Goal: Information Seeking & Learning: Learn about a topic

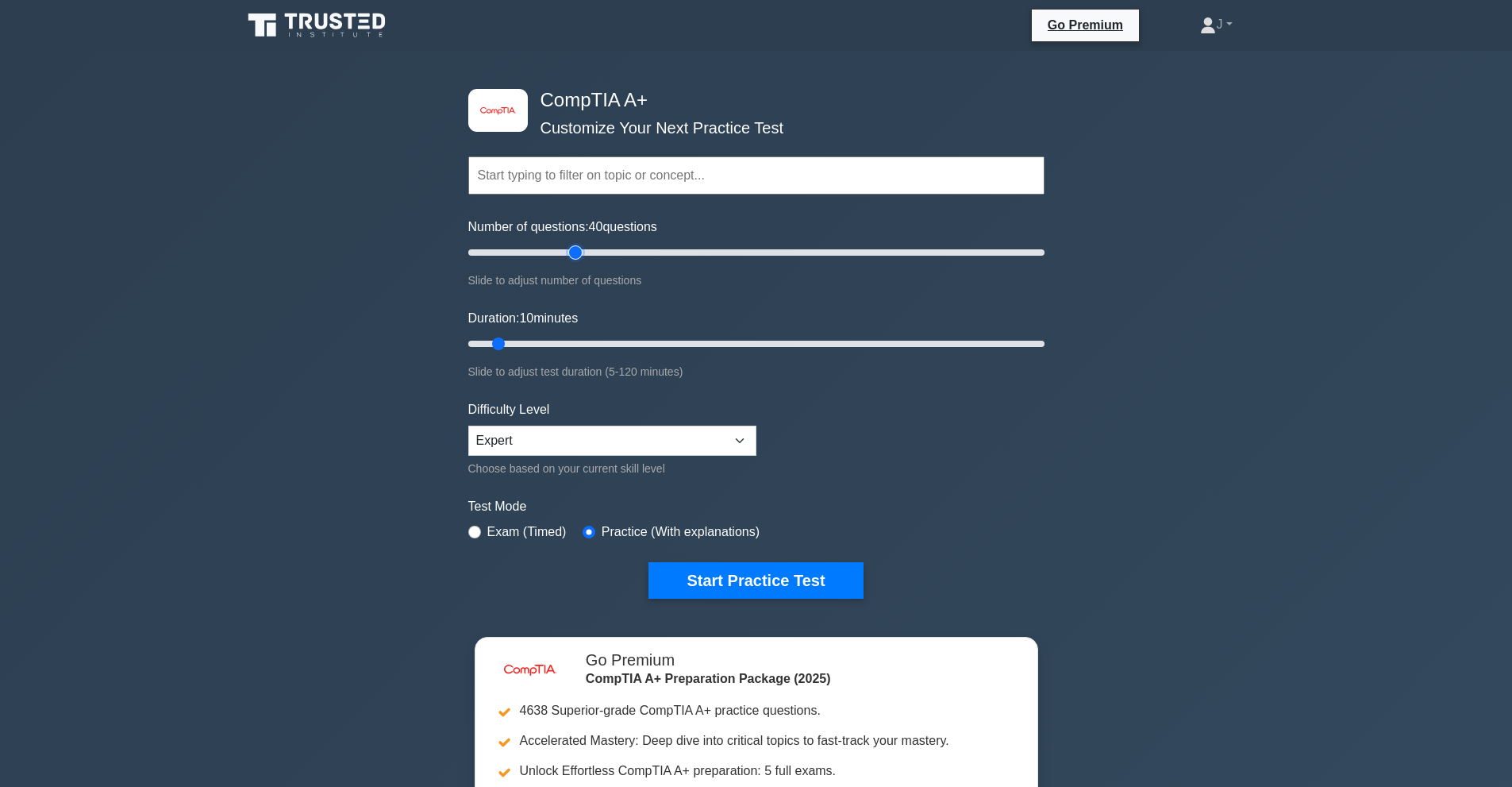
drag, startPoint x: 0, startPoint y: 0, endPoint x: 581, endPoint y: 265, distance: 638.6
type input "40"
click at [581, 262] on input "Number of questions: 40 questions" at bounding box center [756, 252] width 577 height 19
drag, startPoint x: 523, startPoint y: 346, endPoint x: 771, endPoint y: 355, distance: 248.2
type input "65"
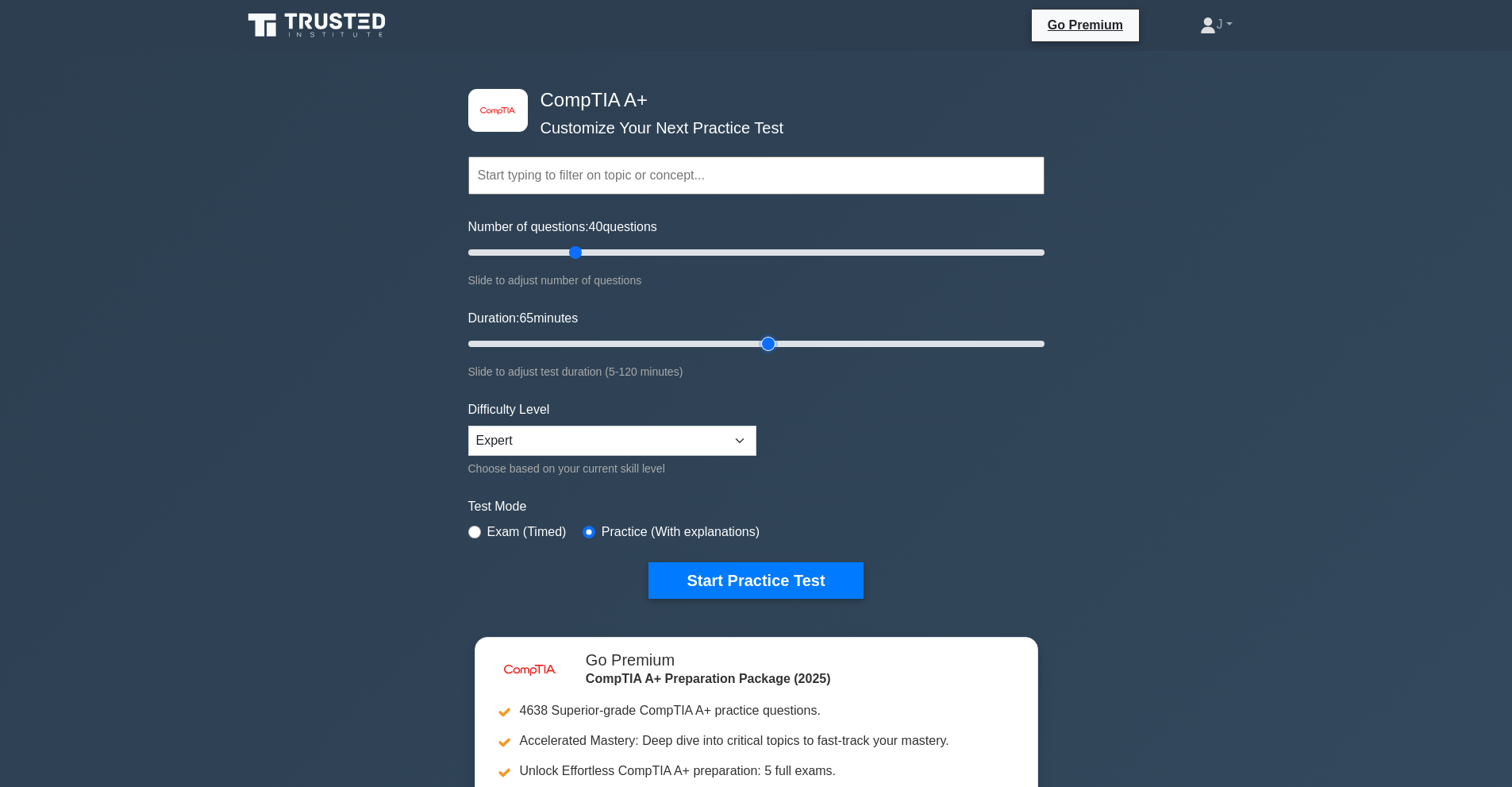
click at [771, 353] on input "Duration: 65 minutes" at bounding box center [756, 344] width 577 height 19
click at [775, 563] on button "Start Practice Test" at bounding box center [755, 581] width 214 height 37
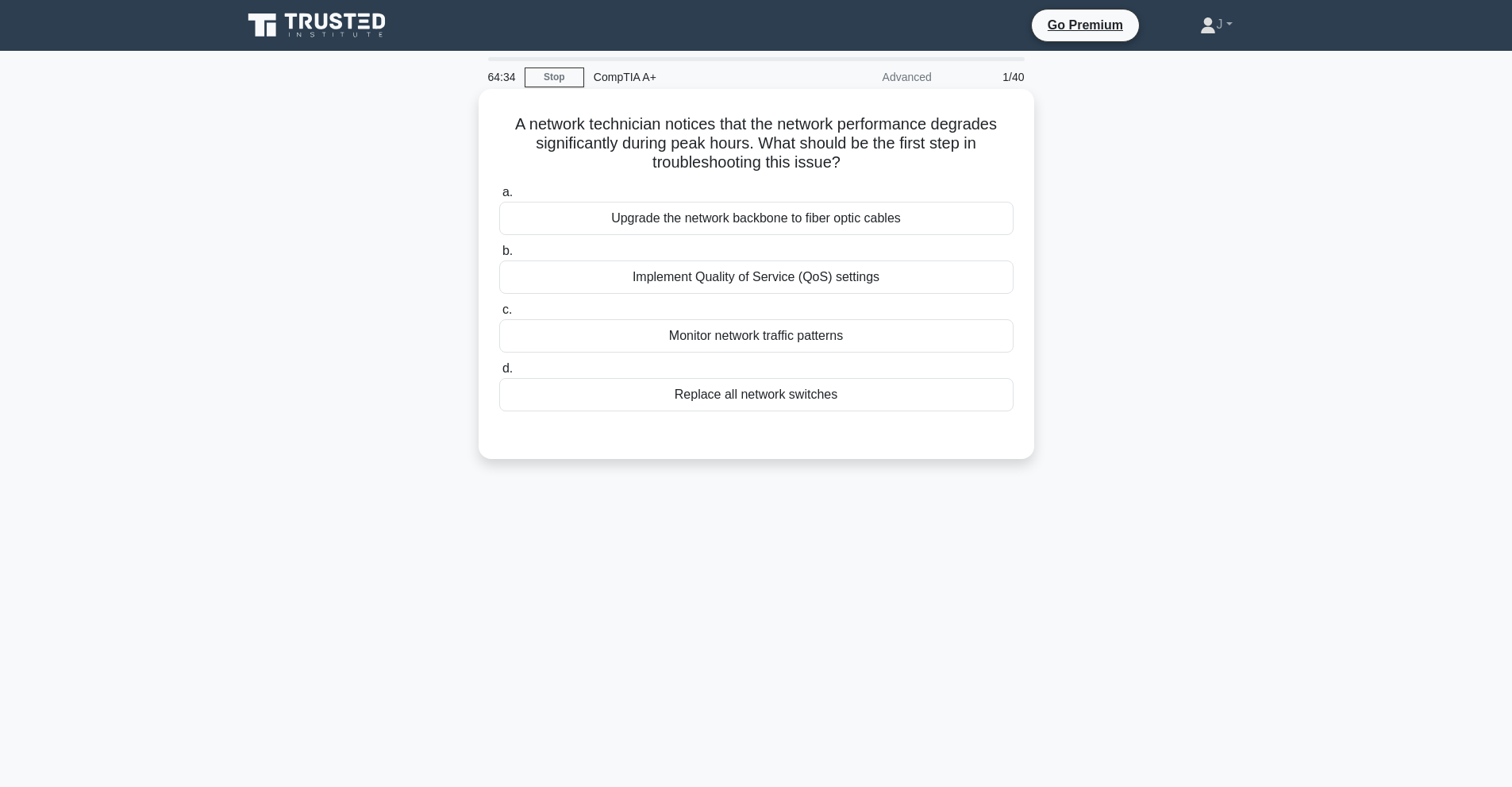
click at [840, 337] on div "Monitor network traffic patterns" at bounding box center [756, 336] width 515 height 33
click at [499, 315] on input "c. Monitor network traffic patterns" at bounding box center [499, 310] width 0 height 10
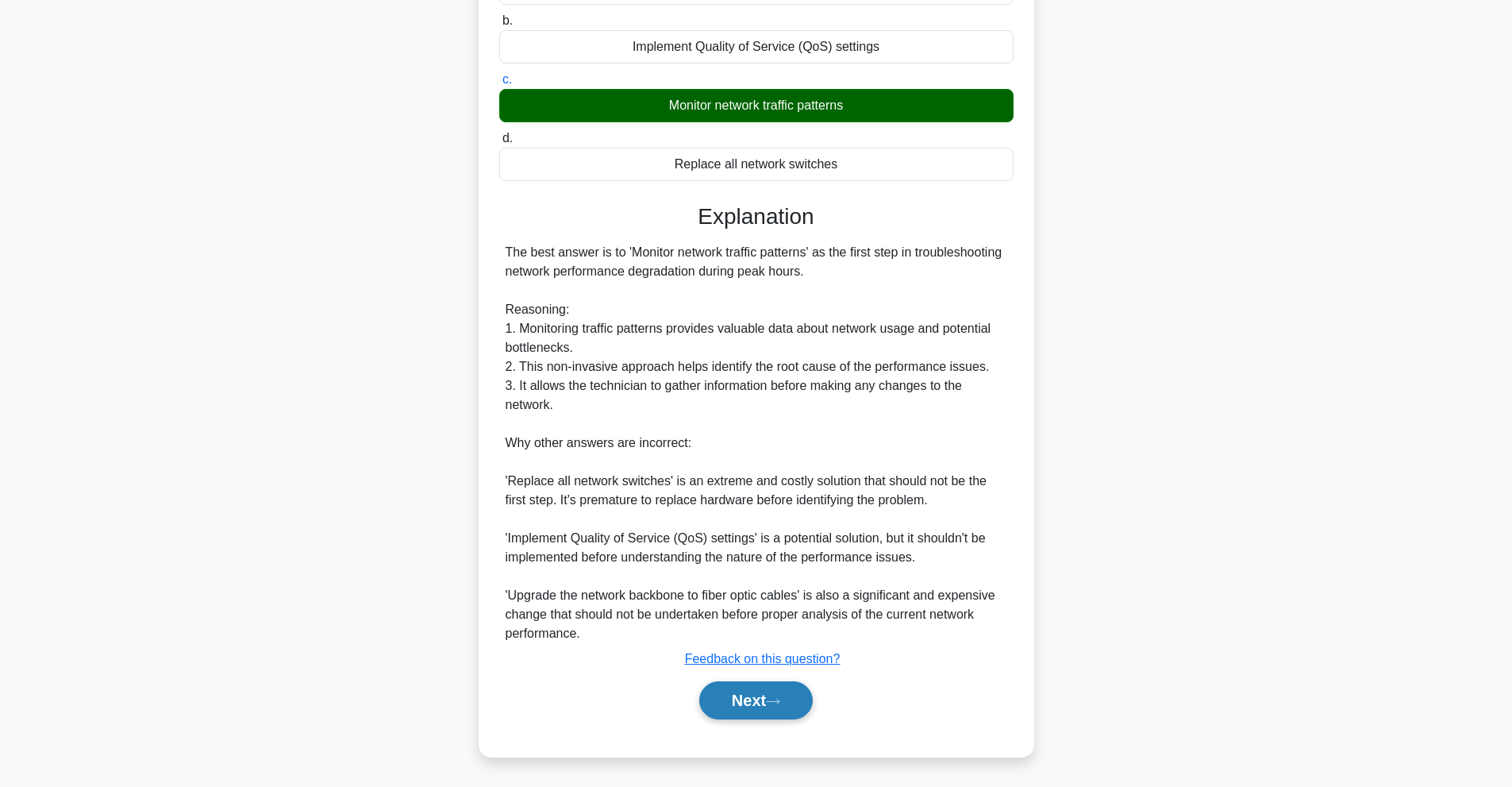
click at [809, 707] on button "Next" at bounding box center [756, 700] width 114 height 38
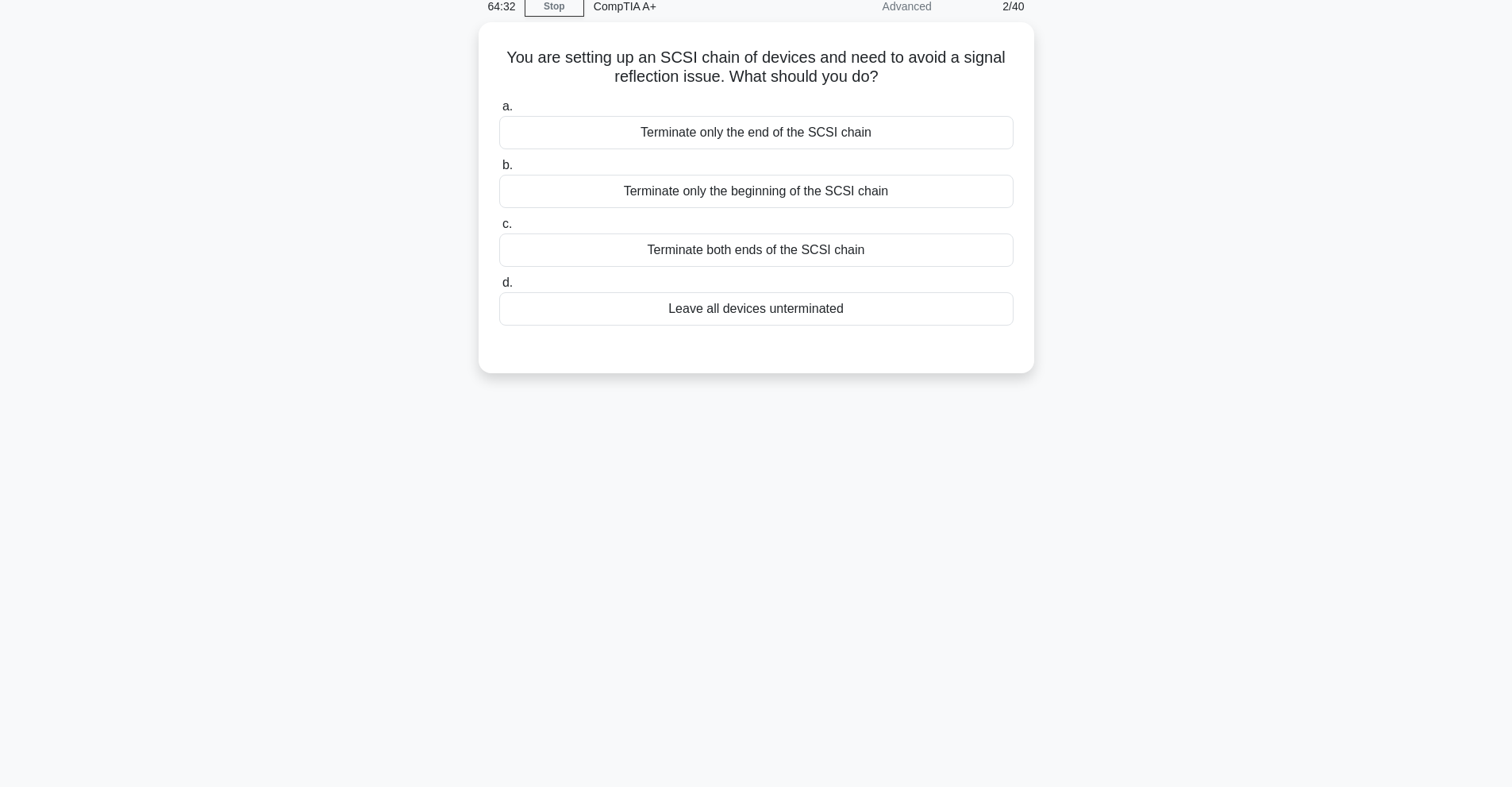
scroll to position [71, 0]
click at [838, 195] on div "Terminate only the beginning of the SCSI chain" at bounding box center [756, 188] width 515 height 33
click at [499, 167] on input "b. Terminate only the beginning of the SCSI chain" at bounding box center [499, 162] width 0 height 10
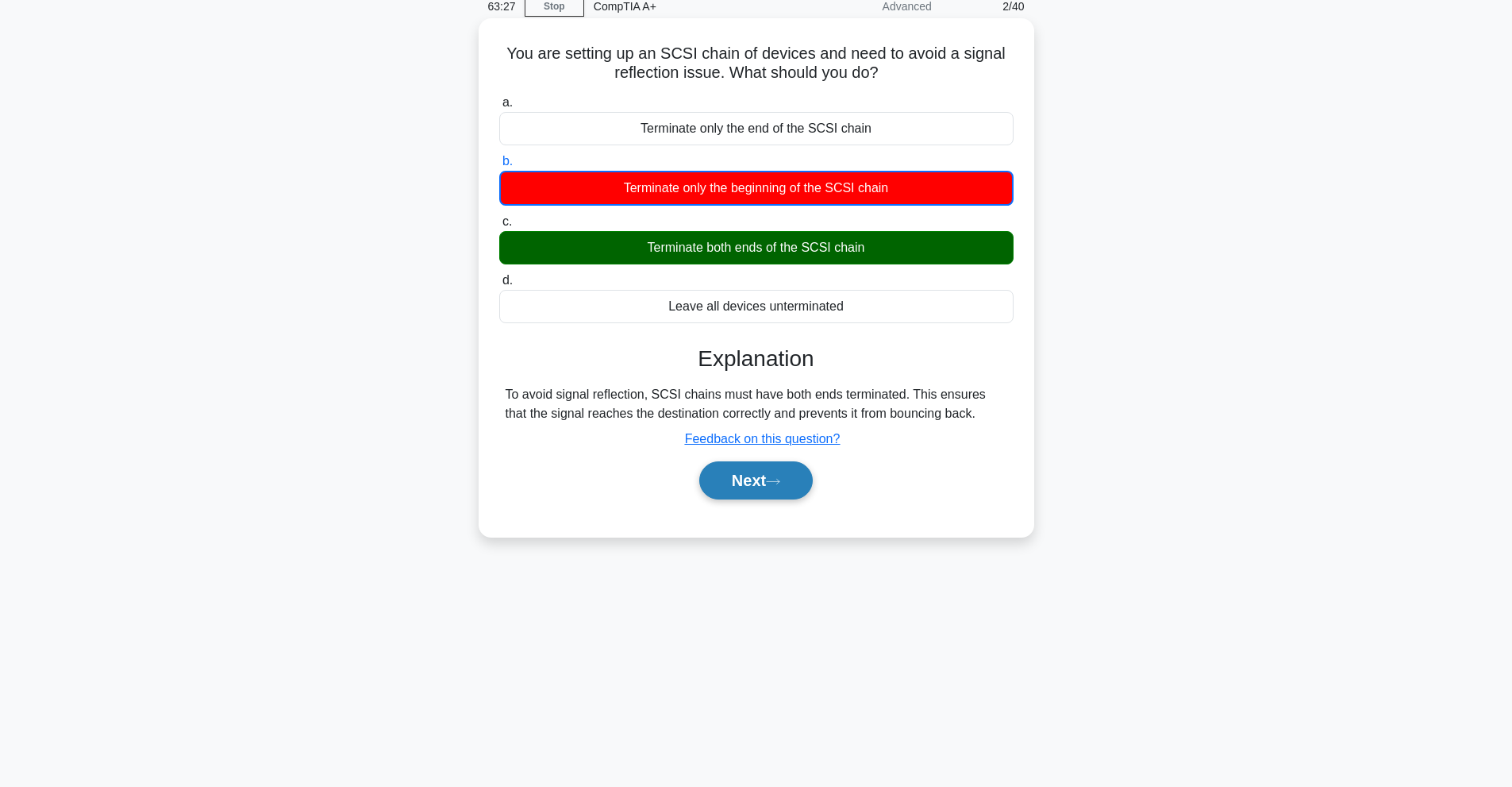
click at [780, 478] on icon at bounding box center [773, 481] width 14 height 9
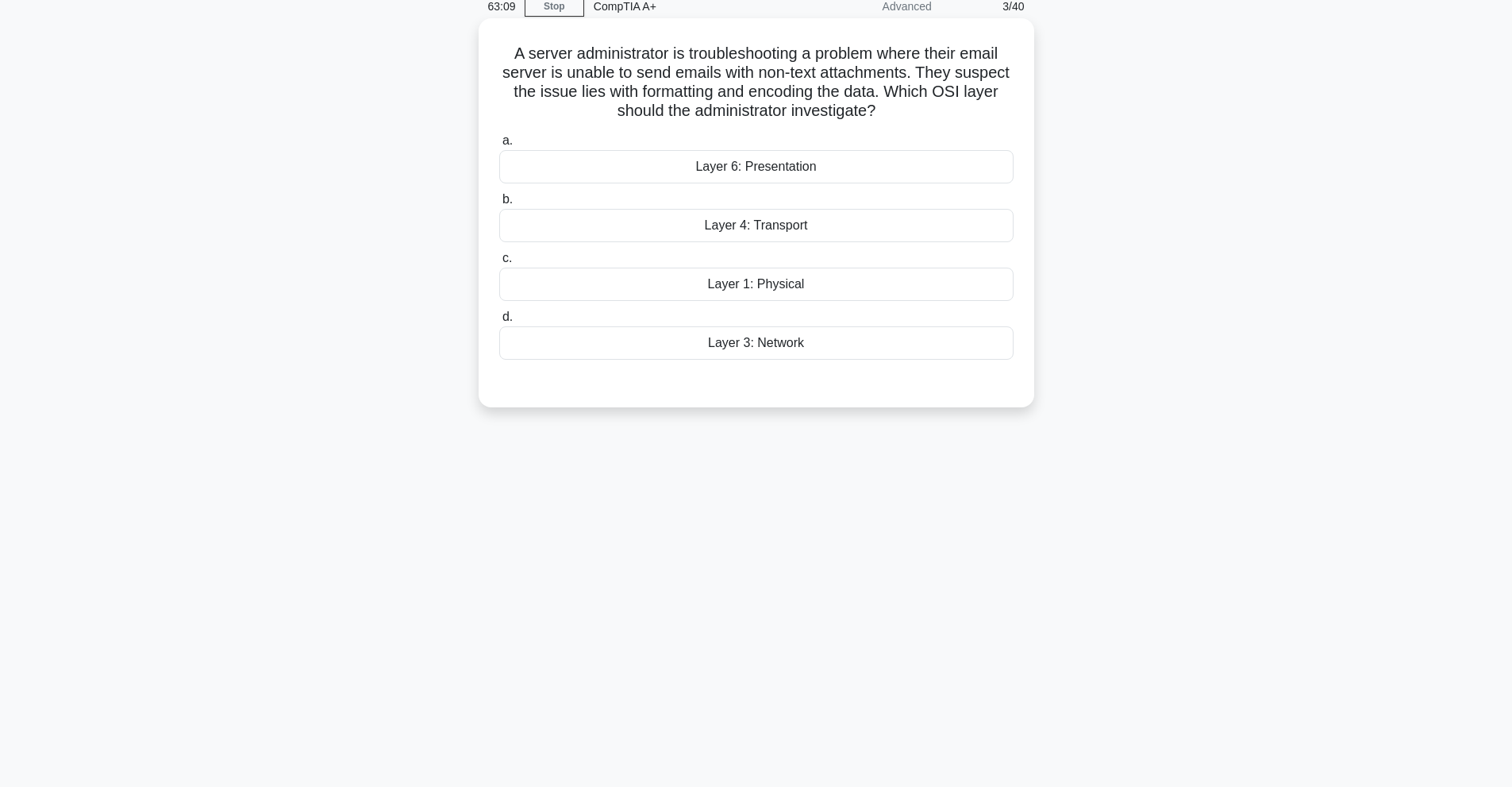
click at [808, 240] on div "Layer 4: Transport" at bounding box center [756, 225] width 515 height 33
click at [499, 205] on input "b. Layer 4: Transport" at bounding box center [499, 200] width 0 height 10
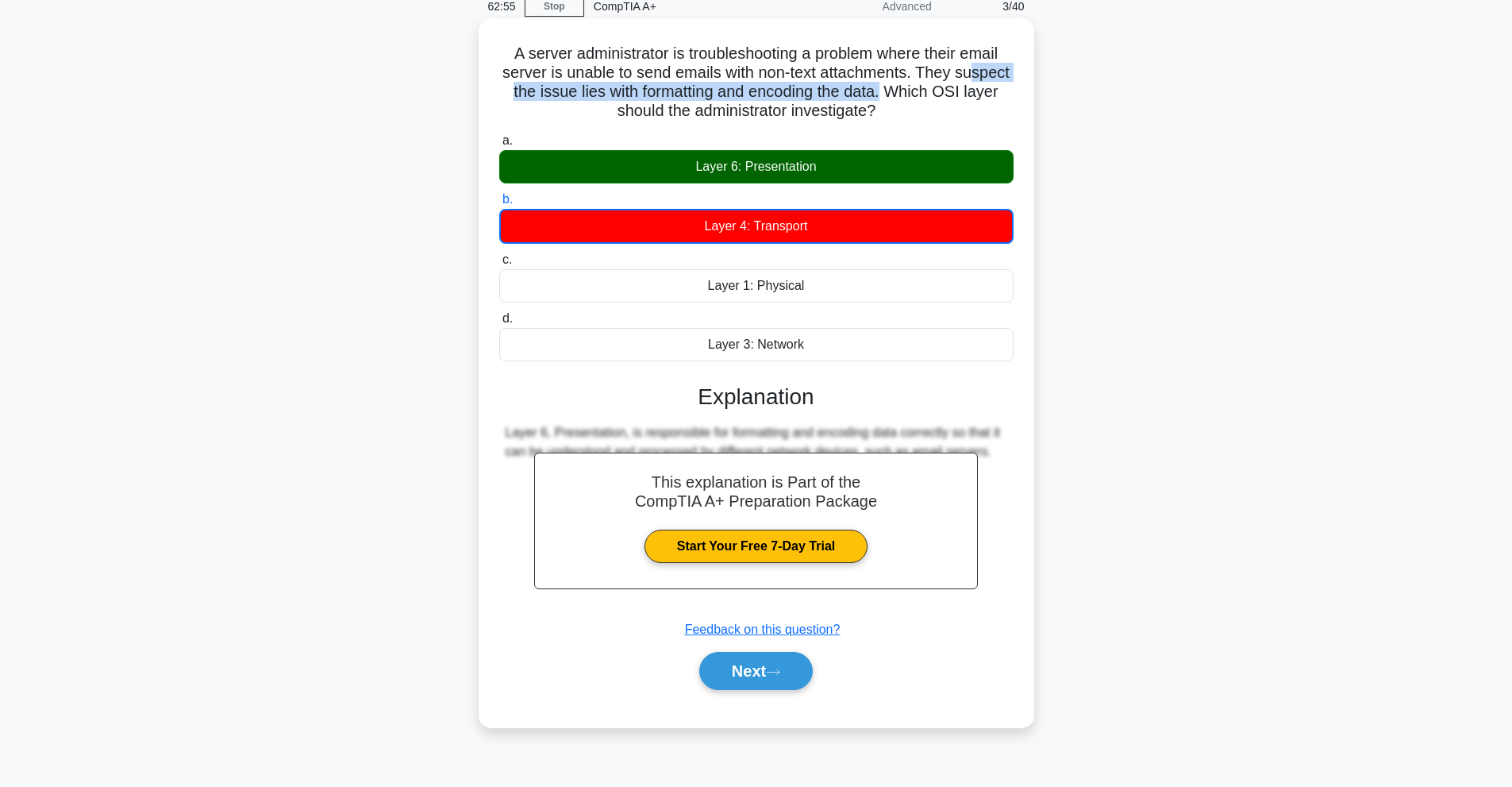
drag, startPoint x: 548, startPoint y: 90, endPoint x: 935, endPoint y: 96, distance: 387.0
click at [935, 96] on h5 "A server administrator is troubleshooting a problem where their email server is…" at bounding box center [756, 83] width 518 height 78
click at [781, 678] on button "Next" at bounding box center [756, 671] width 114 height 38
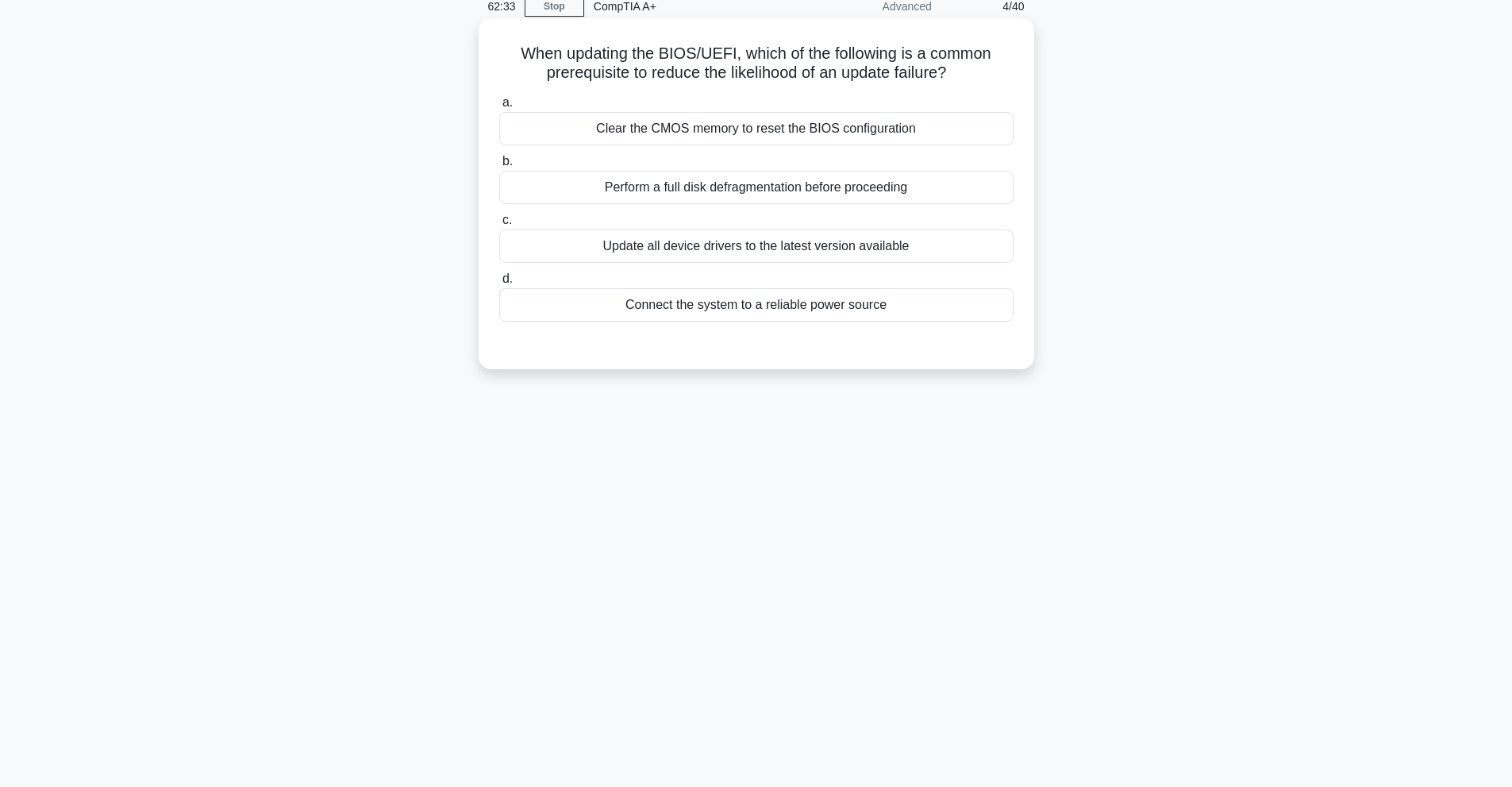
click at [805, 318] on div "Connect the system to a reliable power source" at bounding box center [756, 305] width 515 height 33
click at [499, 284] on input "d. Connect the system to a reliable power source" at bounding box center [499, 279] width 0 height 10
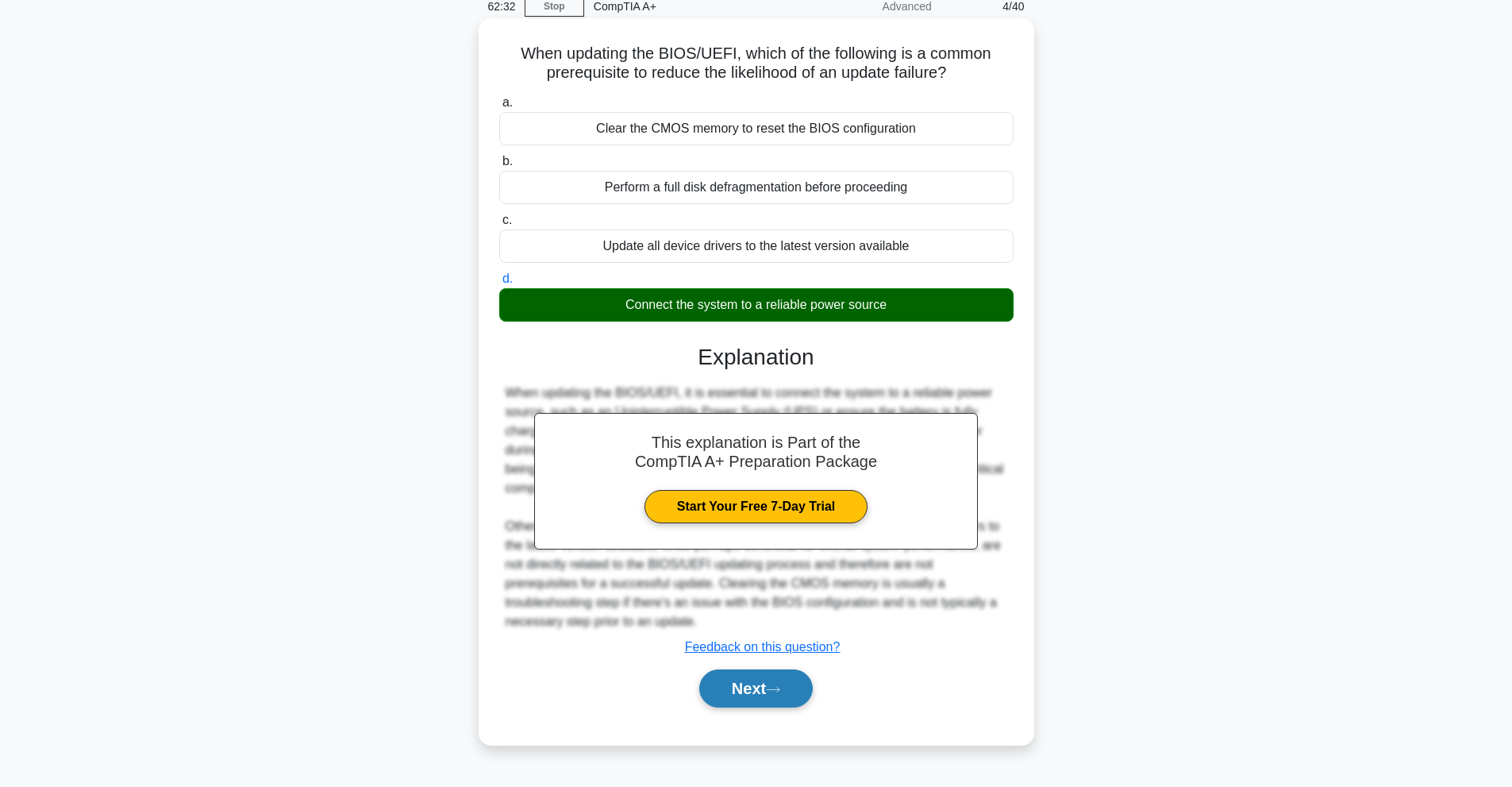
click at [772, 691] on button "Next" at bounding box center [756, 688] width 114 height 38
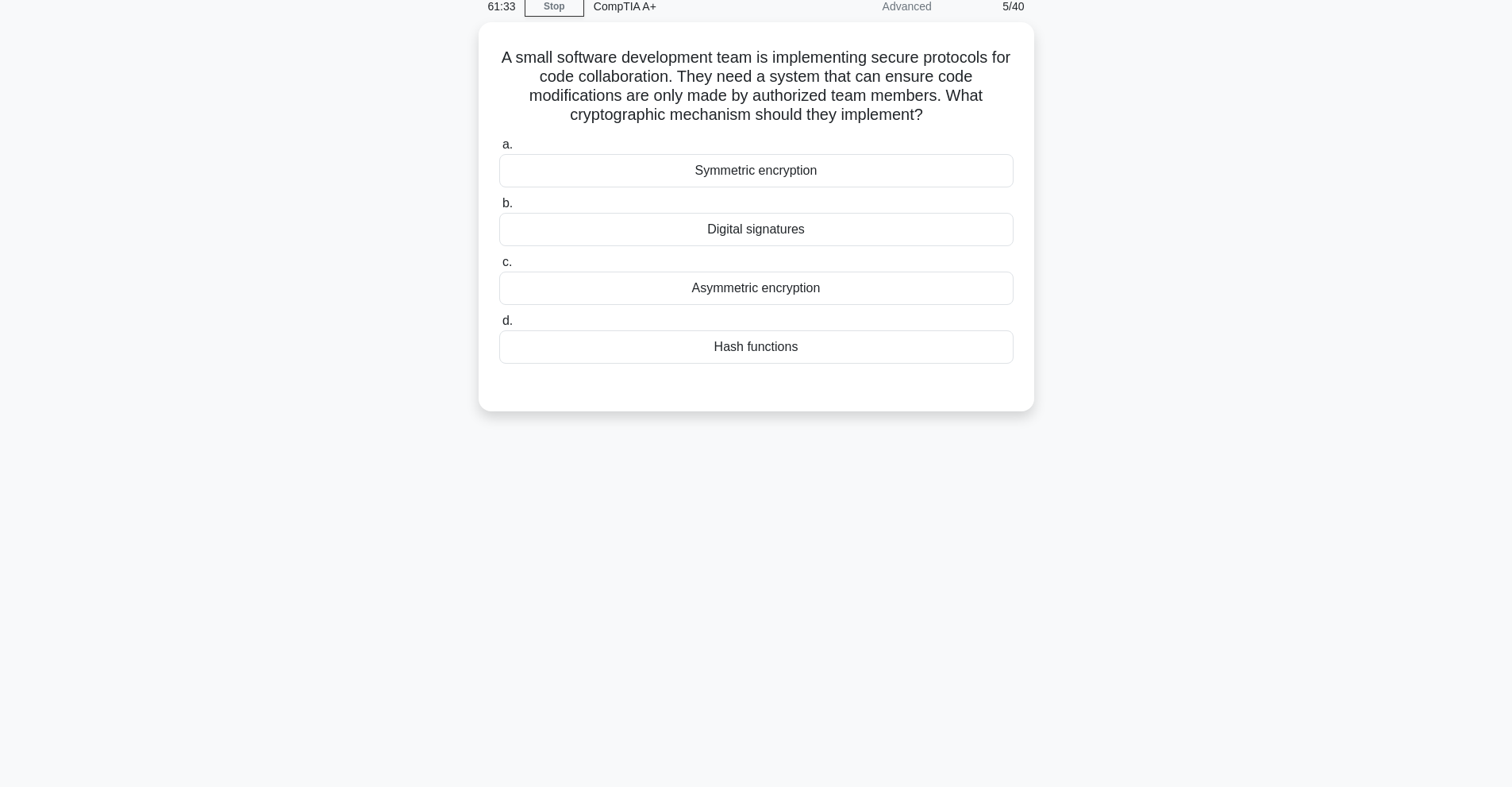
drag, startPoint x: 873, startPoint y: 234, endPoint x: 0, endPoint y: 325, distance: 877.7
click at [0, 325] on main "61:33 Stop CompTIA A+ Advanced 5/40 A small software development team is implem…" at bounding box center [756, 384] width 1512 height 807
click at [663, 298] on div "Asymmetric encryption" at bounding box center [756, 284] width 515 height 33
click at [499, 263] on input "c. Asymmetric encryption" at bounding box center [499, 258] width 0 height 10
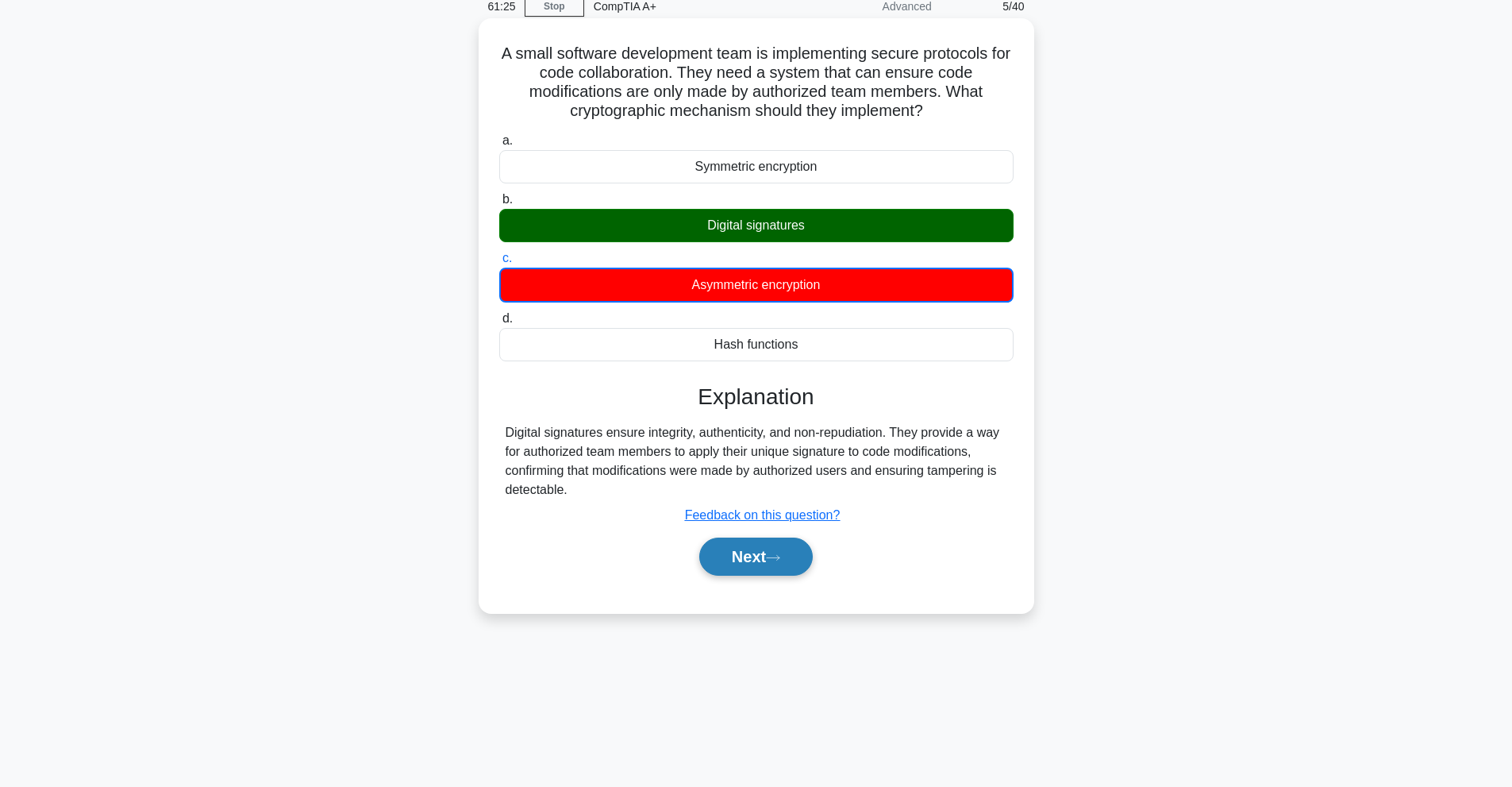
click at [781, 569] on button "Next" at bounding box center [756, 557] width 114 height 38
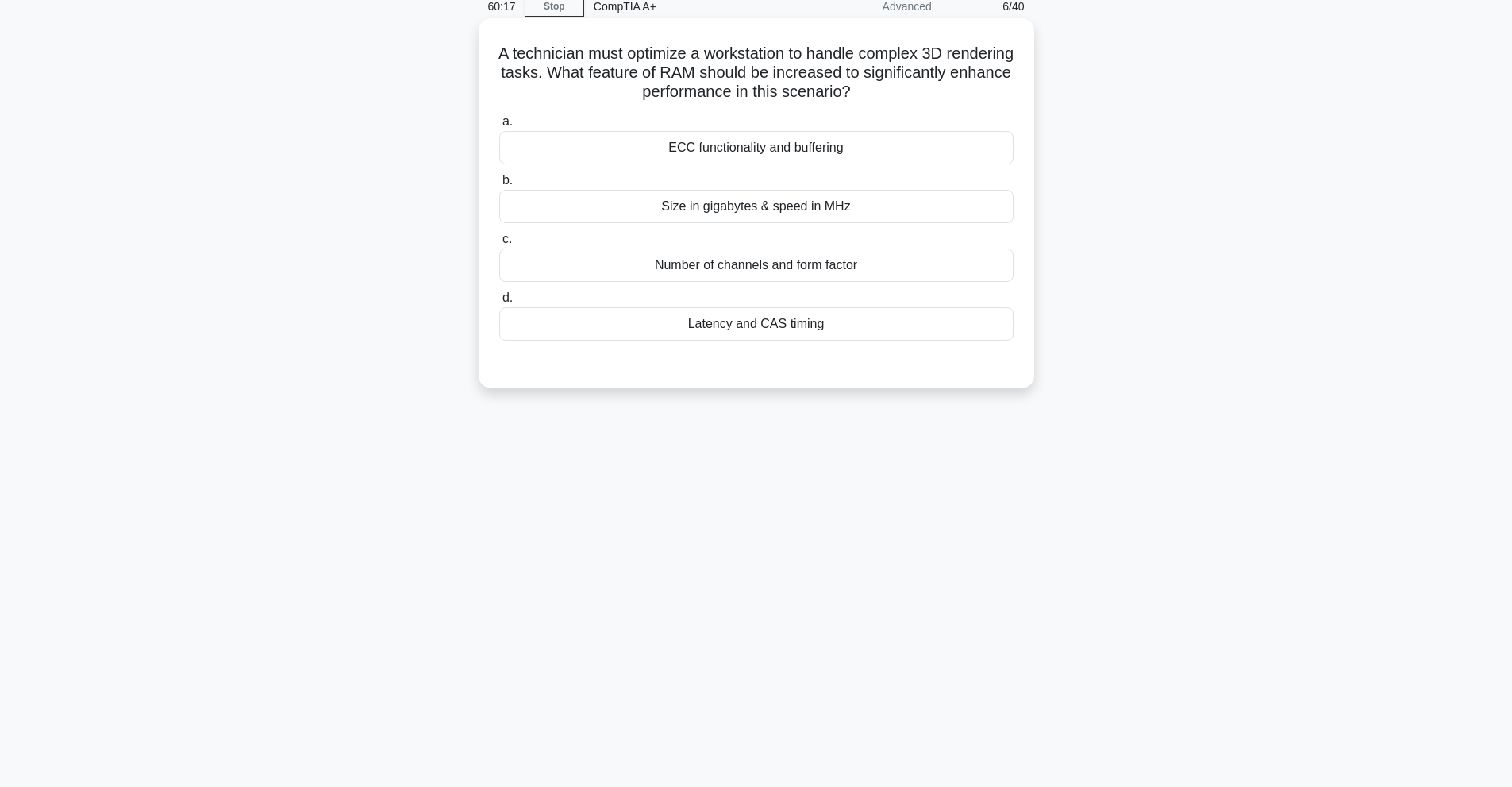
click at [750, 211] on div "Size in gigabytes & speed in MHz" at bounding box center [756, 207] width 515 height 33
click at [499, 186] on input "b. Size in gigabytes & speed in MHz" at bounding box center [499, 181] width 0 height 10
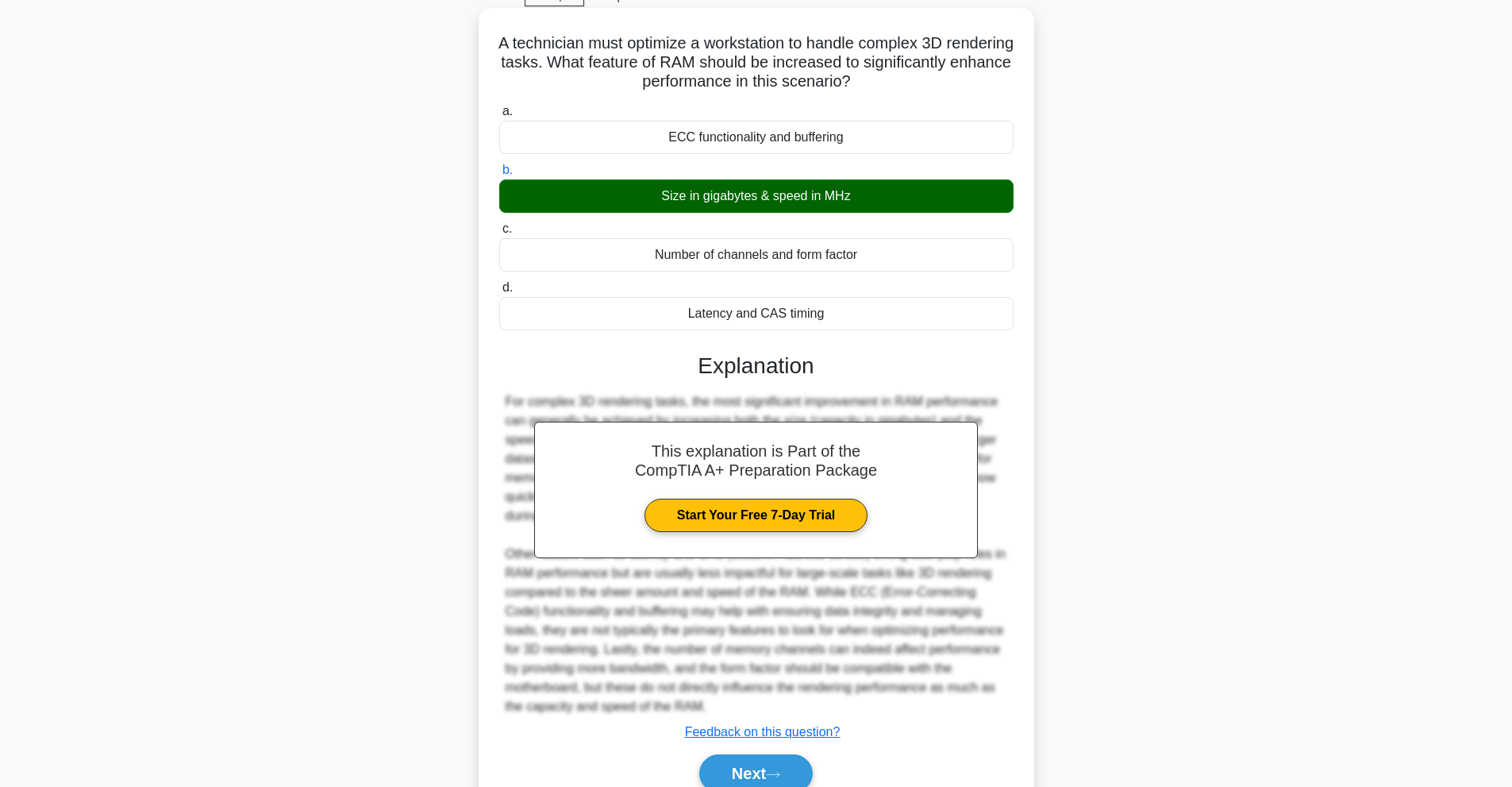
scroll to position [155, 0]
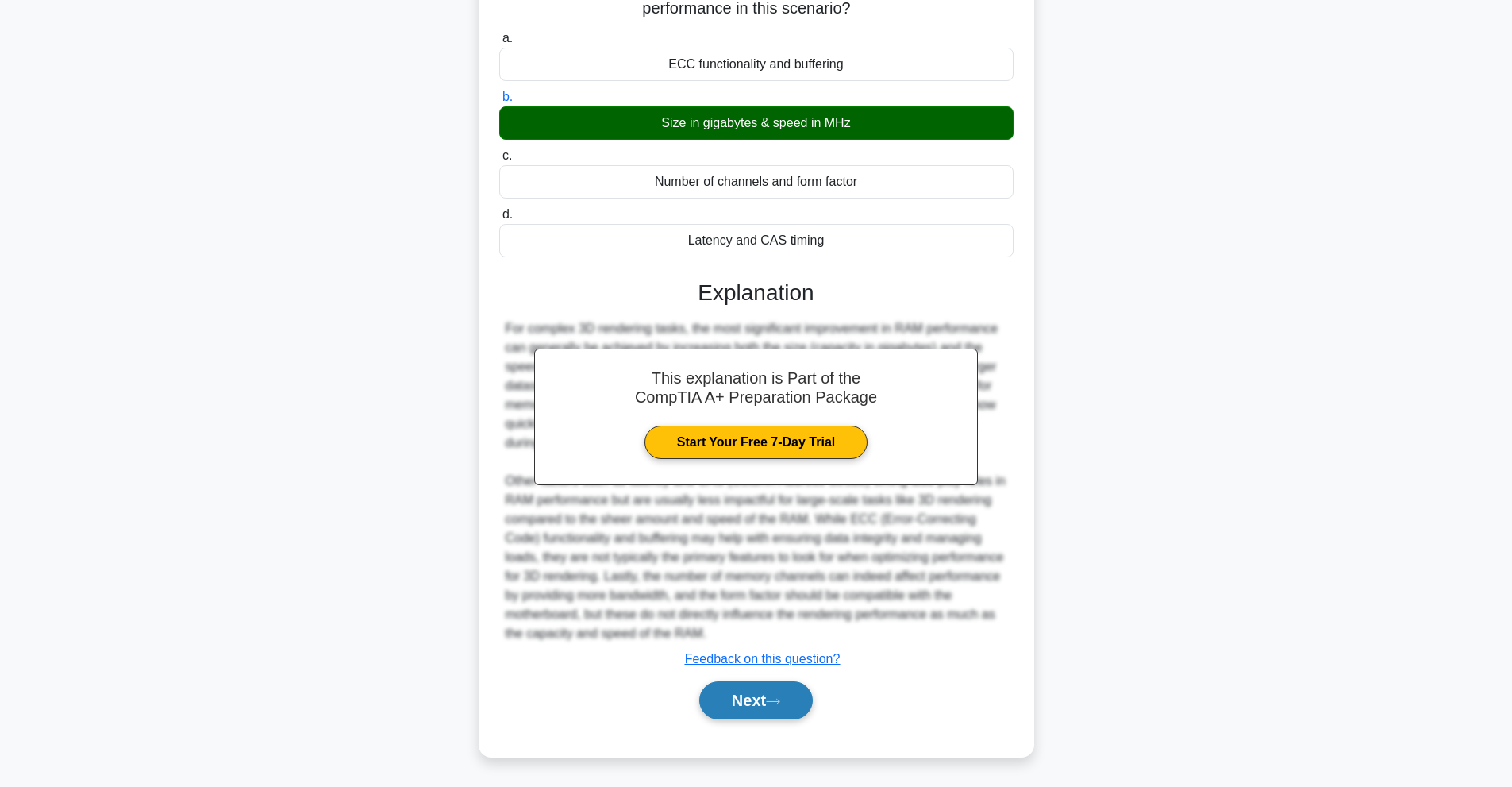
click at [794, 713] on button "Next" at bounding box center [756, 700] width 114 height 38
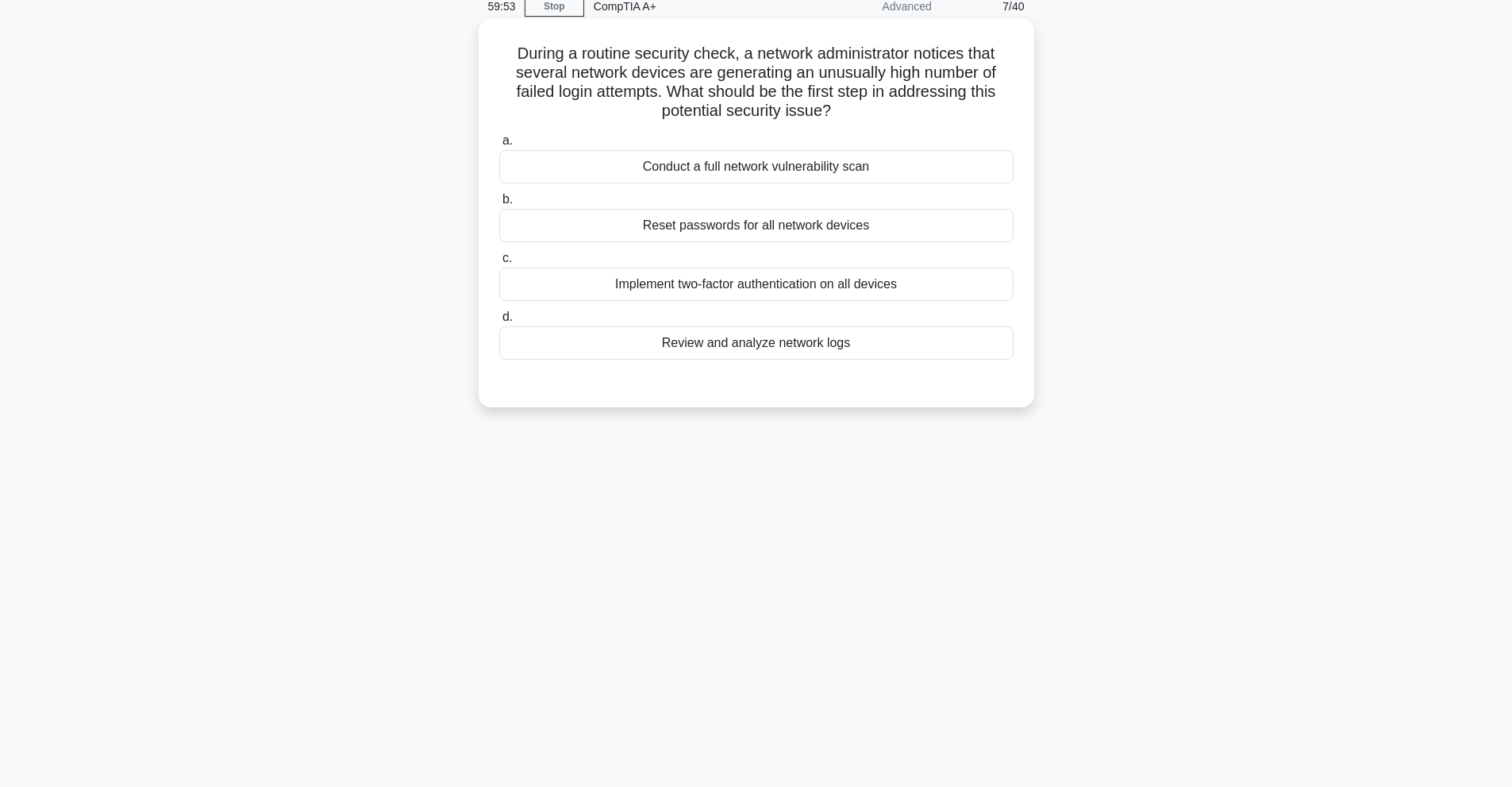
click at [786, 348] on div "Review and analyze network logs" at bounding box center [756, 343] width 515 height 33
click at [499, 322] on input "d. Review and analyze network logs" at bounding box center [499, 317] width 0 height 10
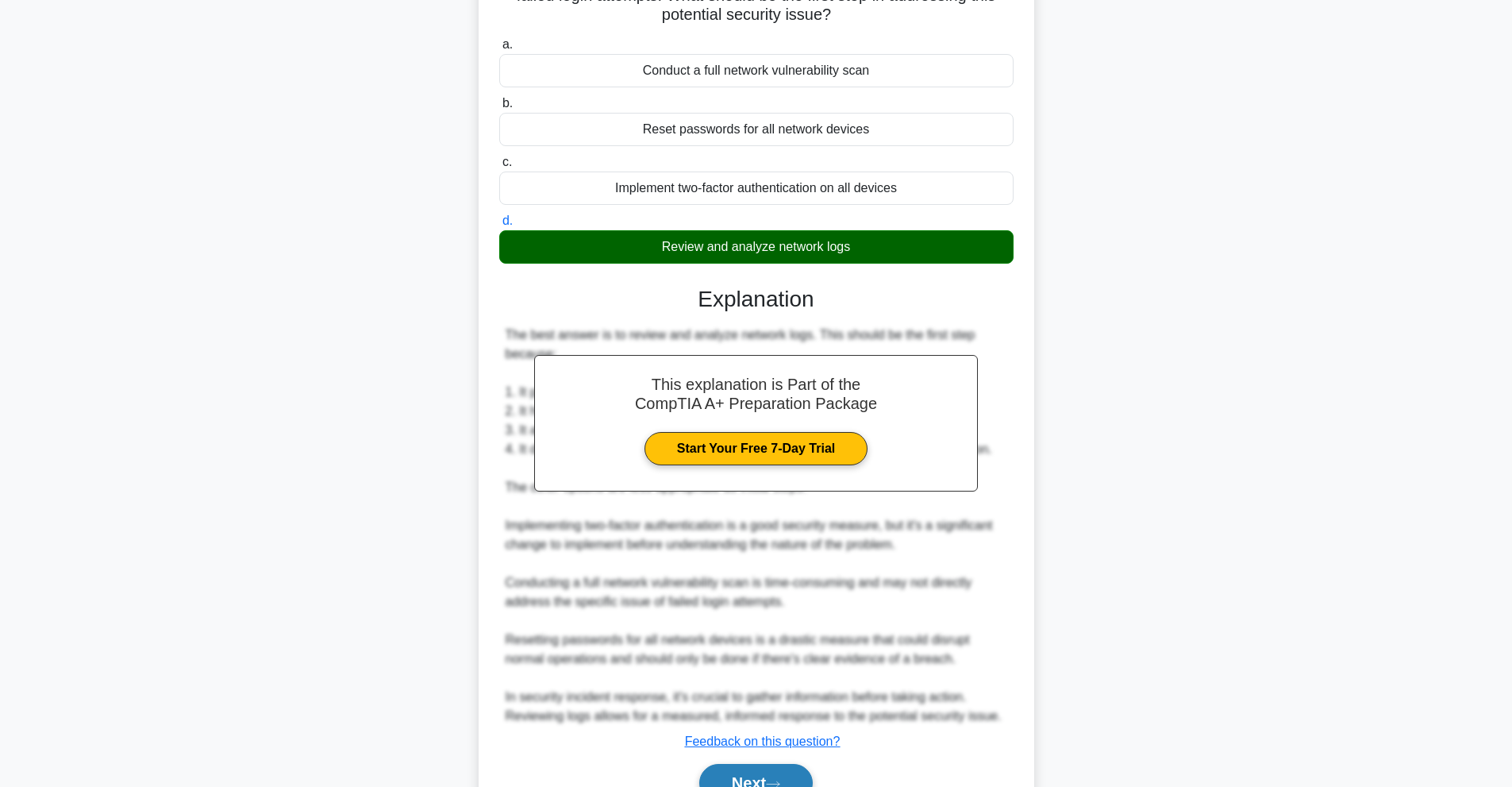
scroll to position [250, 0]
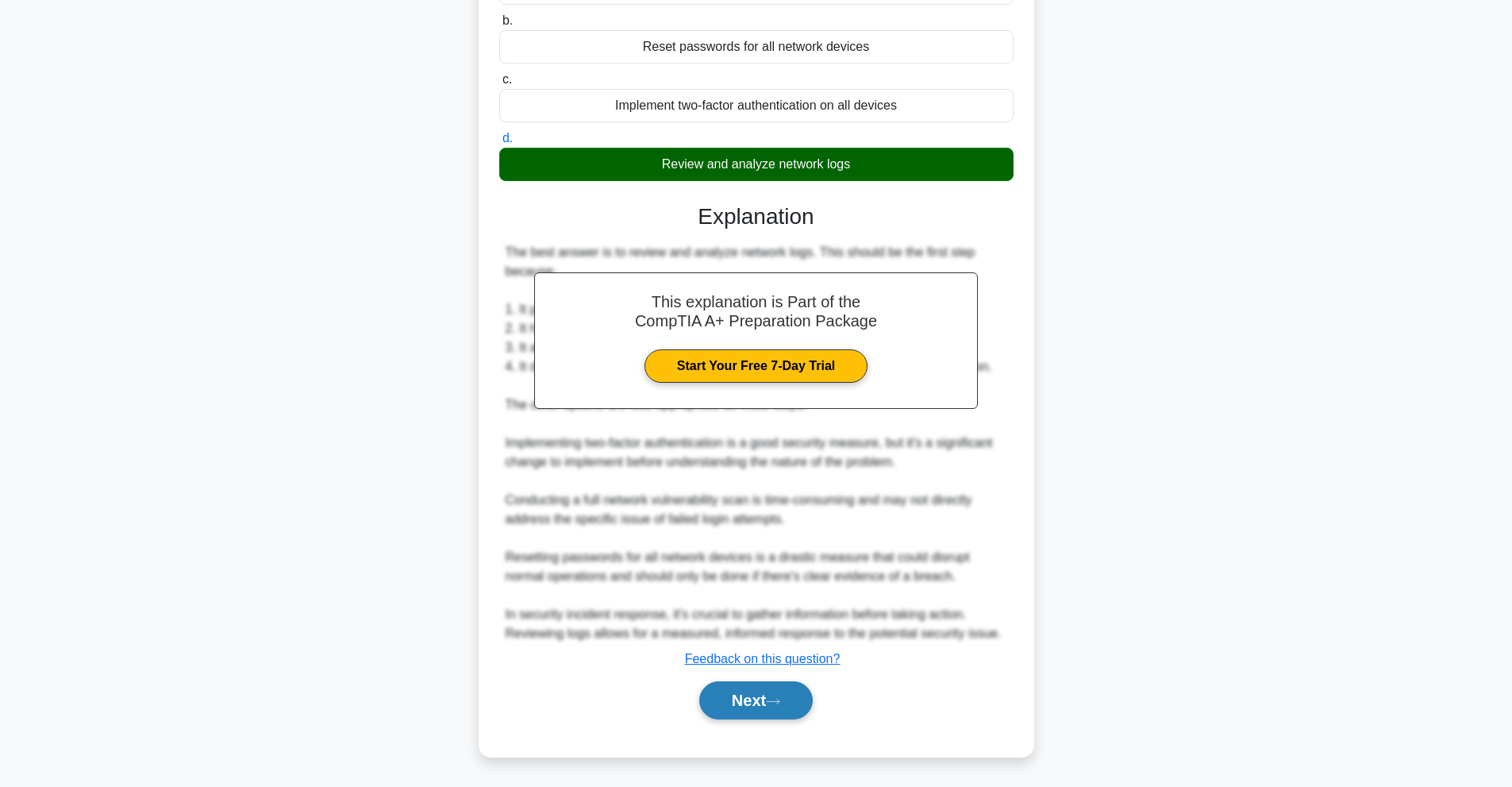
click at [741, 721] on div "Next" at bounding box center [756, 700] width 515 height 51
click at [744, 715] on button "Next" at bounding box center [756, 700] width 114 height 38
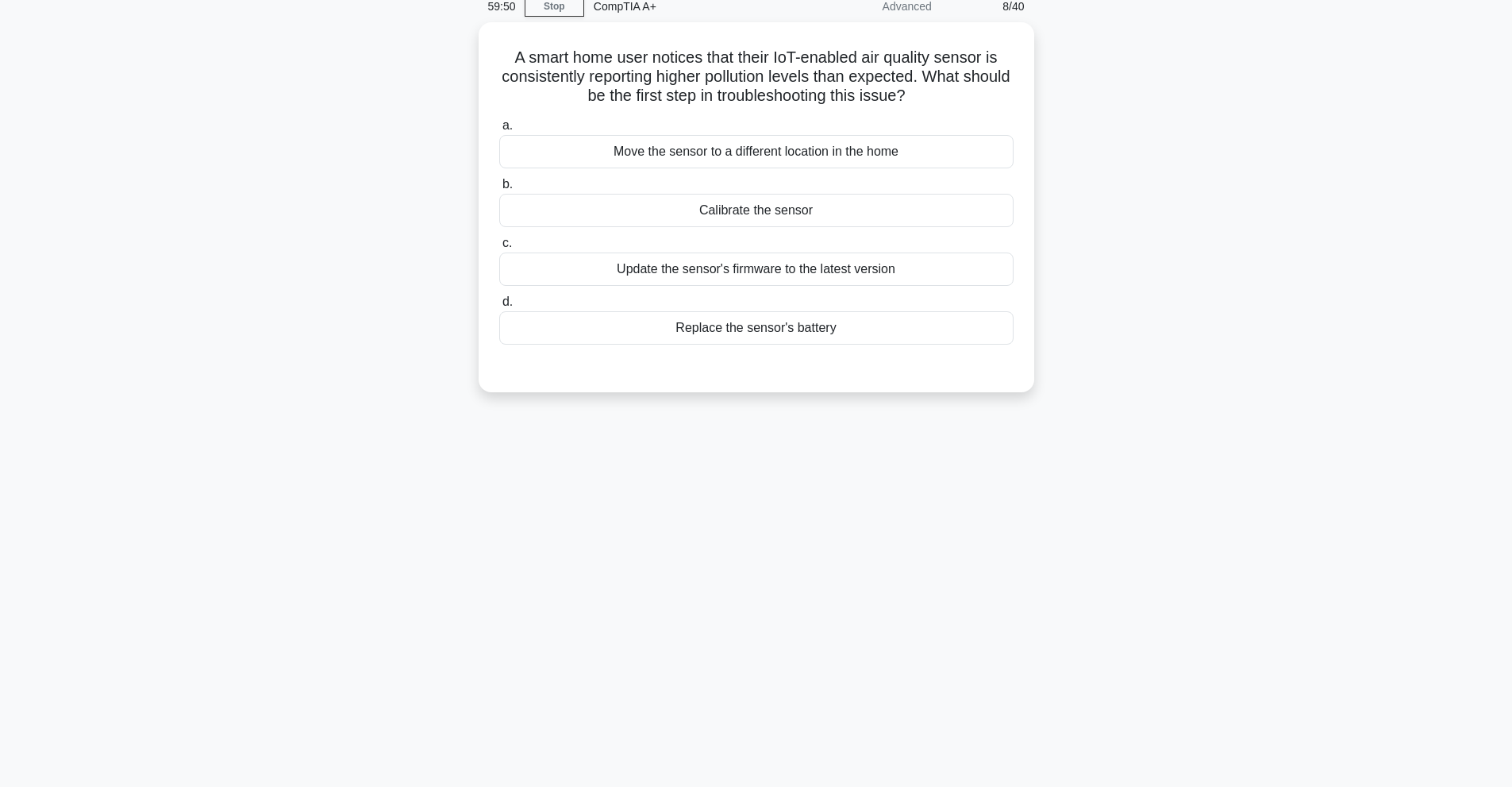
scroll to position [71, 0]
click at [902, 202] on div "Calibrate the sensor" at bounding box center [756, 207] width 515 height 33
click at [499, 186] on input "b. Calibrate the sensor" at bounding box center [499, 181] width 0 height 10
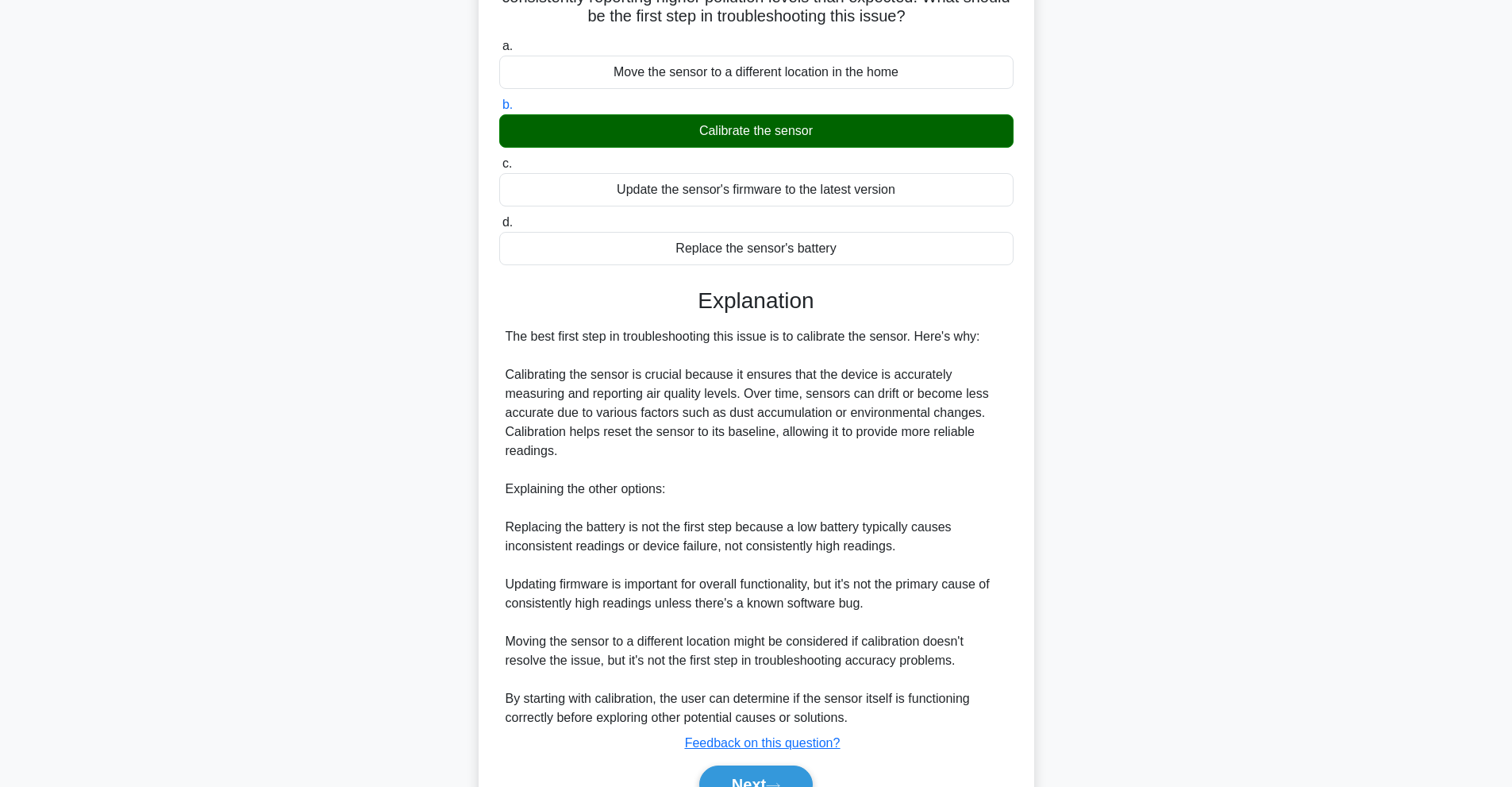
scroll to position [212, 0]
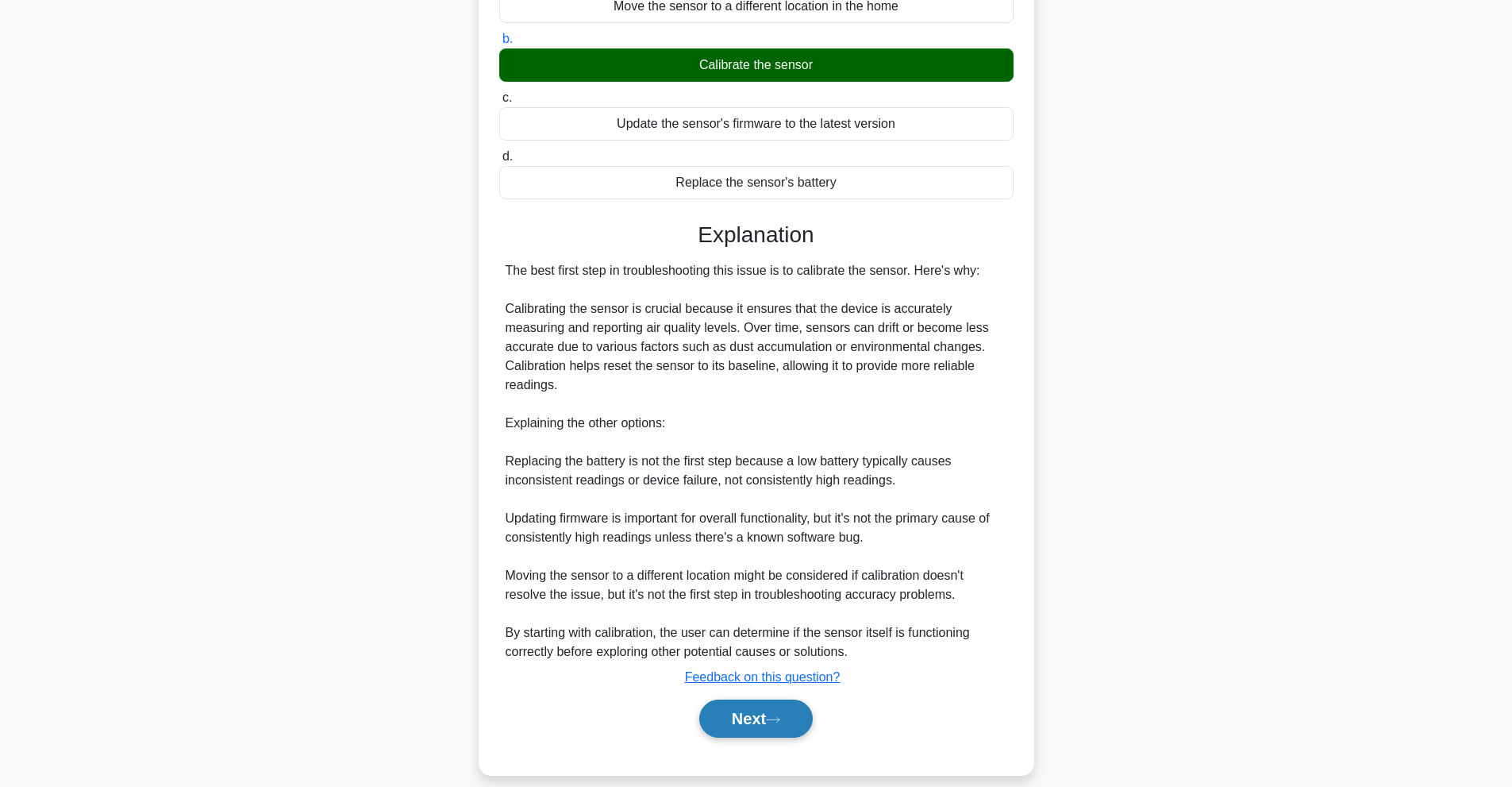
click at [805, 699] on button "Next" at bounding box center [756, 719] width 114 height 38
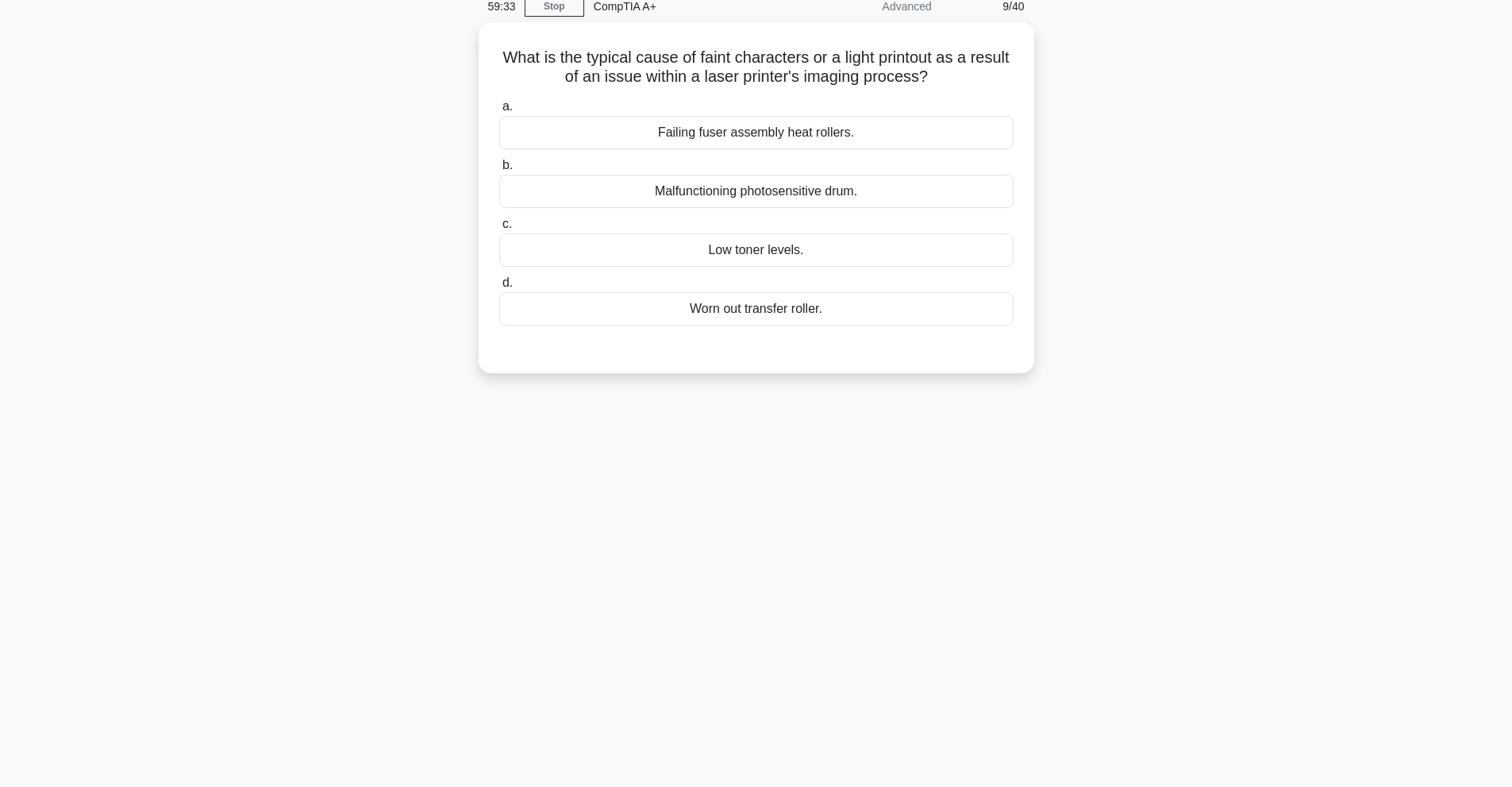
scroll to position [71, 0]
click at [873, 249] on div "Low toner levels." at bounding box center [756, 246] width 515 height 33
click at [499, 225] on input "c. Low toner levels." at bounding box center [499, 220] width 0 height 10
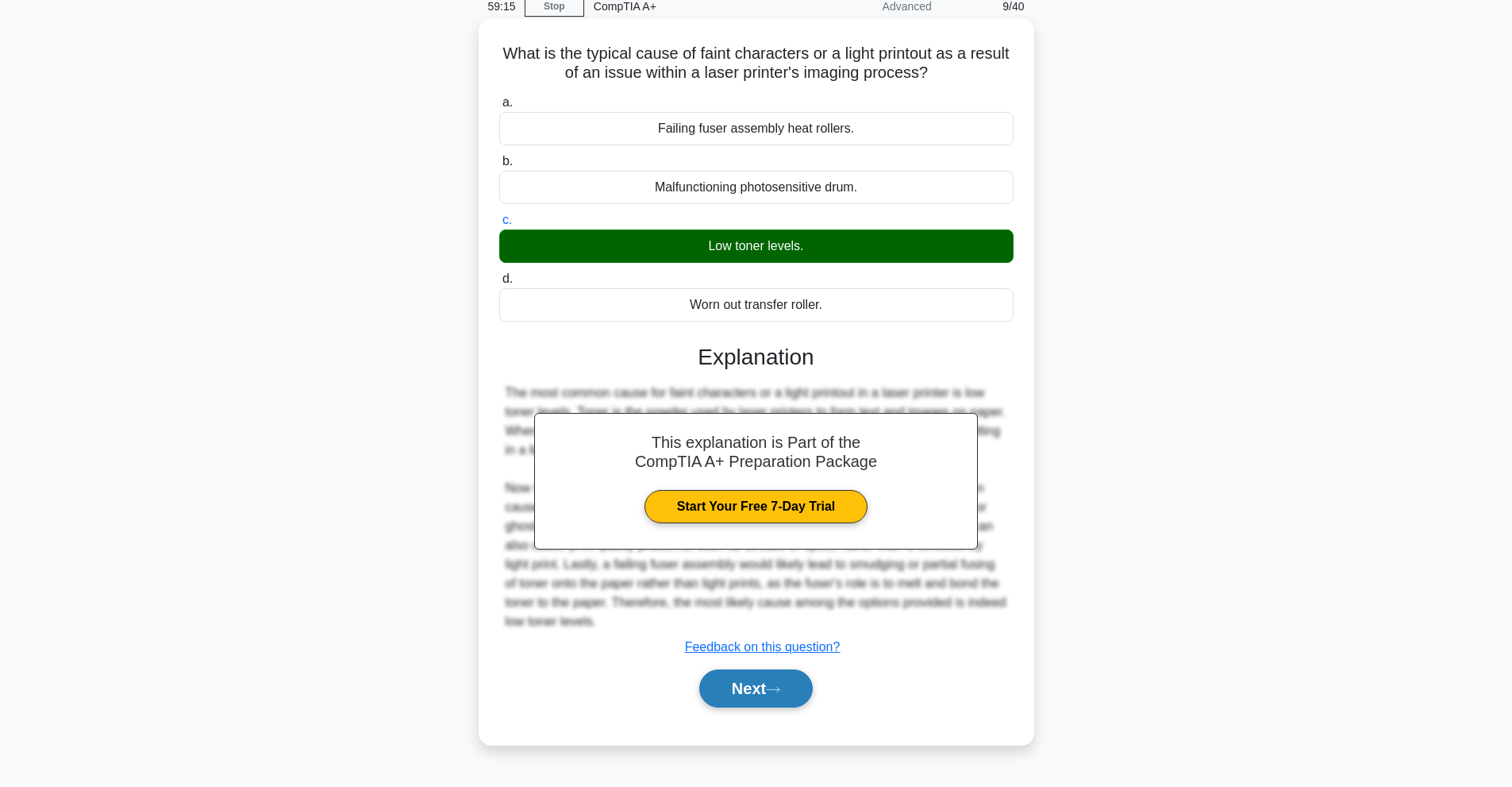
click at [810, 692] on button "Next" at bounding box center [756, 688] width 114 height 38
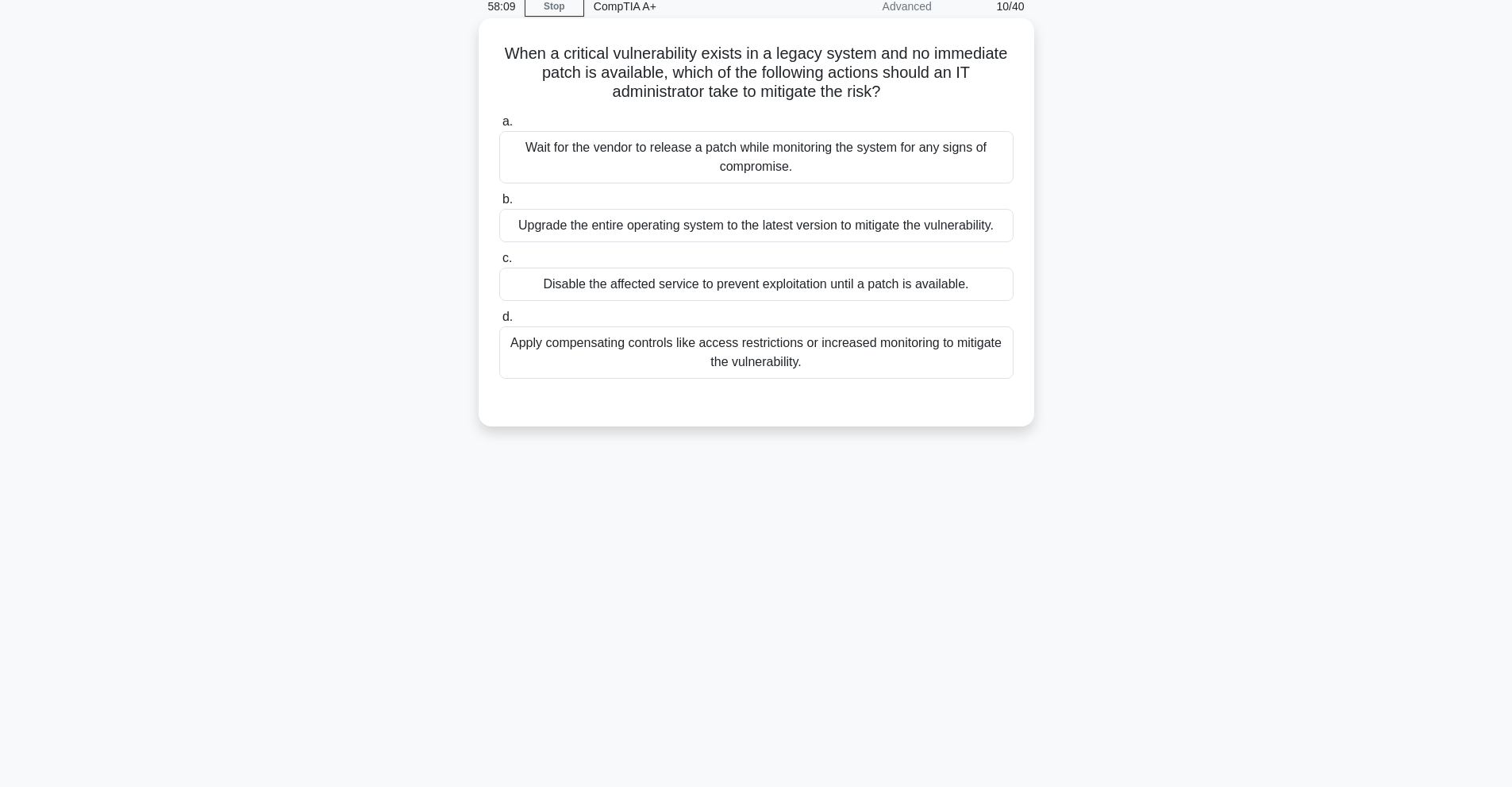
click at [880, 371] on div "Apply compensating controls like access restrictions or increased monitoring to…" at bounding box center [756, 353] width 515 height 53
click at [499, 322] on input "d. Apply compensating controls like access restrictions or increased monitoring…" at bounding box center [499, 317] width 0 height 10
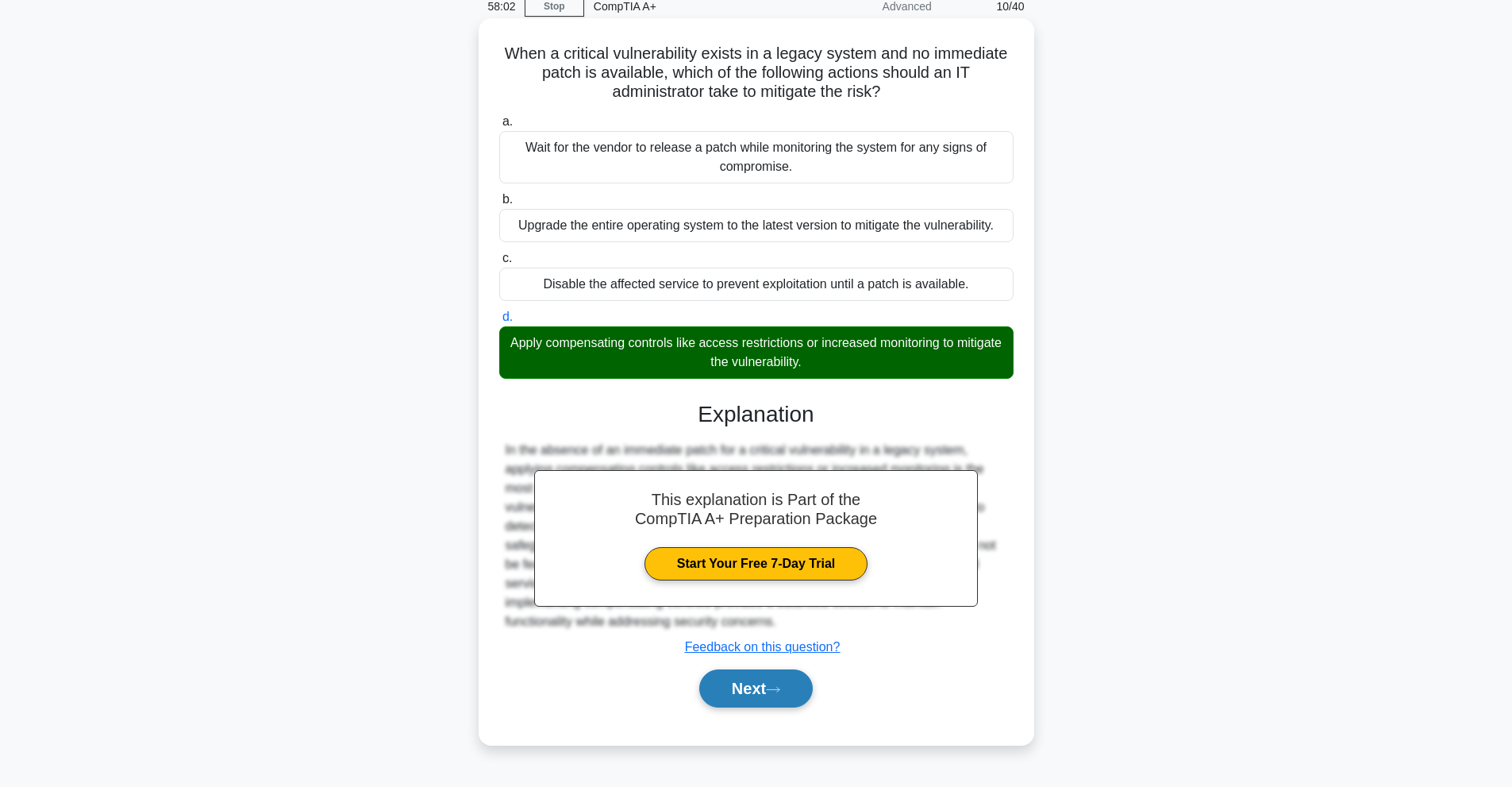
click at [787, 681] on button "Next" at bounding box center [756, 688] width 114 height 38
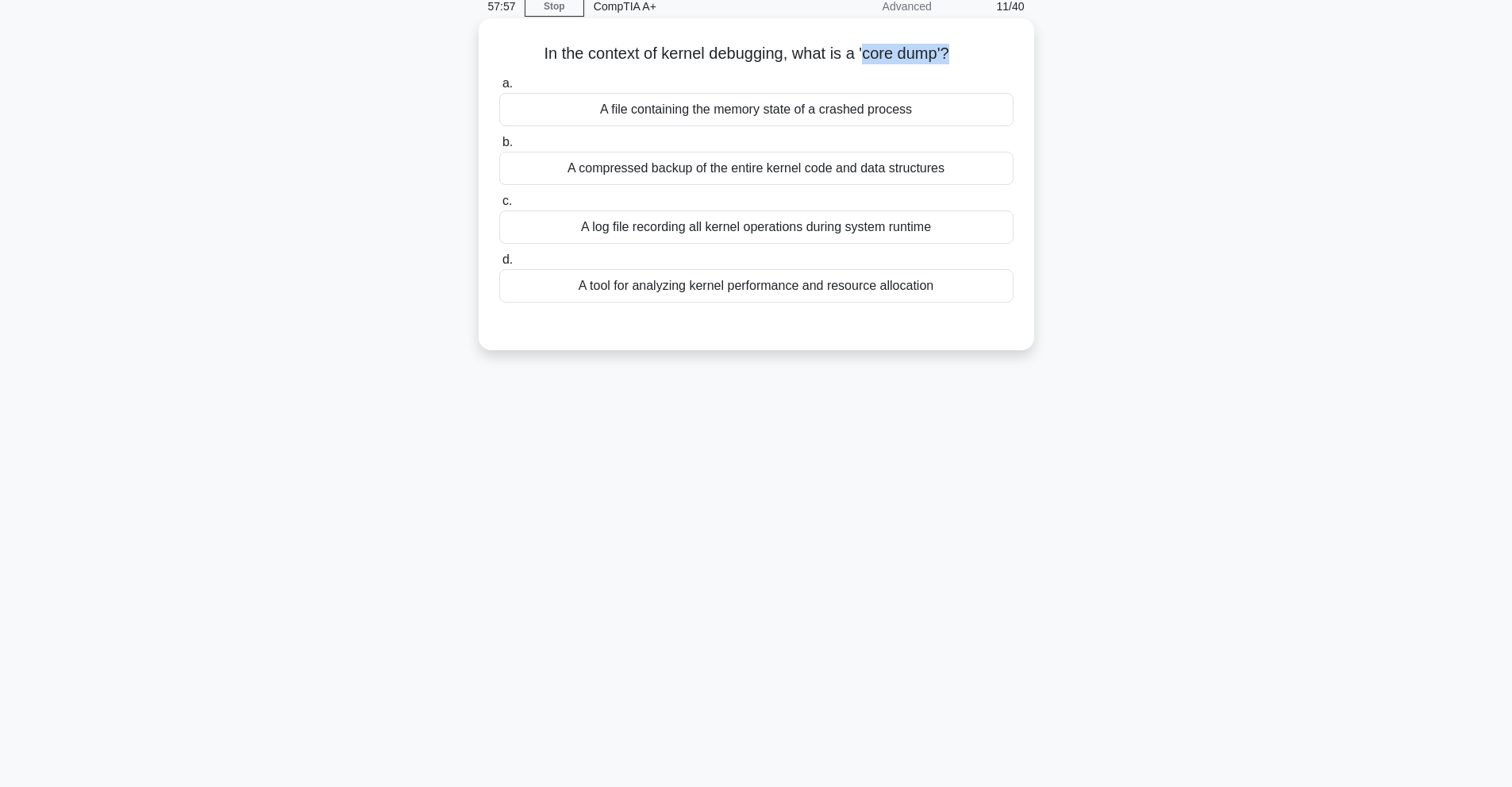
drag, startPoint x: 867, startPoint y: 49, endPoint x: 954, endPoint y: 61, distance: 87.8
click at [954, 61] on h5 "In the context of kernel debugging, what is a 'core dump'? .spinner_0XTQ{transf…" at bounding box center [756, 54] width 518 height 21
click at [778, 228] on div "A log file recording all kernel operations during system runtime" at bounding box center [756, 227] width 515 height 33
click at [499, 206] on input "c. A log file recording all kernel operations during system runtime" at bounding box center [499, 201] width 0 height 10
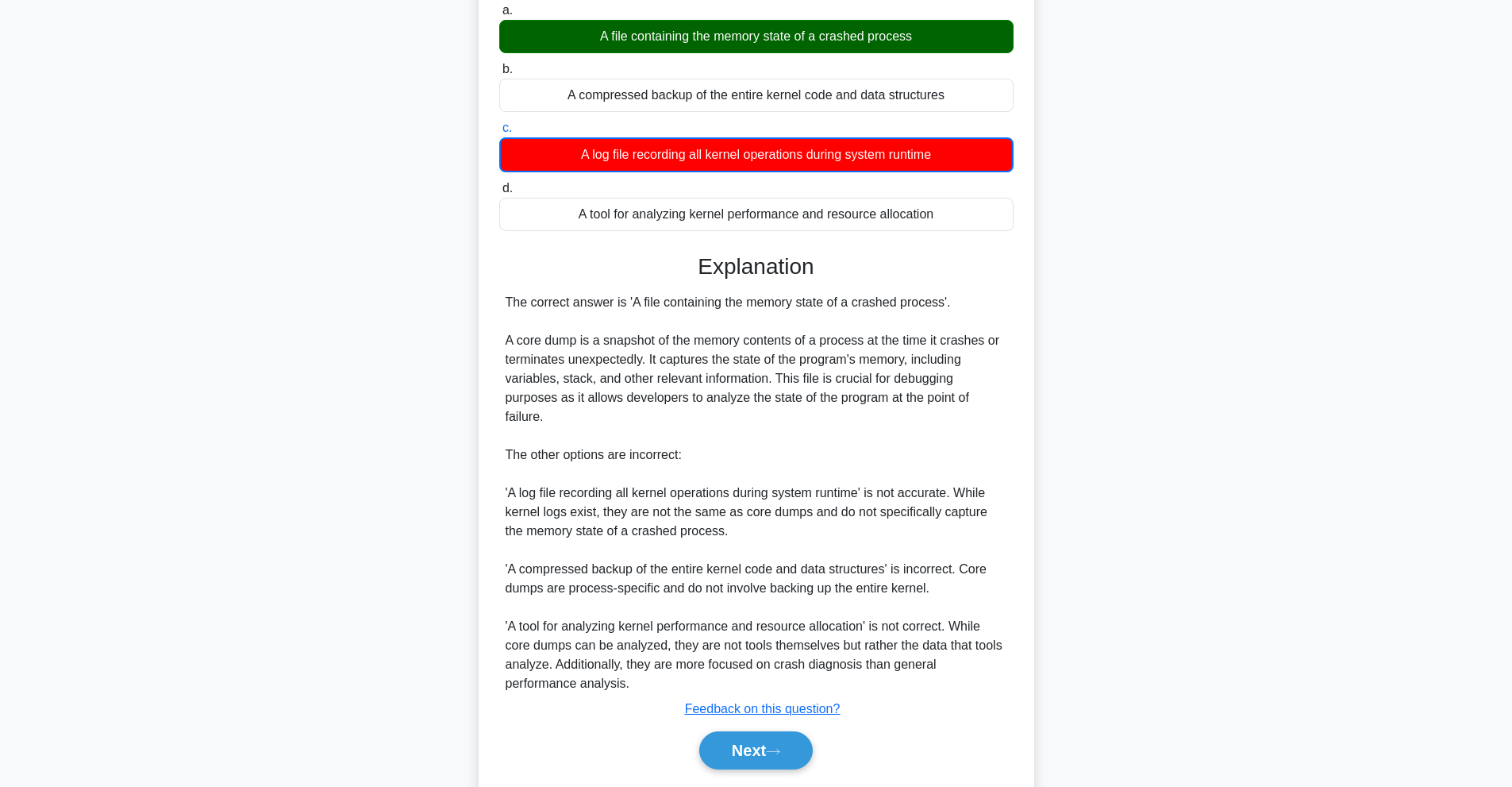
scroll to position [176, 0]
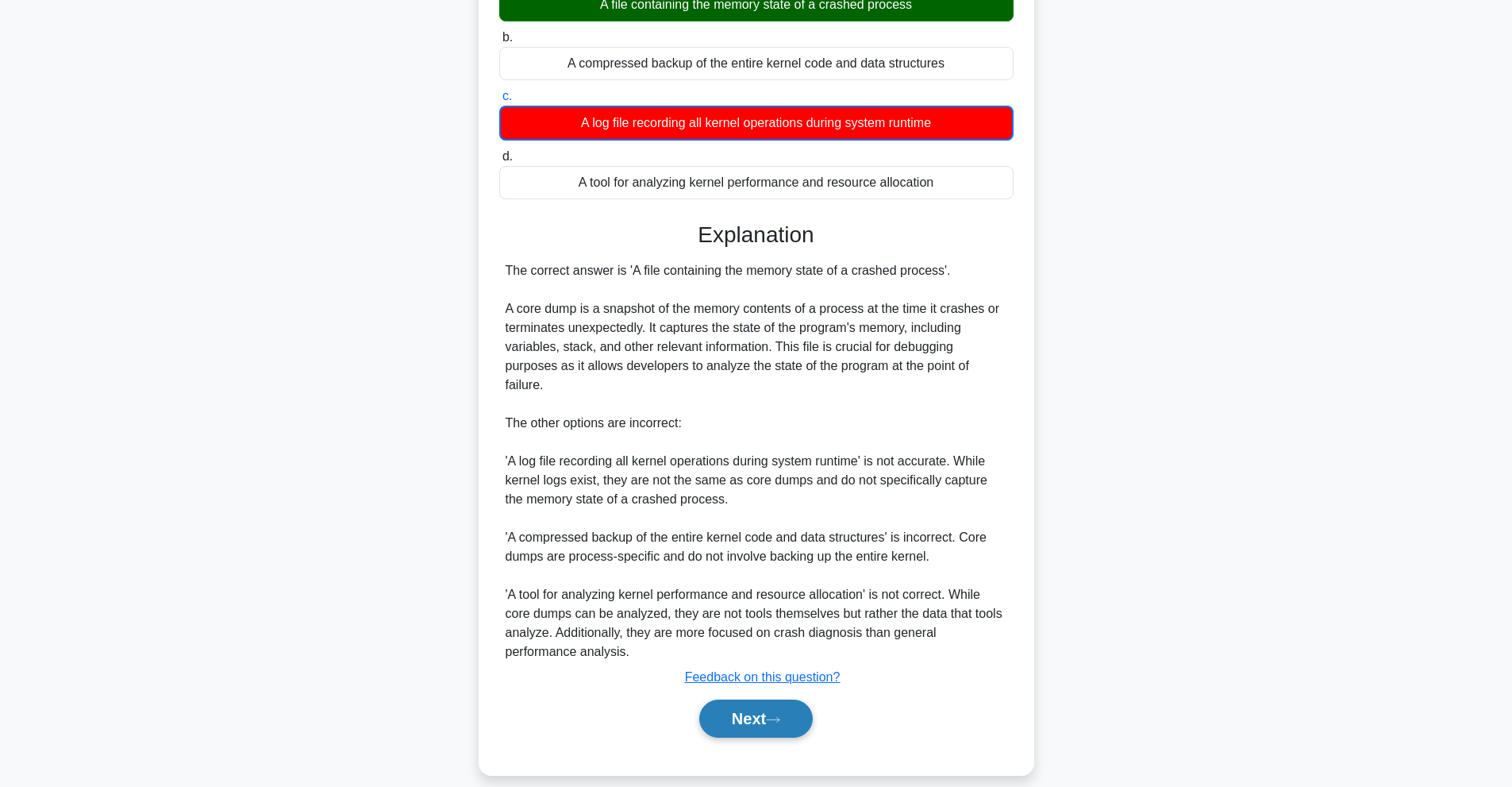
click at [786, 711] on button "Next" at bounding box center [756, 719] width 114 height 38
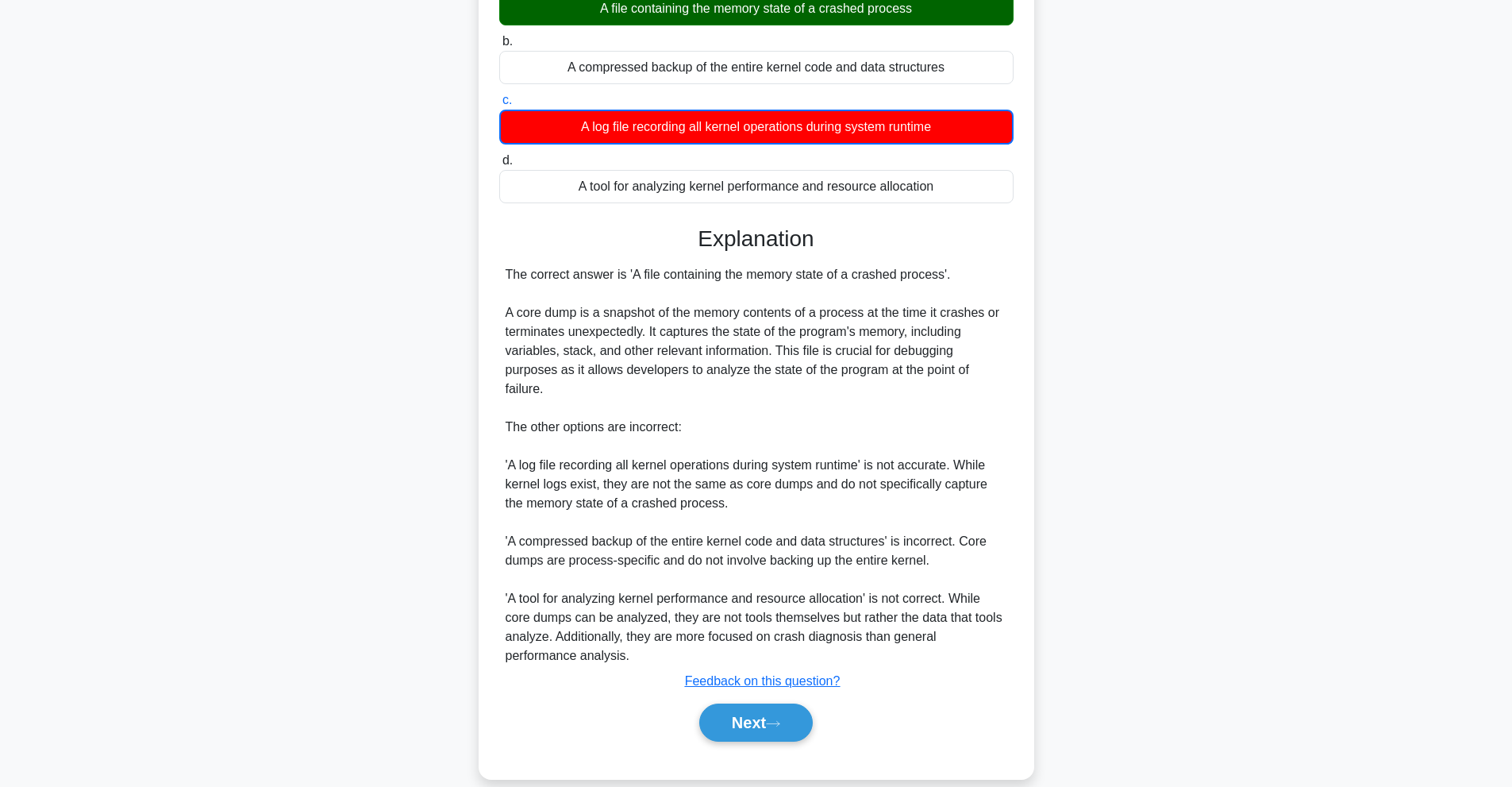
scroll to position [71, 0]
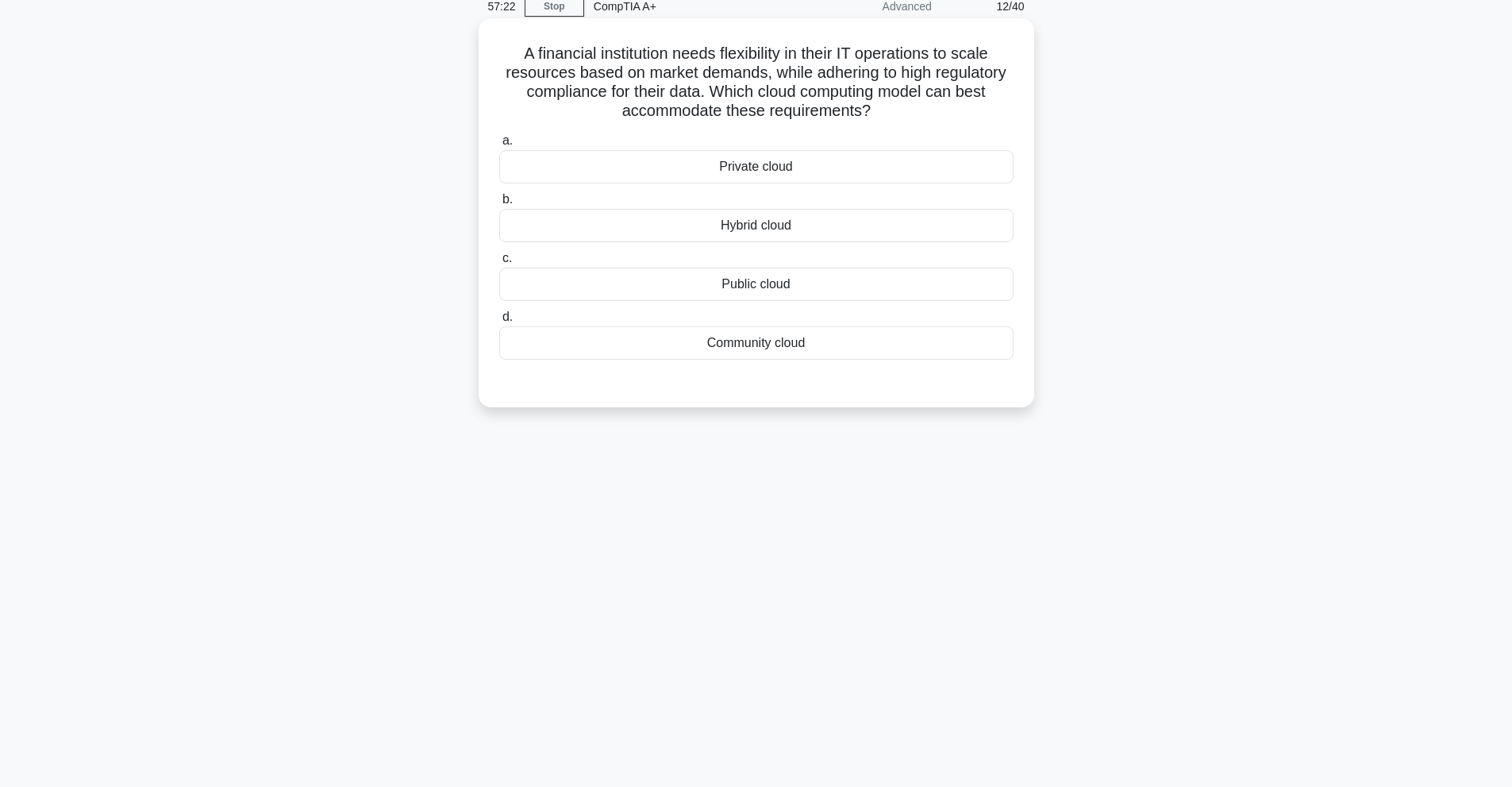
click at [589, 219] on div "Hybrid cloud" at bounding box center [756, 225] width 515 height 33
click at [499, 205] on input "b. Hybrid cloud" at bounding box center [499, 200] width 0 height 10
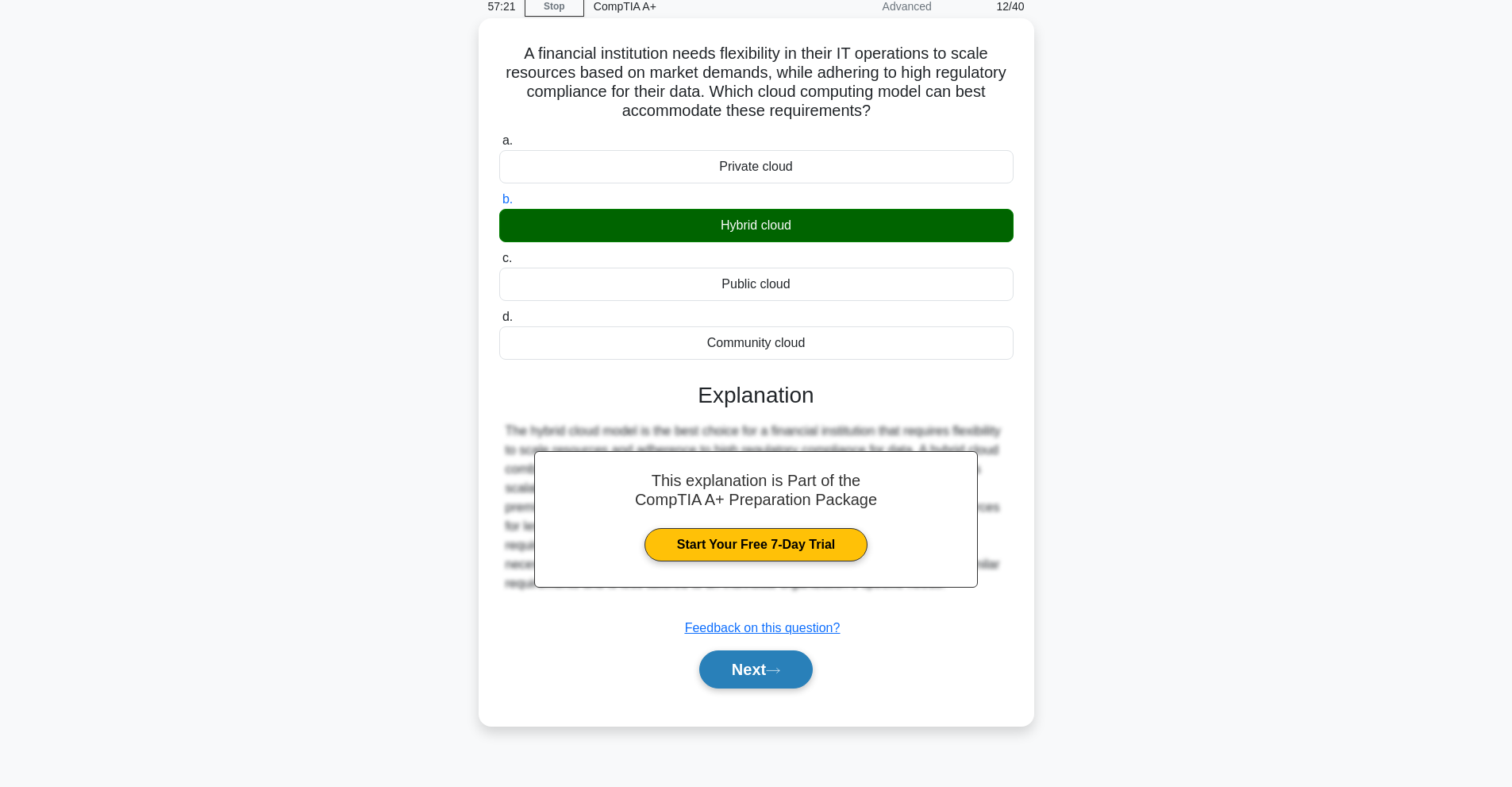
click at [754, 677] on button "Next" at bounding box center [756, 669] width 114 height 38
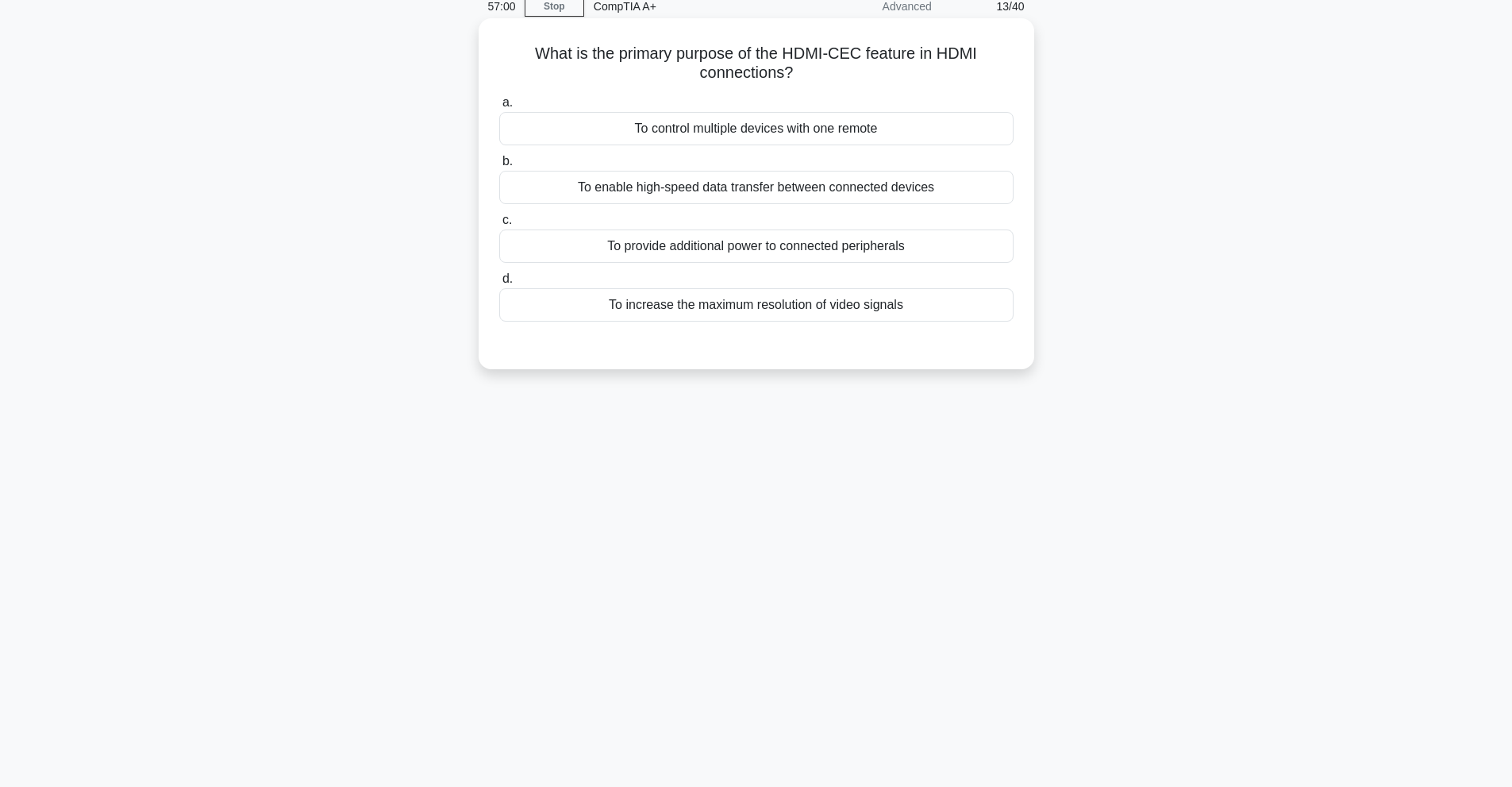
click at [801, 184] on div "To enable high-speed data transfer between connected devices" at bounding box center [756, 188] width 515 height 33
click at [499, 167] on input "b. To enable high-speed data transfer between connected devices" at bounding box center [499, 162] width 0 height 10
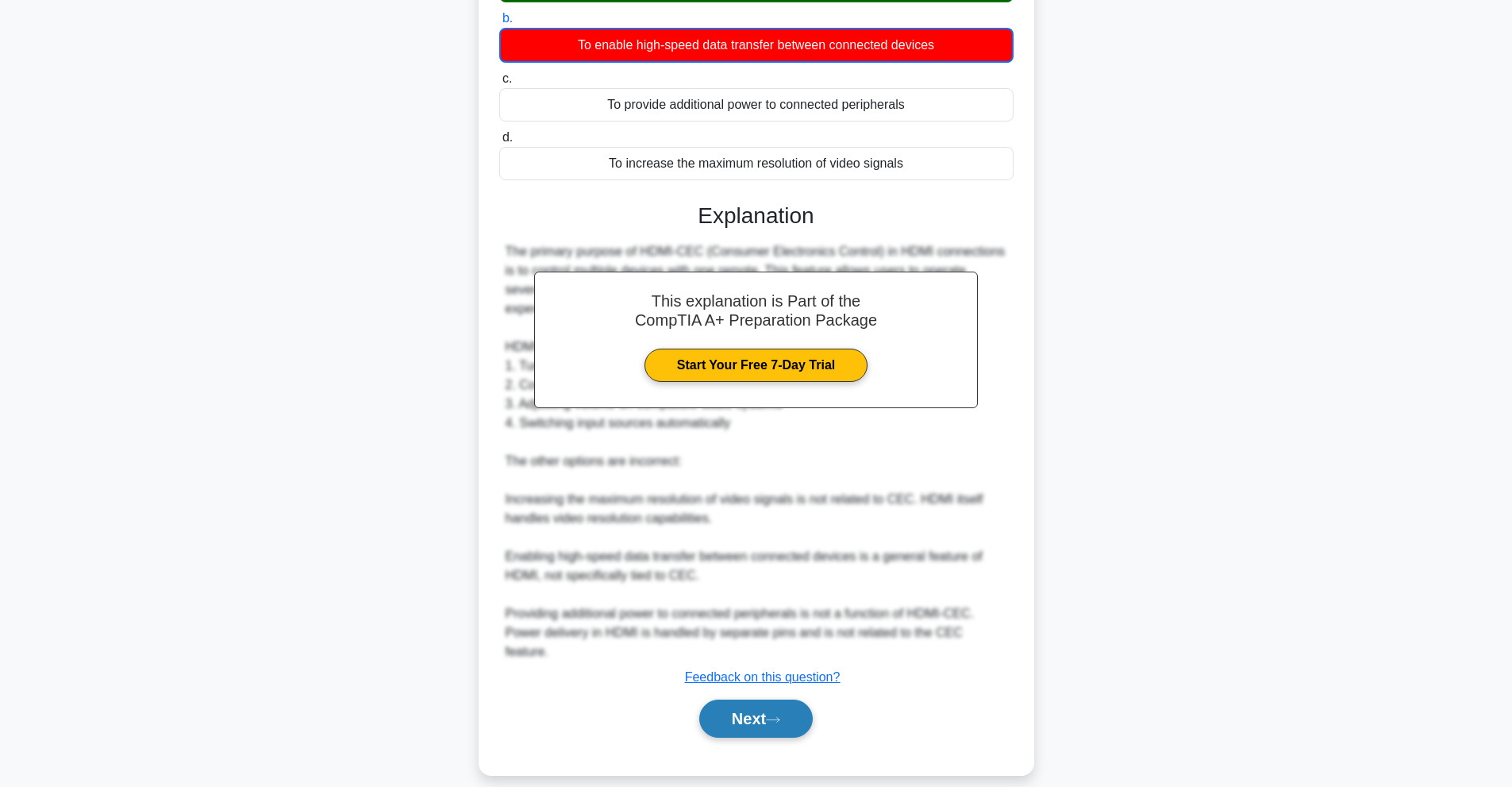
click at [787, 699] on button "Next" at bounding box center [756, 719] width 114 height 38
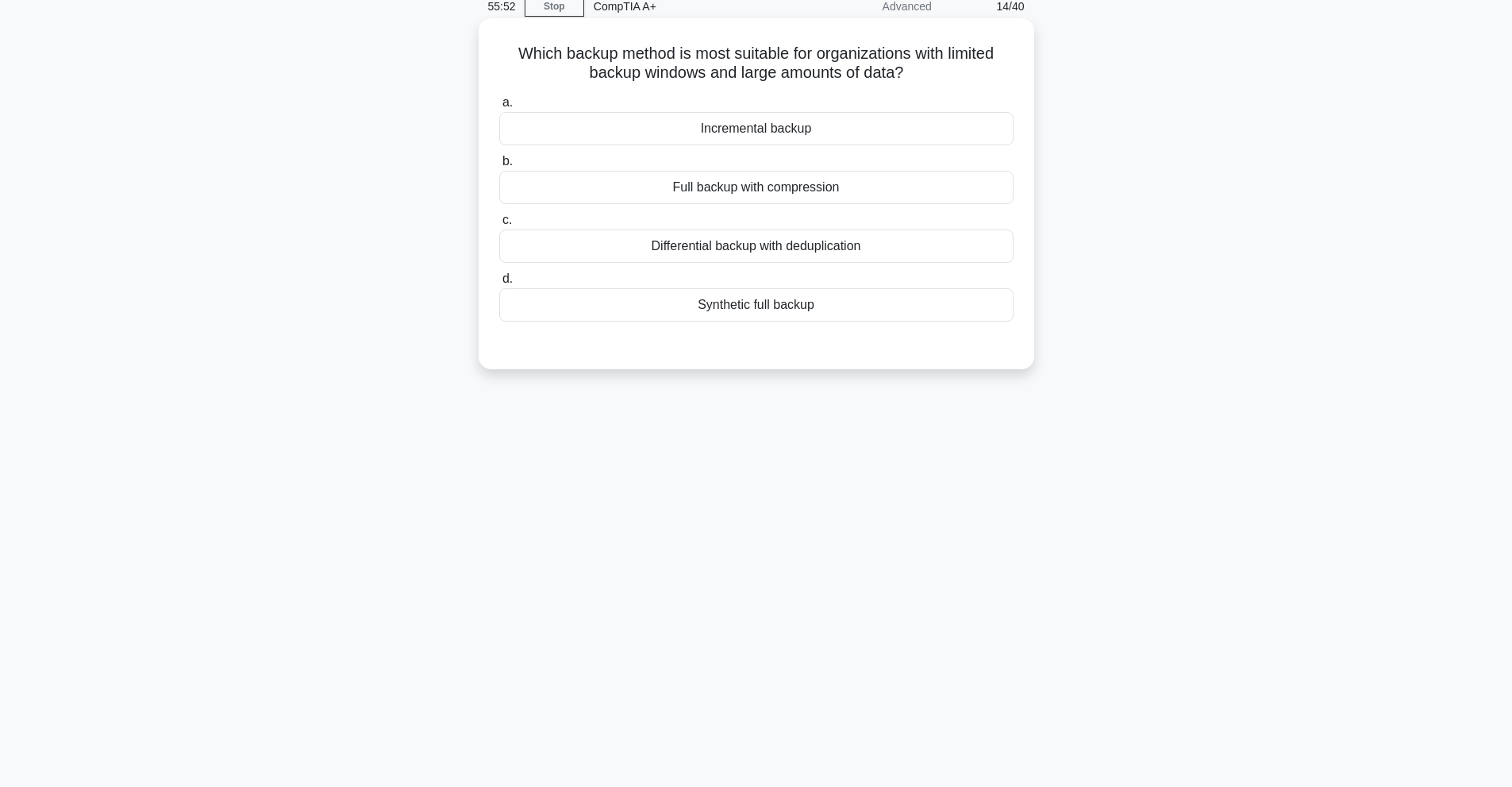
click at [807, 195] on div "Full backup with compression" at bounding box center [756, 188] width 515 height 33
click at [499, 167] on input "b. Full backup with compression" at bounding box center [499, 162] width 0 height 10
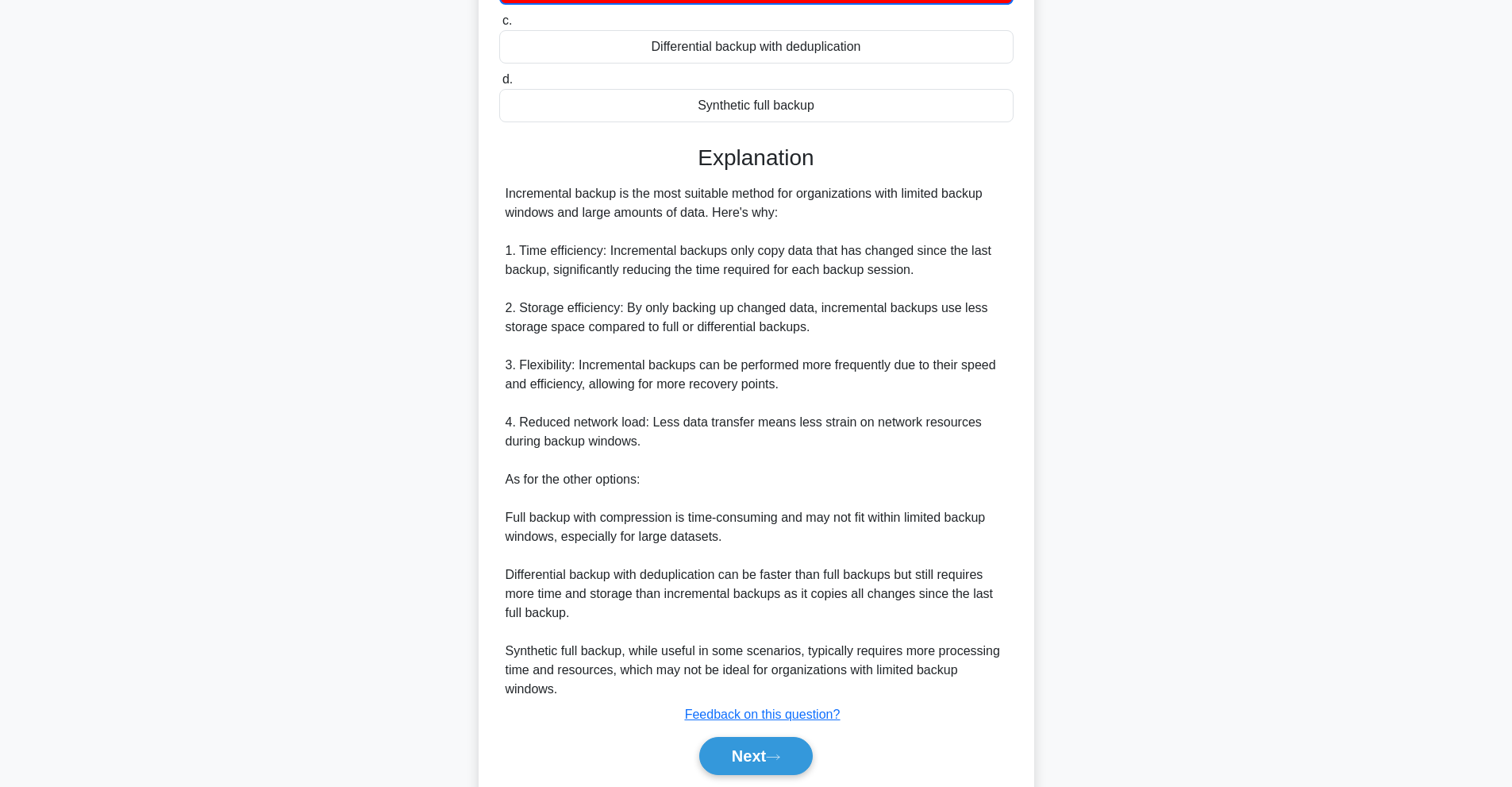
scroll to position [328, 0]
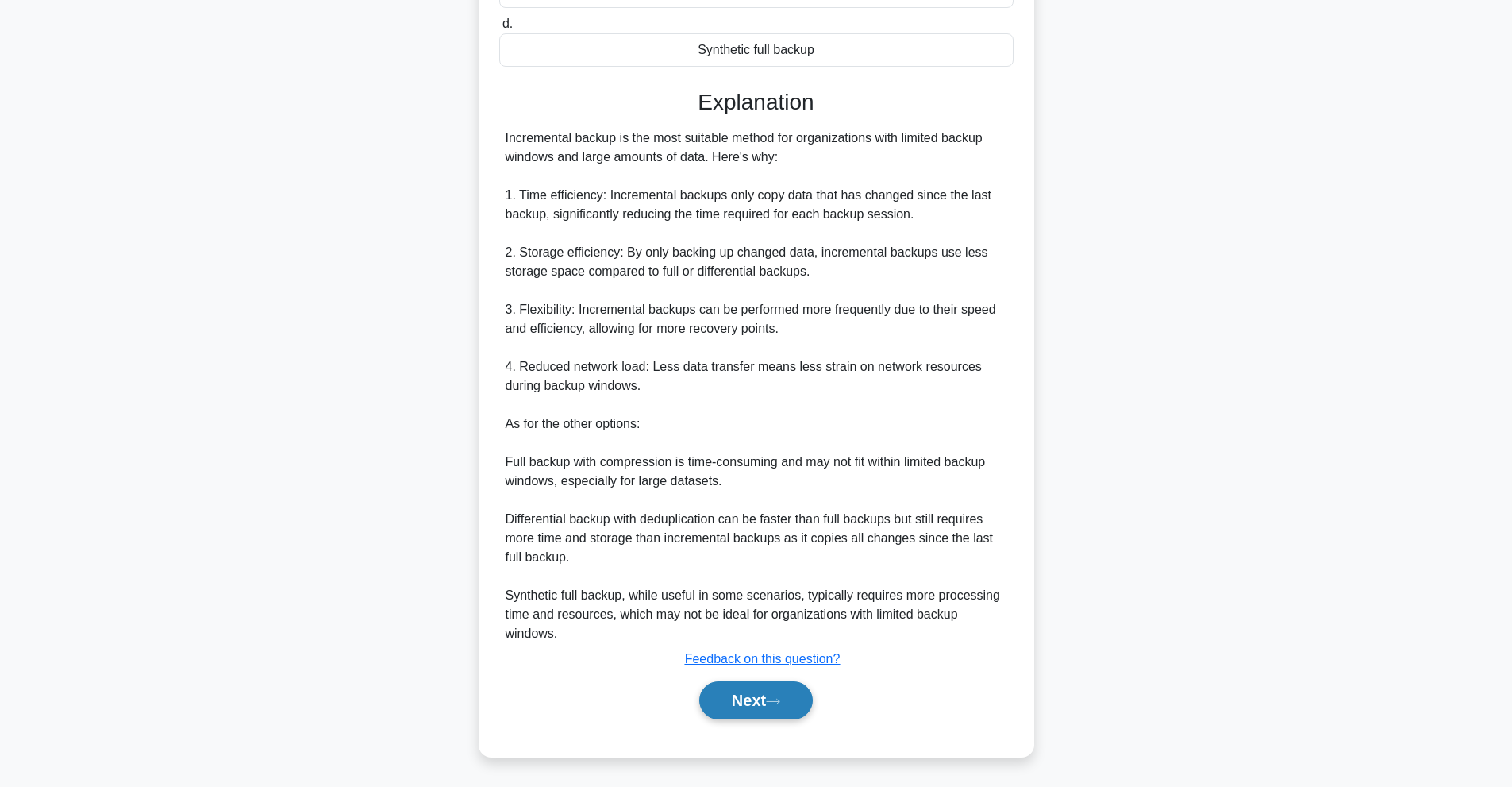
click at [735, 719] on button "Next" at bounding box center [756, 700] width 114 height 38
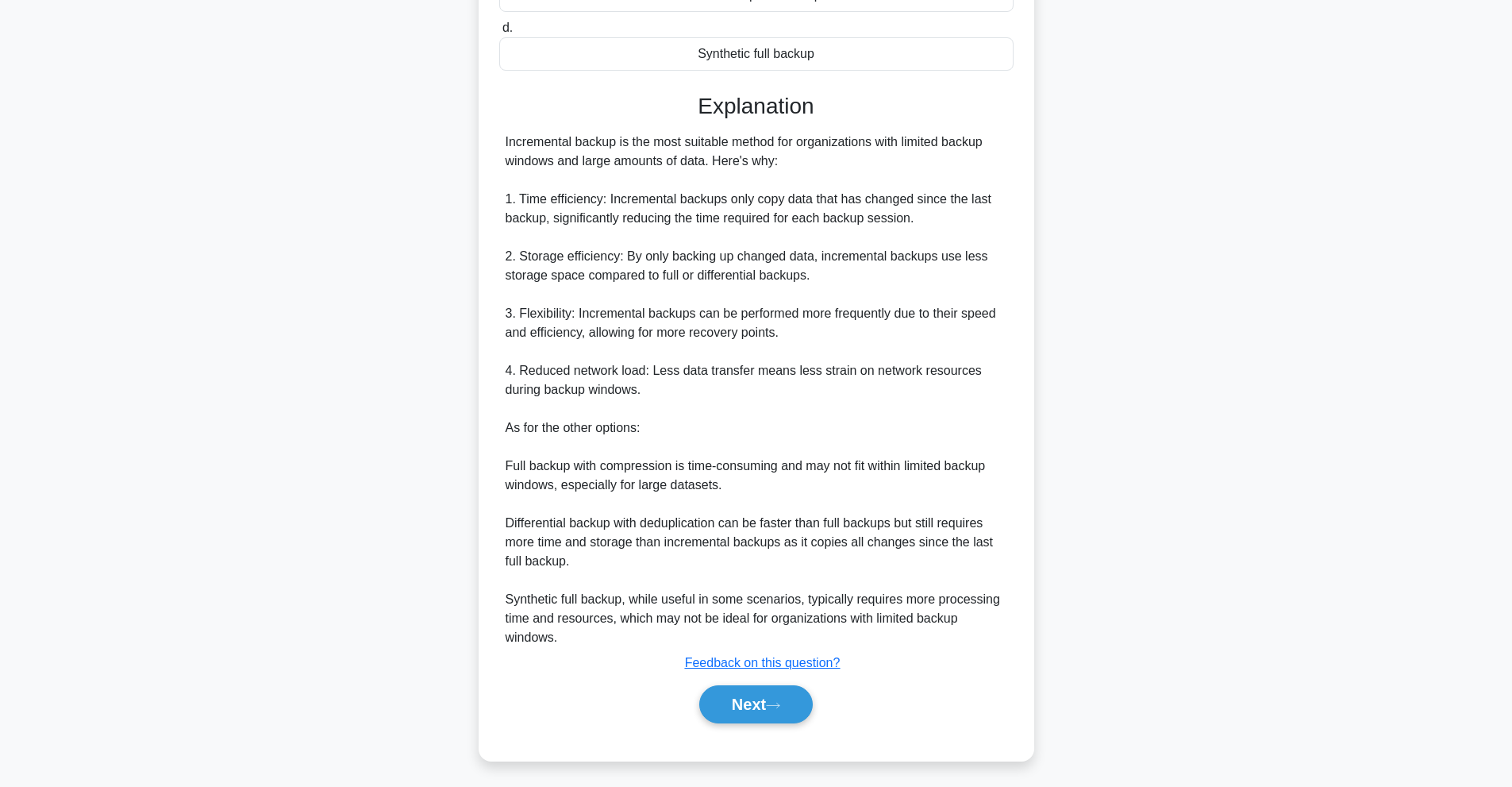
scroll to position [71, 0]
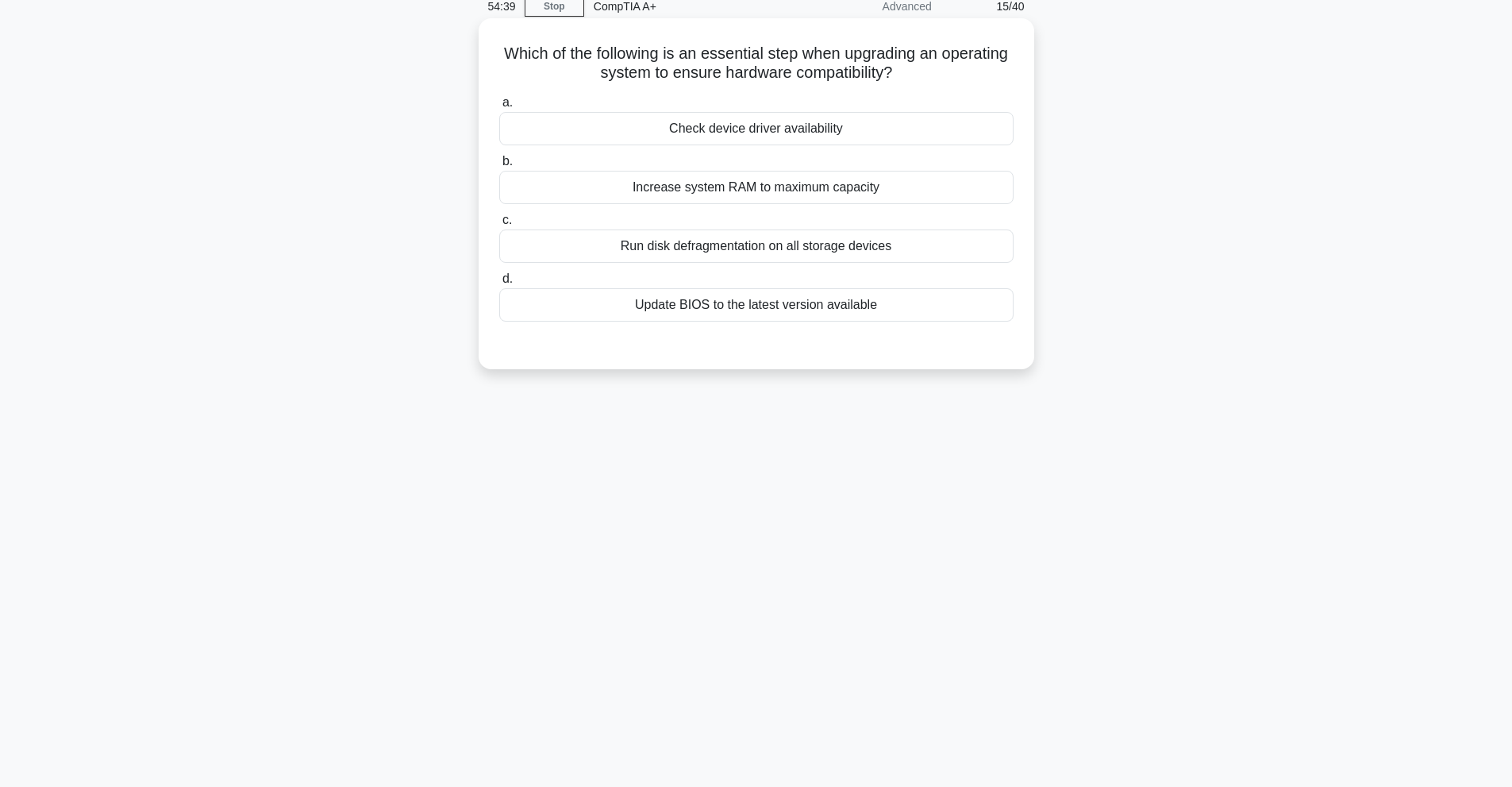
click at [798, 139] on div "Check device driver availability" at bounding box center [756, 129] width 515 height 33
click at [499, 108] on input "a. Check device driver availability" at bounding box center [499, 103] width 0 height 10
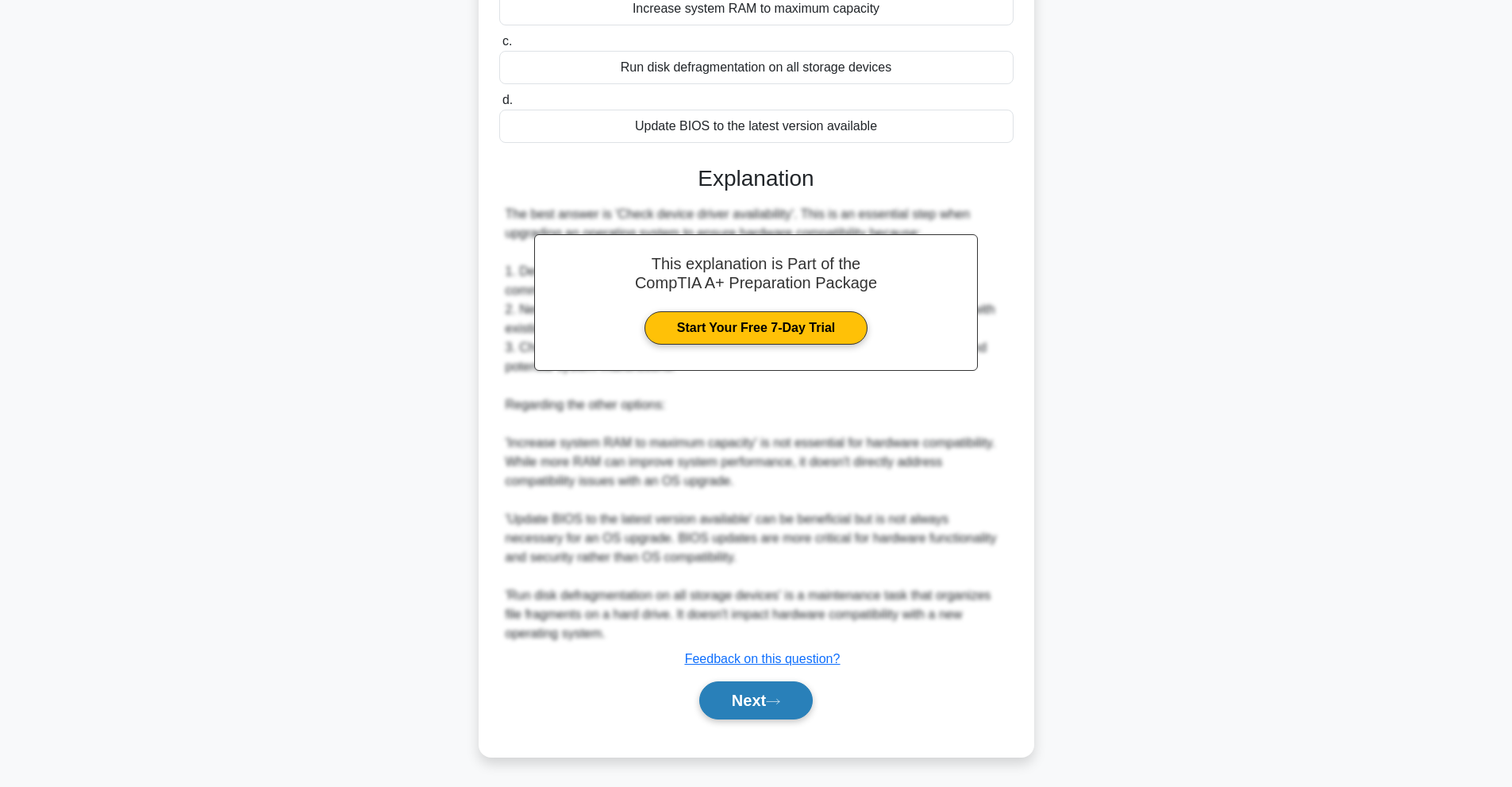
click at [796, 695] on button "Next" at bounding box center [756, 700] width 114 height 38
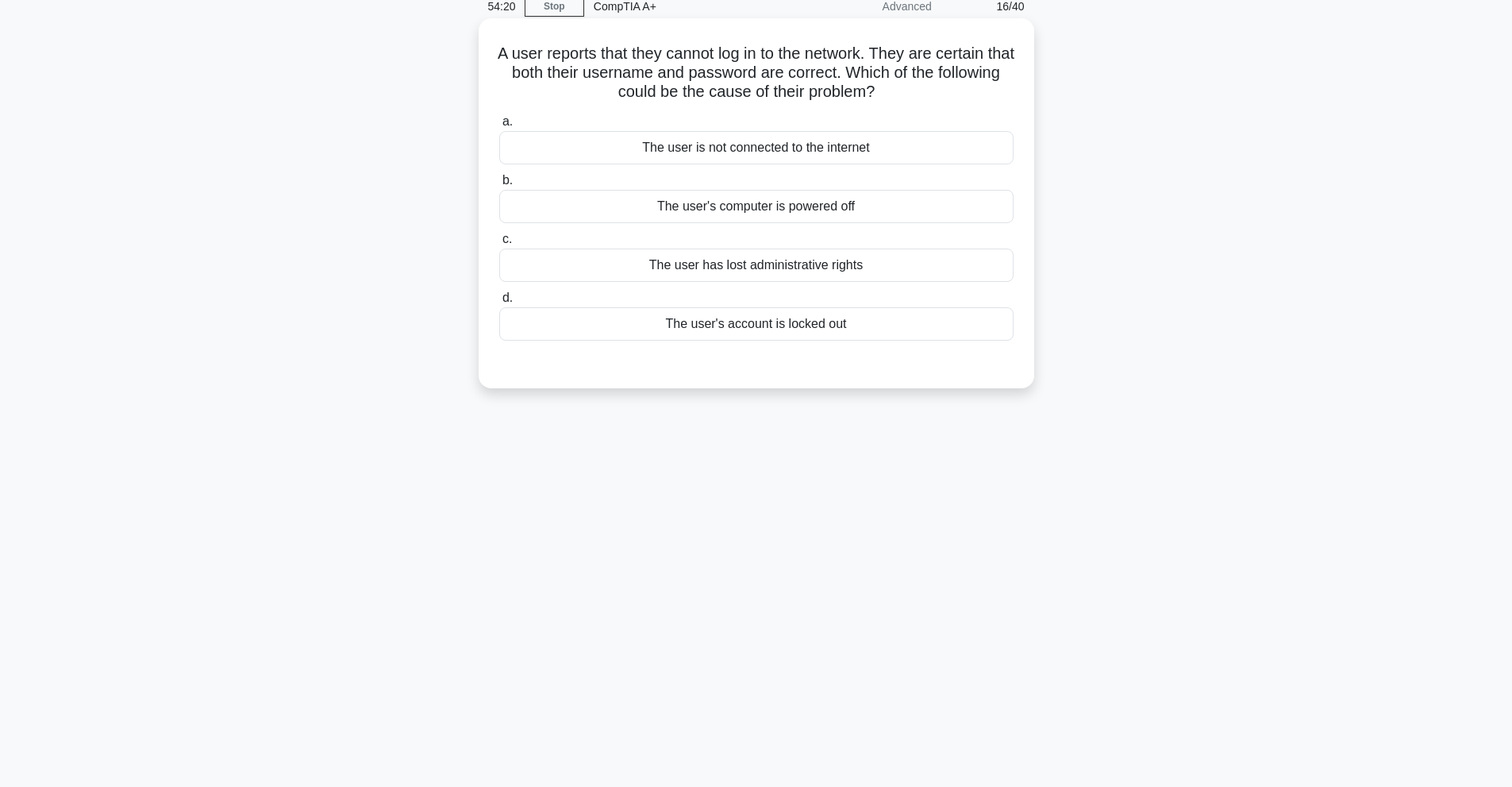
click at [830, 154] on div "The user is not connected to the internet" at bounding box center [756, 148] width 515 height 33
click at [499, 127] on input "a. The user is not connected to the internet" at bounding box center [499, 122] width 0 height 10
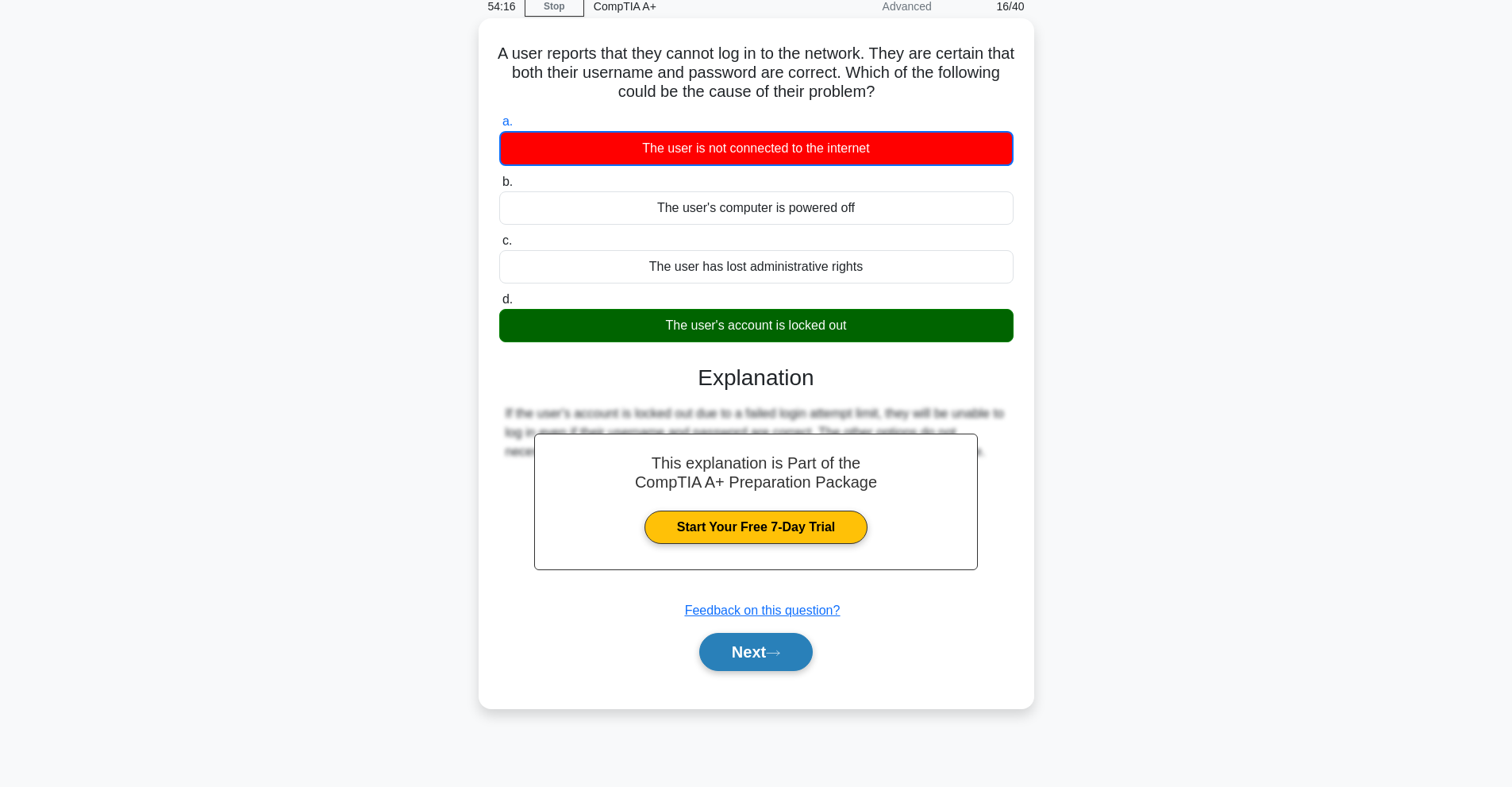
click at [780, 651] on icon at bounding box center [773, 653] width 14 height 9
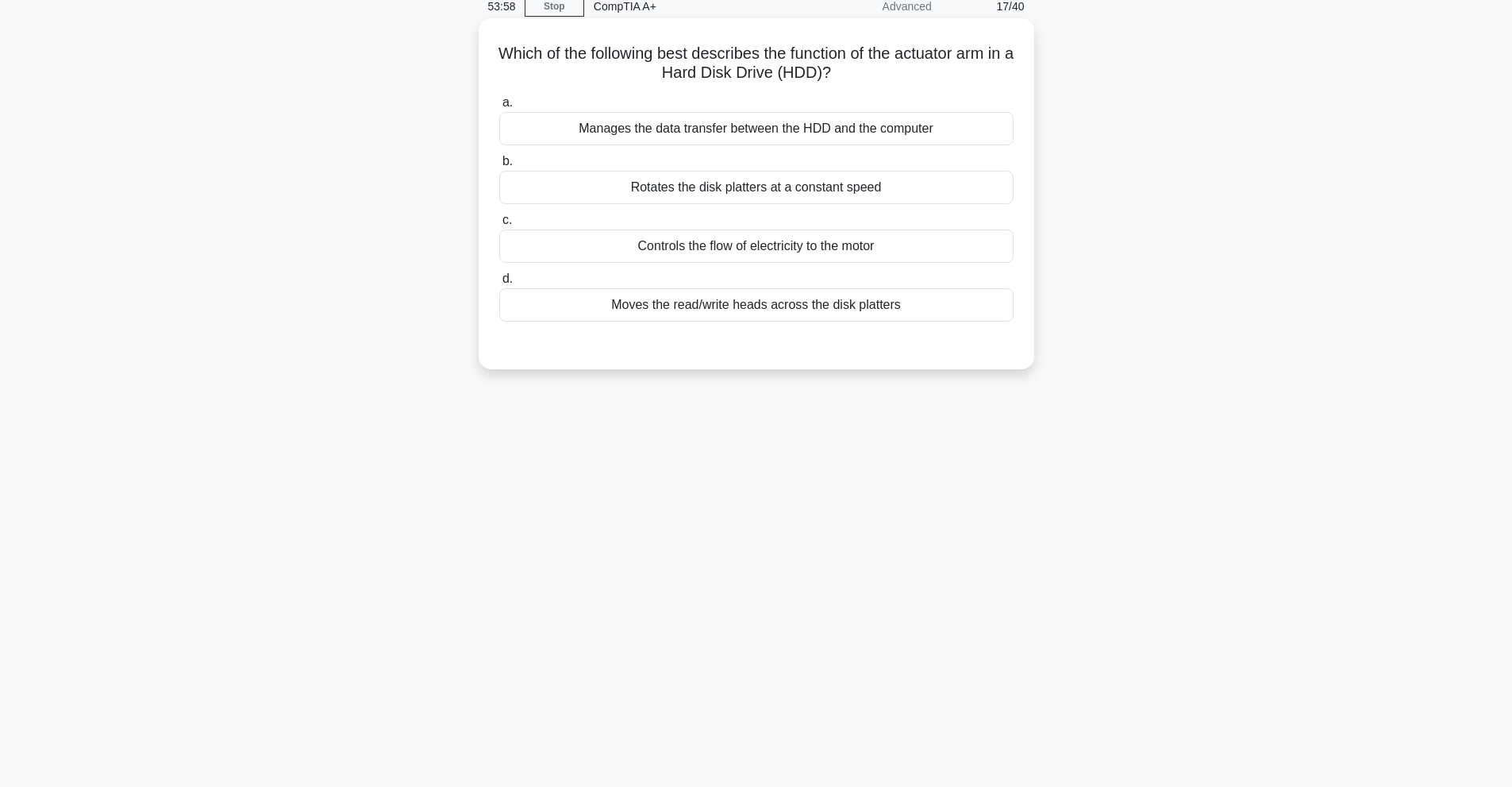
click at [884, 310] on div "Moves the read/write heads across the disk platters" at bounding box center [756, 305] width 515 height 33
click at [499, 284] on input "d. Moves the read/write heads across the disk platters" at bounding box center [499, 279] width 0 height 10
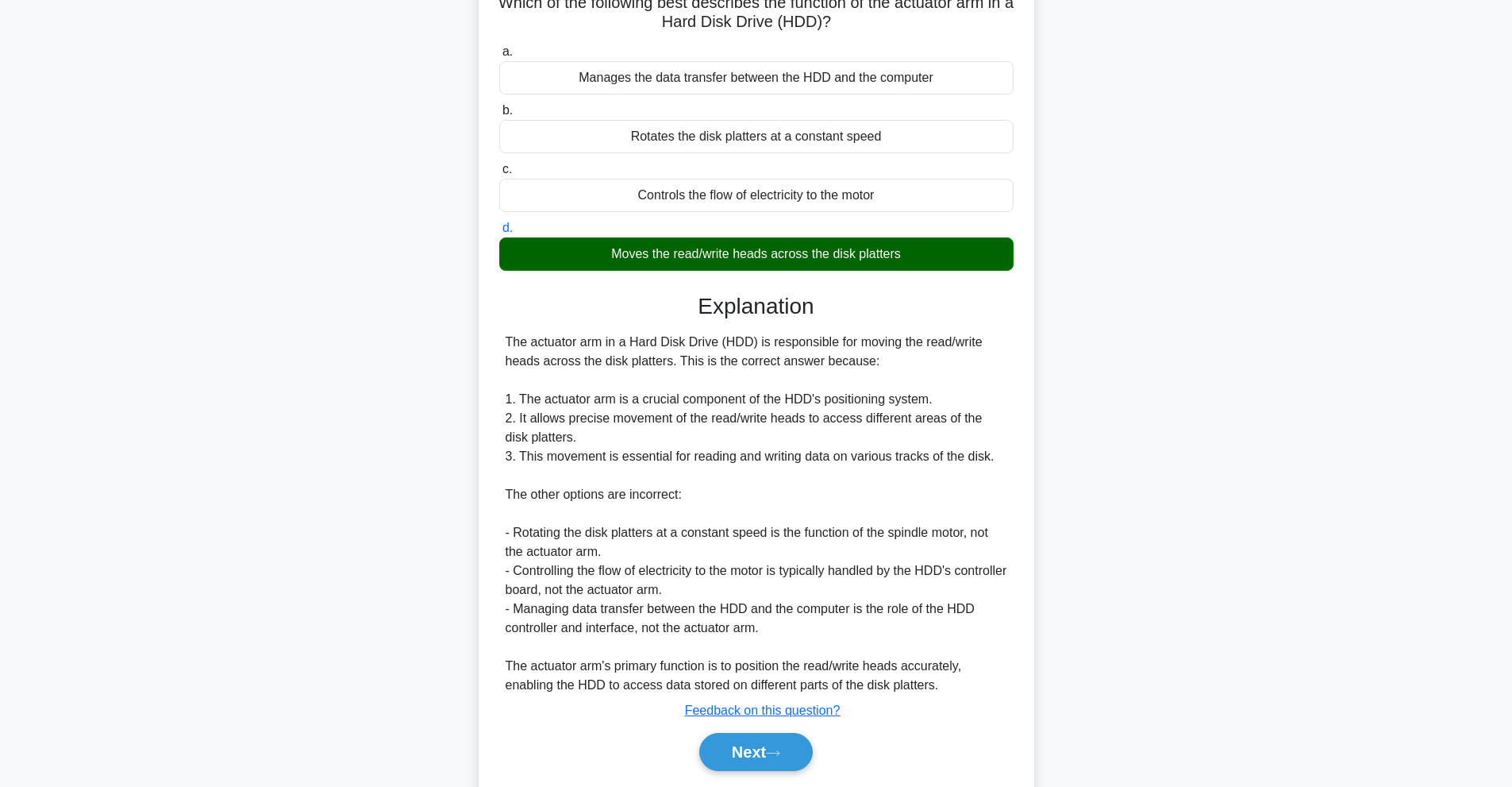
scroll to position [174, 0]
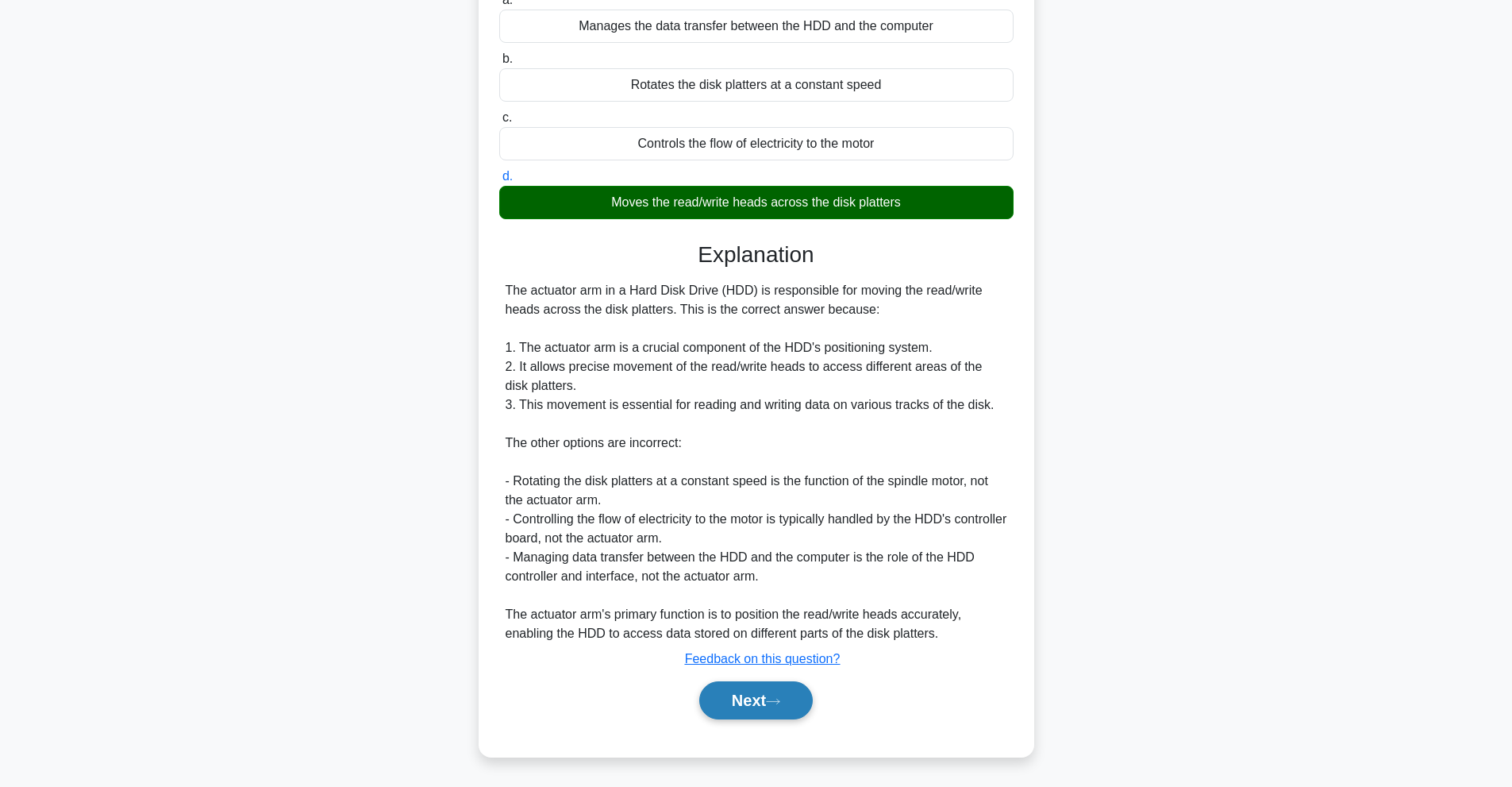
click at [740, 693] on button "Next" at bounding box center [756, 700] width 114 height 38
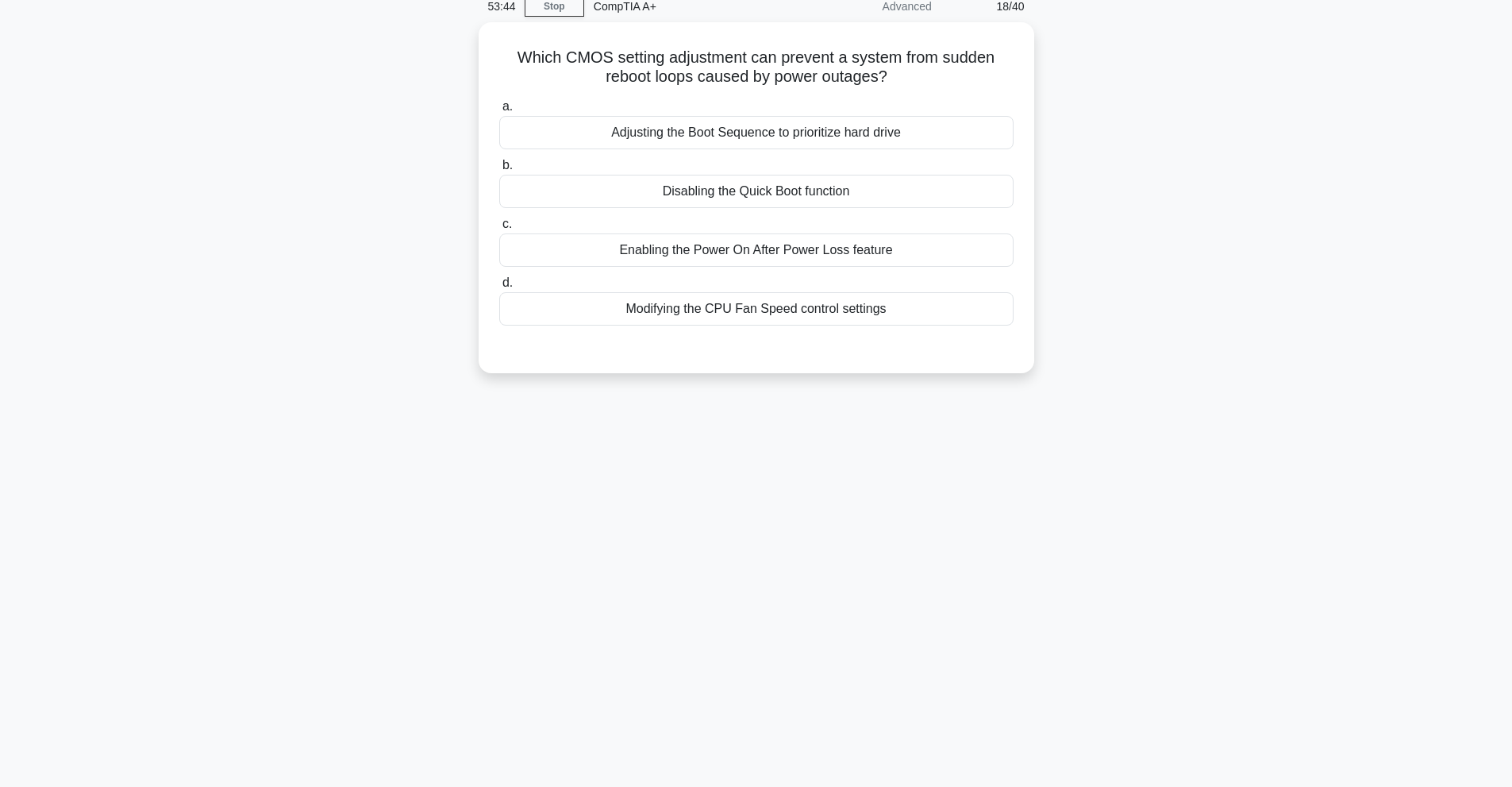
scroll to position [71, 0]
click at [808, 200] on div "Disabling the Quick Boot function" at bounding box center [756, 188] width 515 height 33
click at [499, 167] on input "b. Disabling the Quick Boot function" at bounding box center [499, 162] width 0 height 10
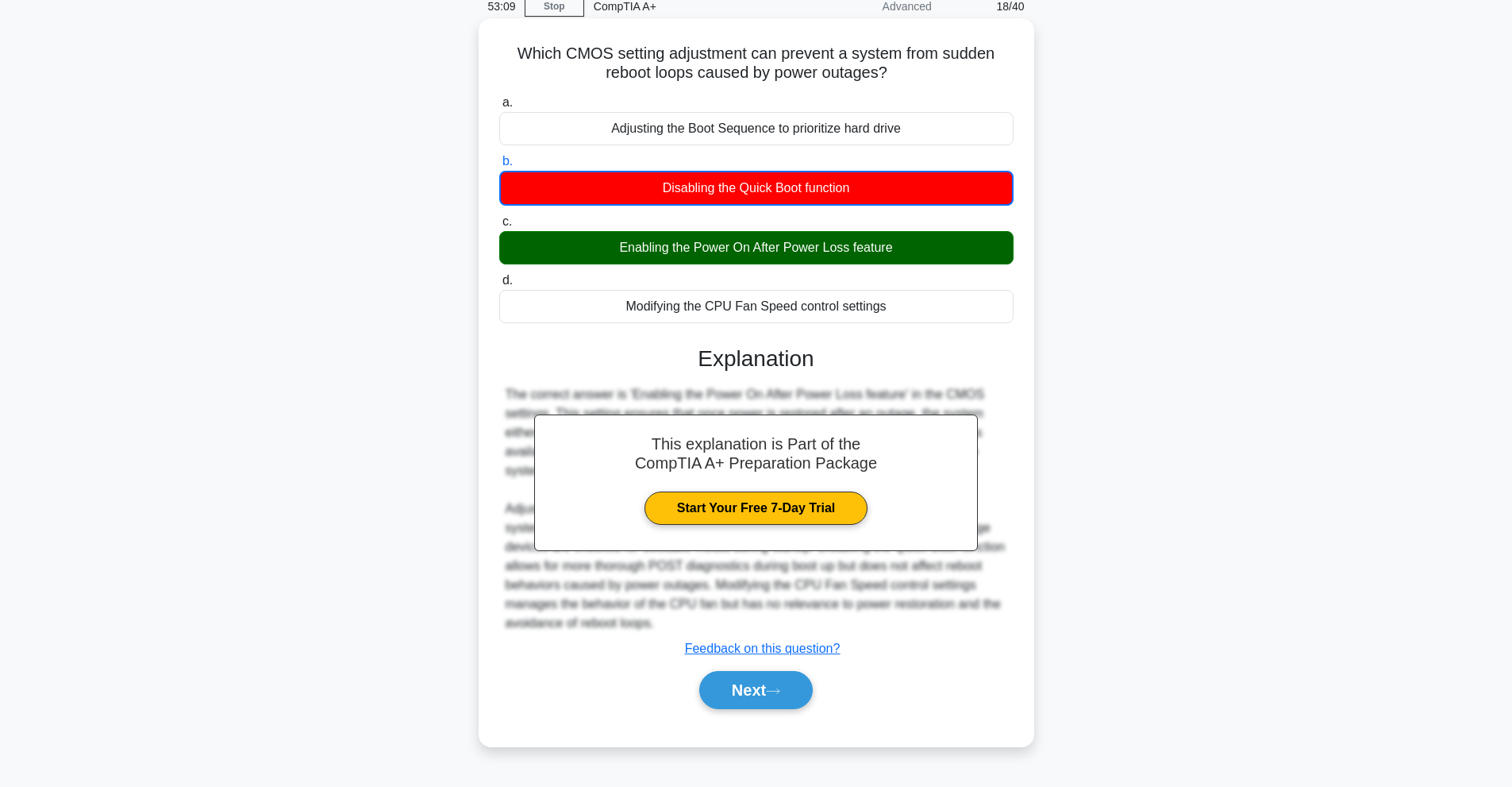
click at [798, 665] on div "Next" at bounding box center [756, 690] width 515 height 51
click at [803, 677] on button "Next" at bounding box center [756, 690] width 114 height 38
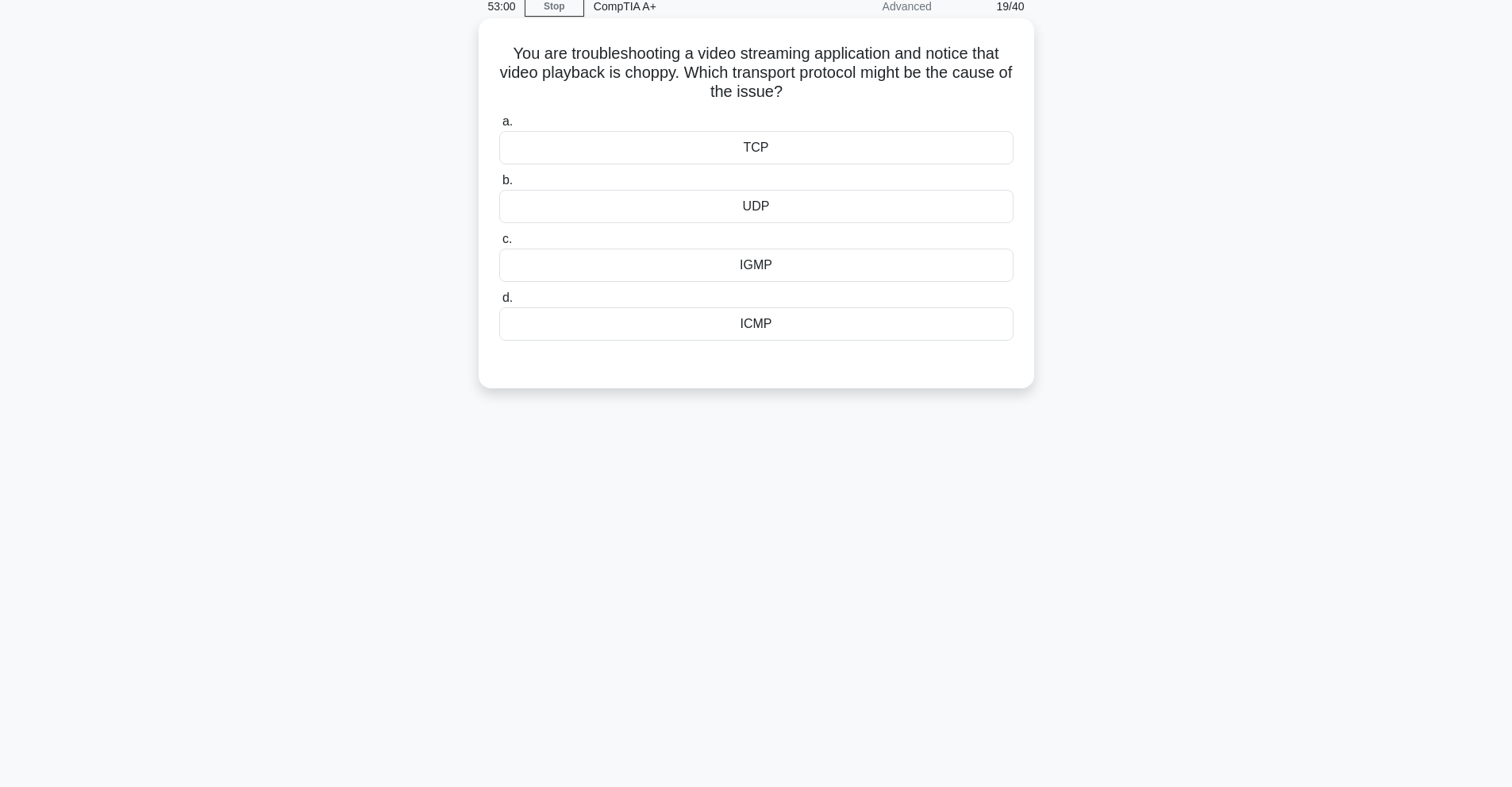
click at [899, 147] on div "TCP" at bounding box center [756, 148] width 515 height 33
click at [499, 127] on input "a. TCP" at bounding box center [499, 122] width 0 height 10
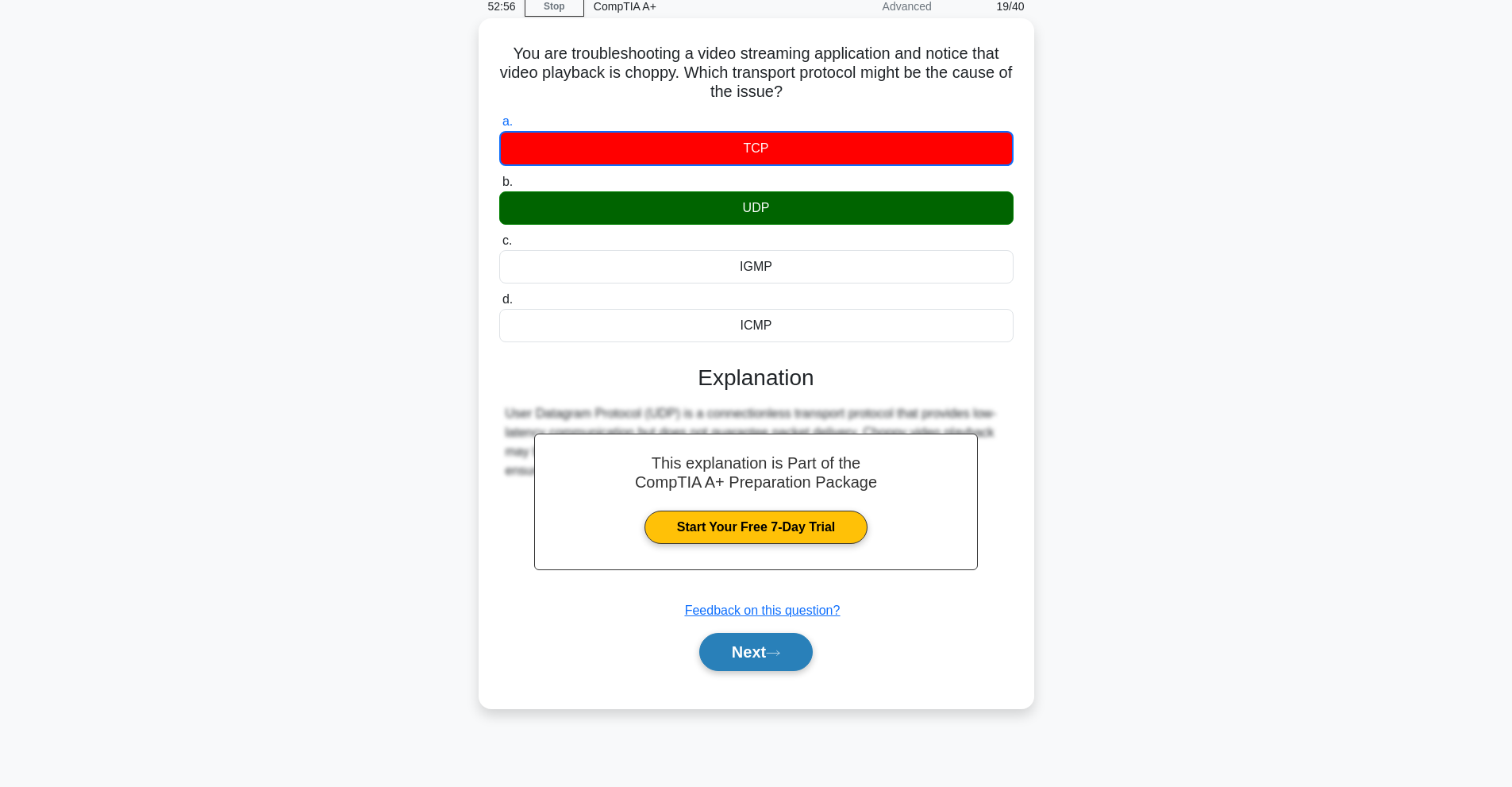
click at [751, 648] on button "Next" at bounding box center [756, 652] width 114 height 38
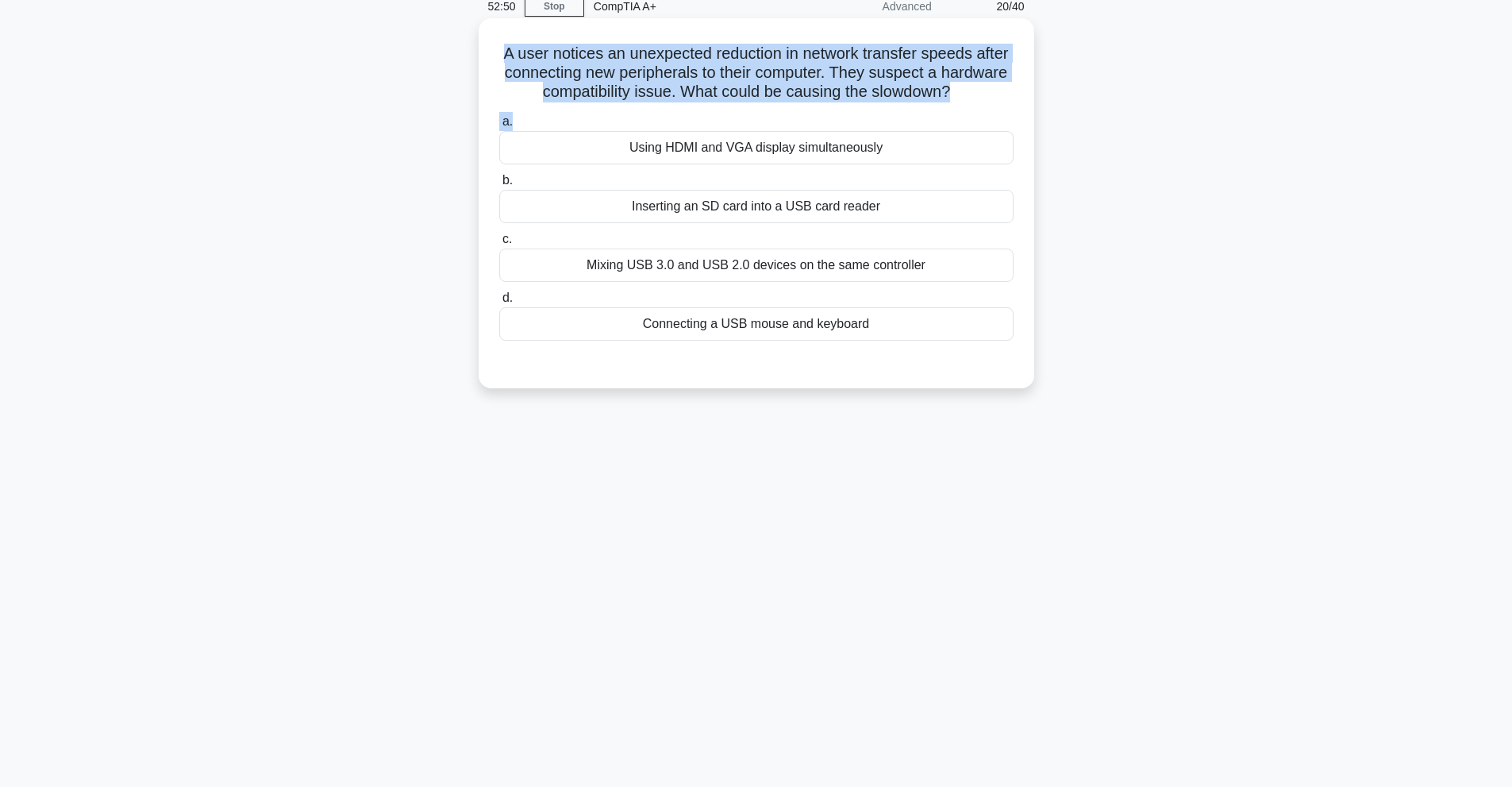
drag, startPoint x: 517, startPoint y: 53, endPoint x: 722, endPoint y: 112, distance: 213.3
click at [722, 112] on div "A user notices an unexpected reduction in network transfer speeds after connect…" at bounding box center [756, 203] width 543 height 357
click at [674, 48] on h5 "A user notices an unexpected reduction in network transfer speeds after connect…" at bounding box center [756, 73] width 518 height 59
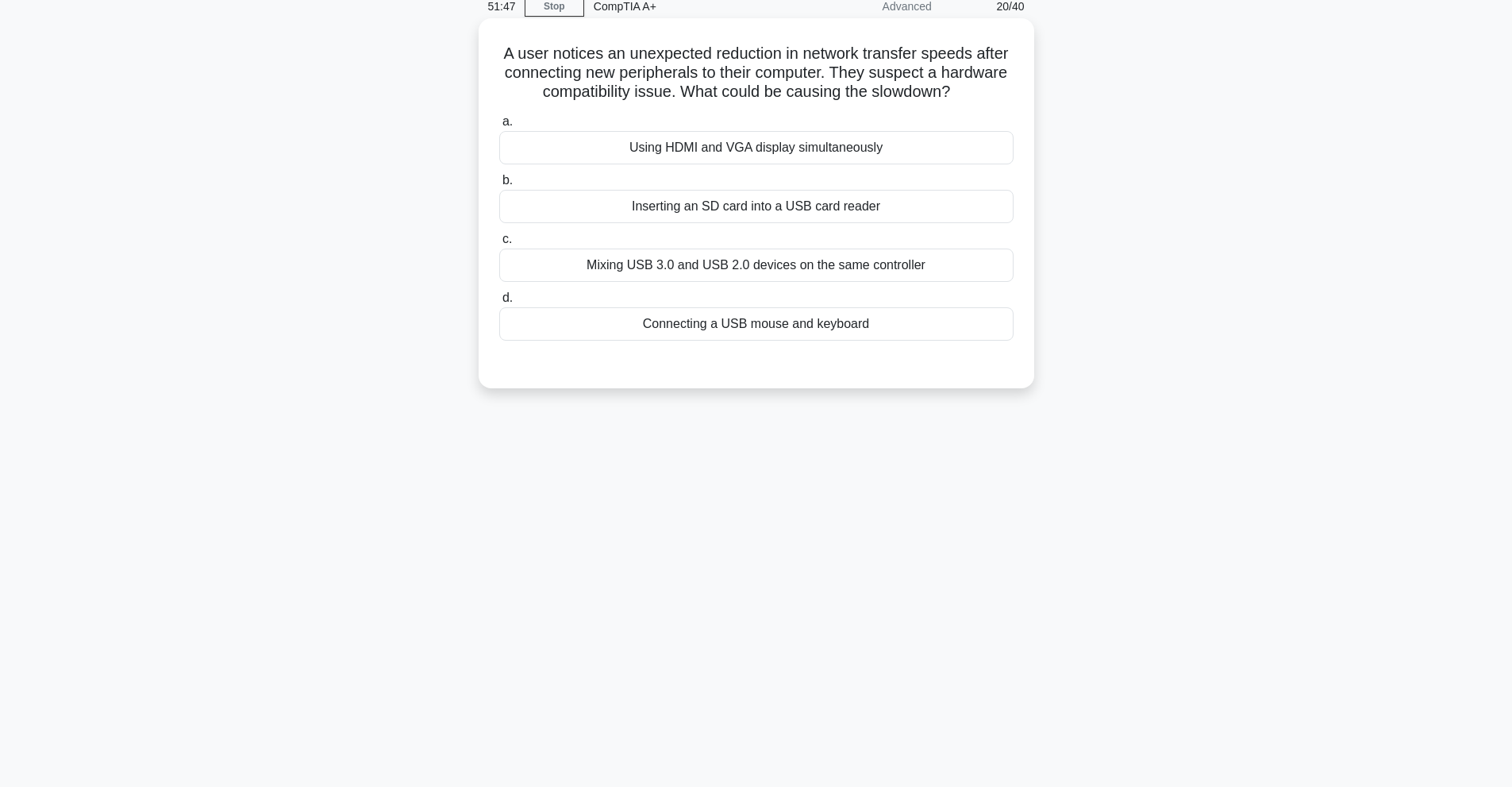
click at [812, 147] on div "Using HDMI and VGA display simultaneously" at bounding box center [756, 148] width 515 height 33
click at [499, 127] on input "a. Using HDMI and VGA display simultaneously" at bounding box center [499, 122] width 0 height 10
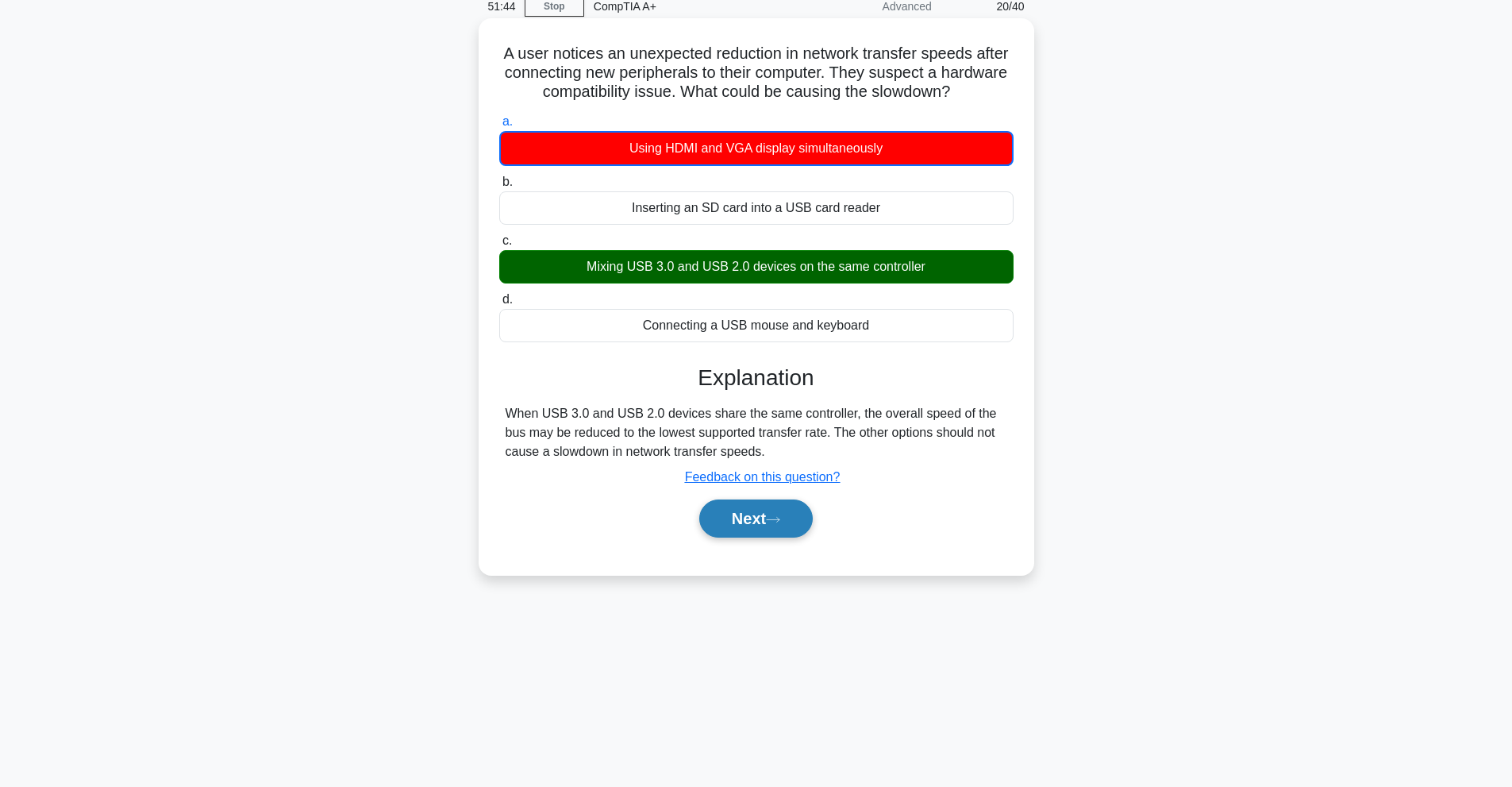
click at [775, 531] on button "Next" at bounding box center [756, 519] width 114 height 38
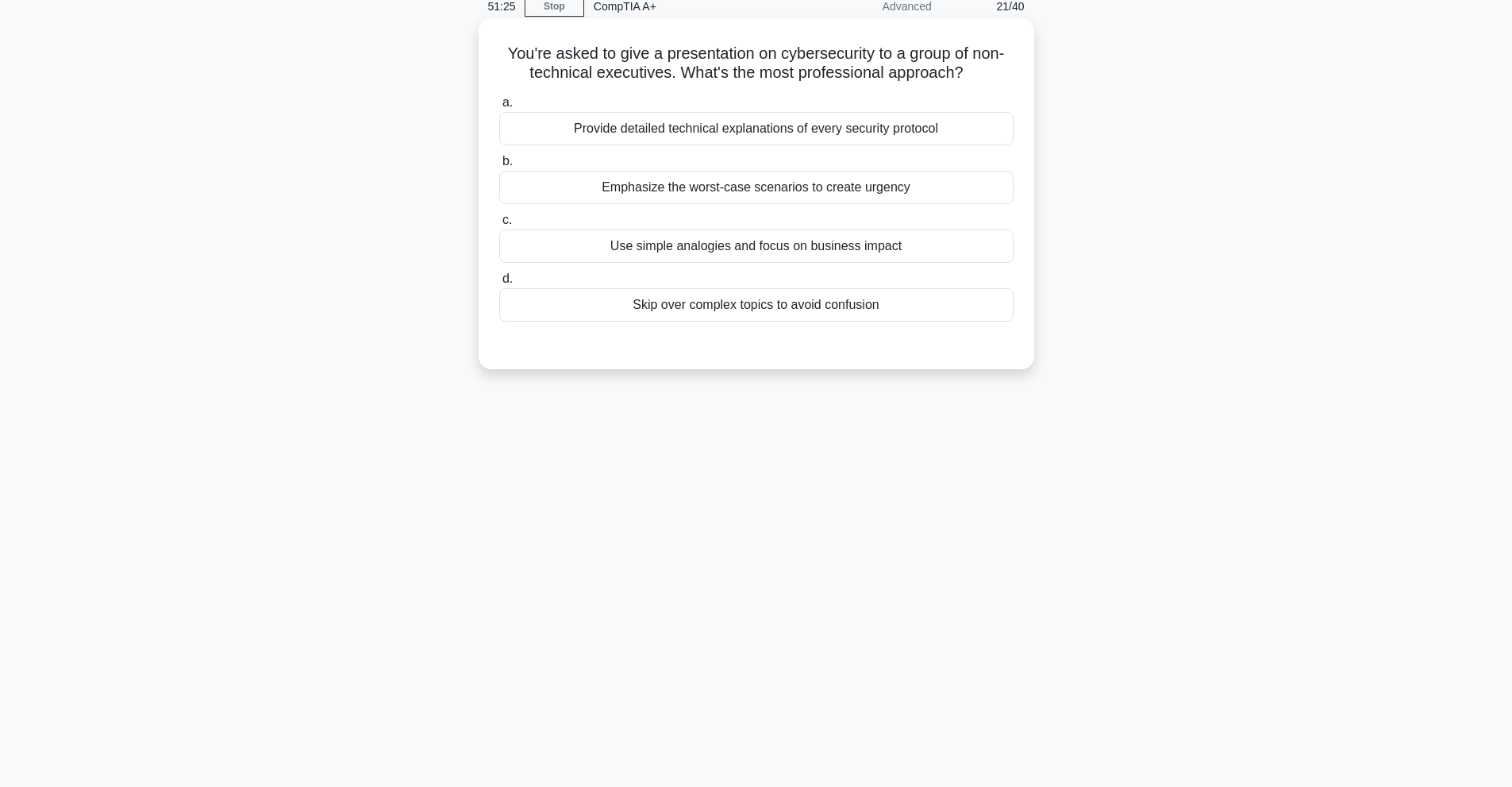
click at [566, 255] on div "Use simple analogies and focus on business impact" at bounding box center [756, 246] width 515 height 33
click at [499, 225] on input "c. Use simple analogies and focus on business impact" at bounding box center [499, 220] width 0 height 10
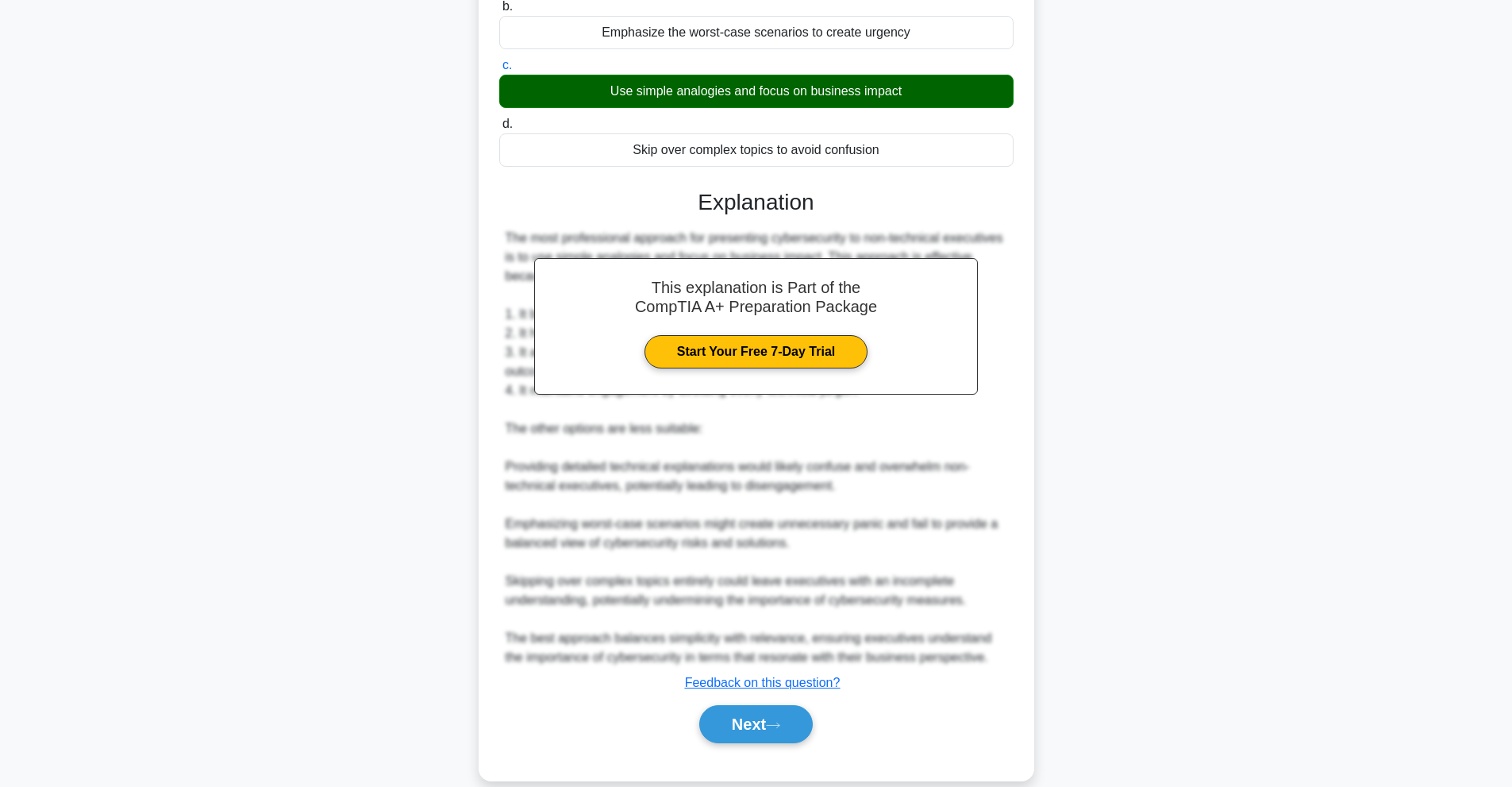
scroll to position [231, 0]
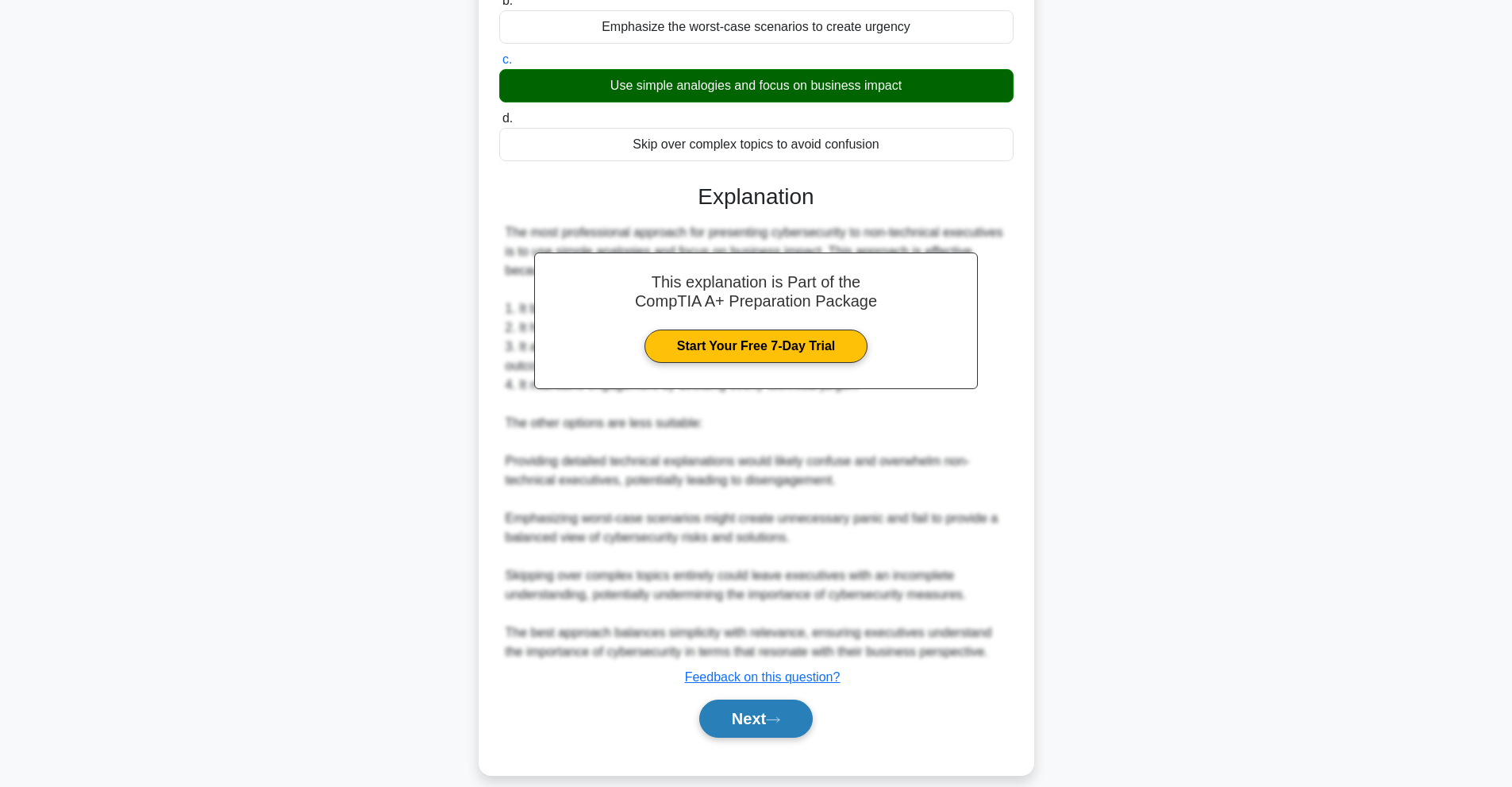
click at [782, 709] on button "Next" at bounding box center [756, 719] width 114 height 38
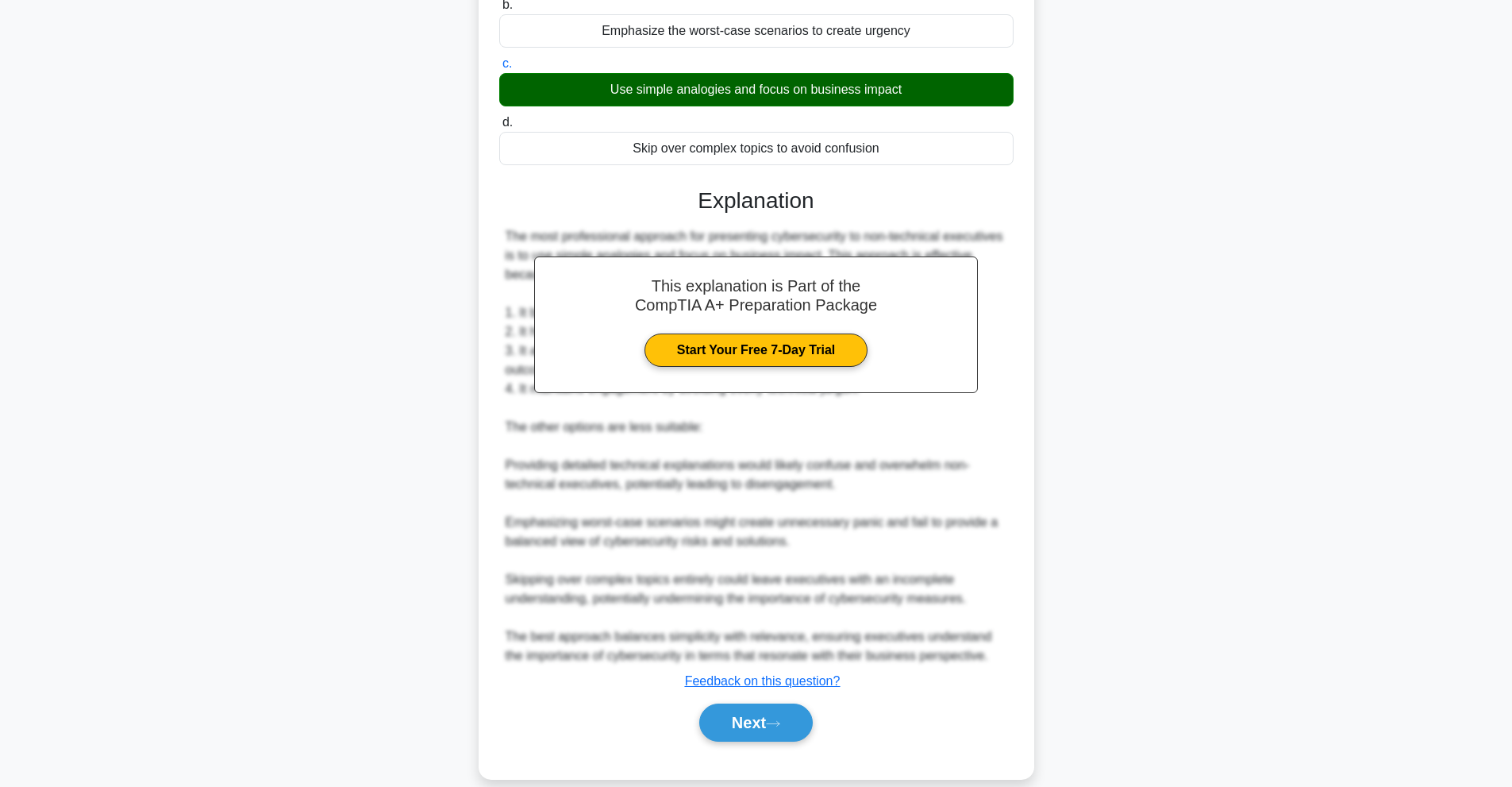
scroll to position [71, 0]
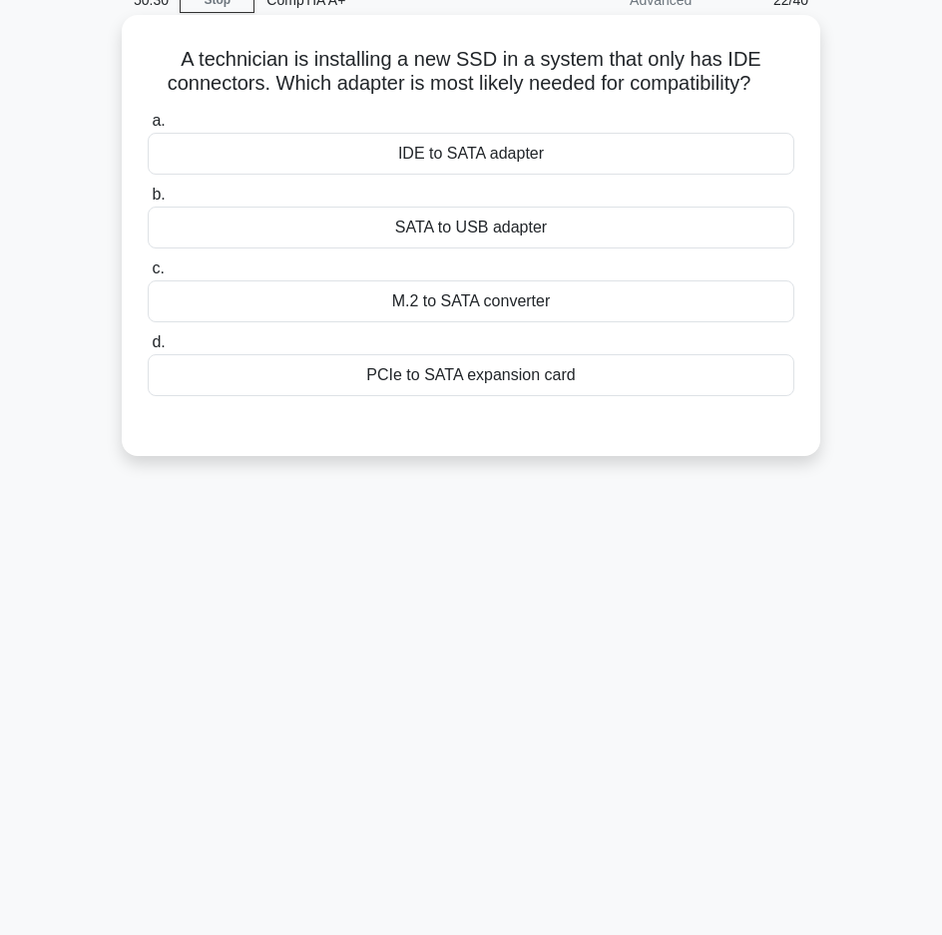
click at [344, 152] on div "IDE to SATA adapter" at bounding box center [471, 154] width 647 height 42
click at [148, 128] on input "a. IDE to SATA adapter" at bounding box center [148, 121] width 0 height 13
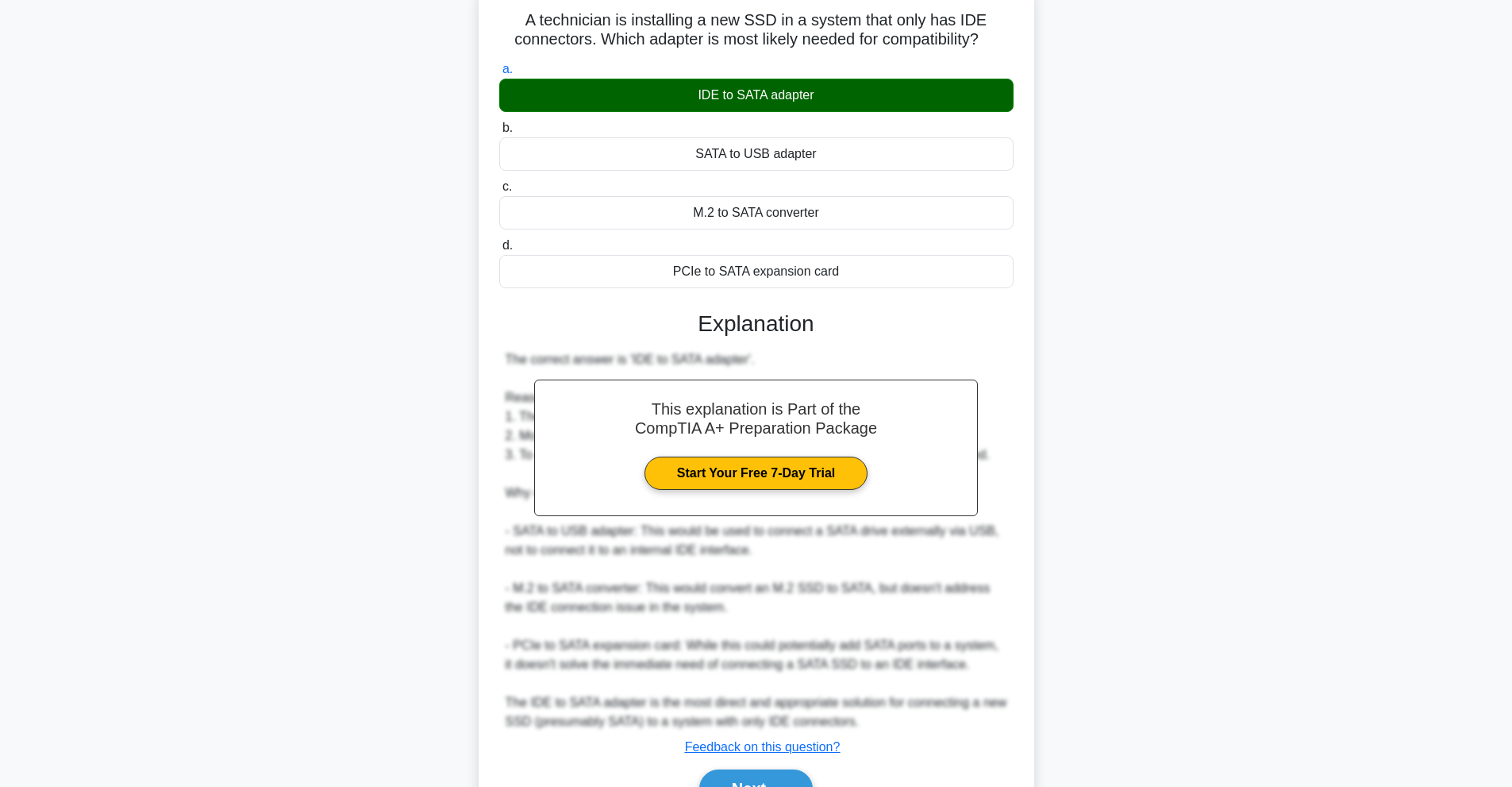
scroll to position [0, 0]
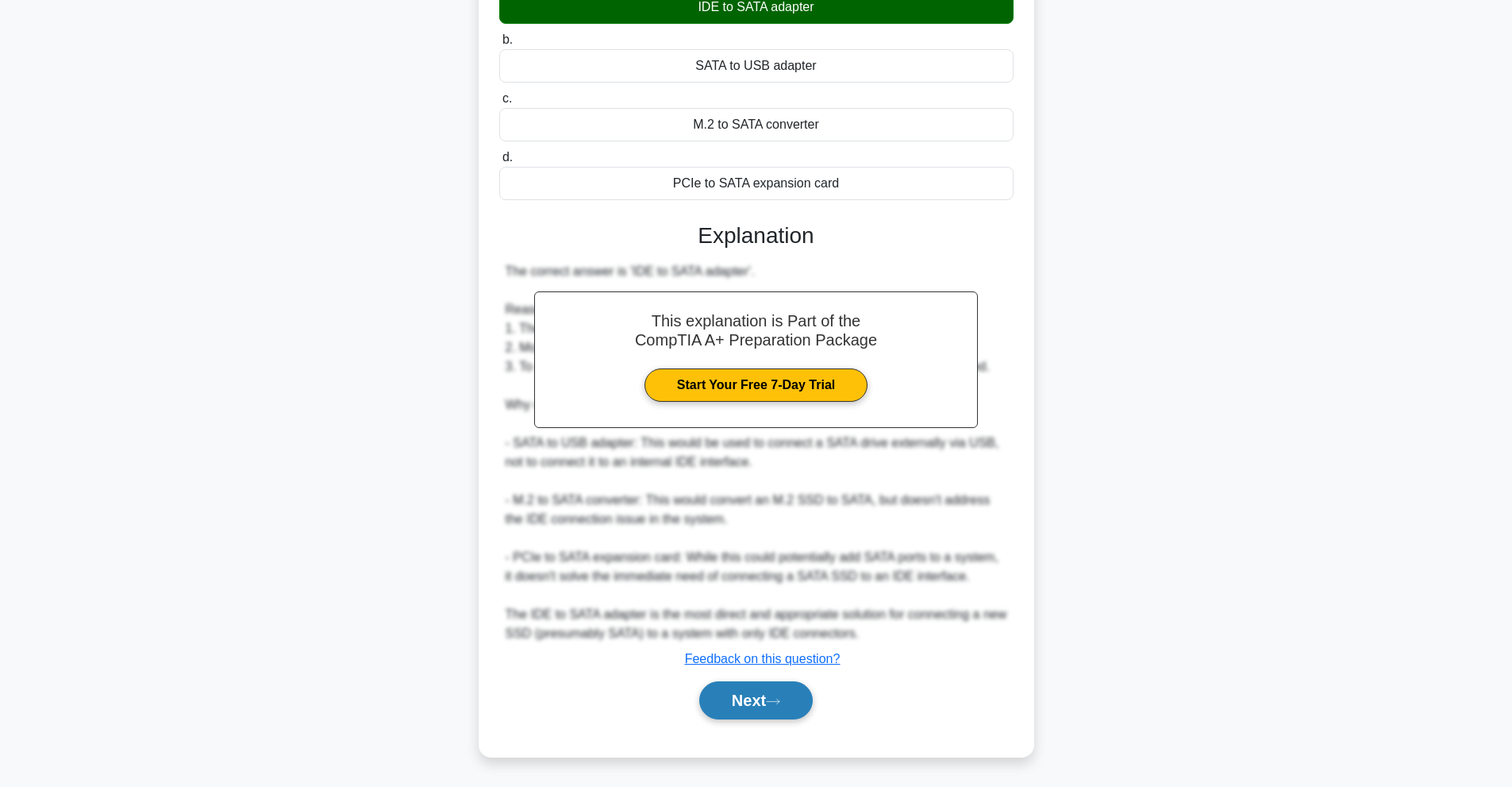
click at [810, 690] on button "Next" at bounding box center [756, 700] width 114 height 38
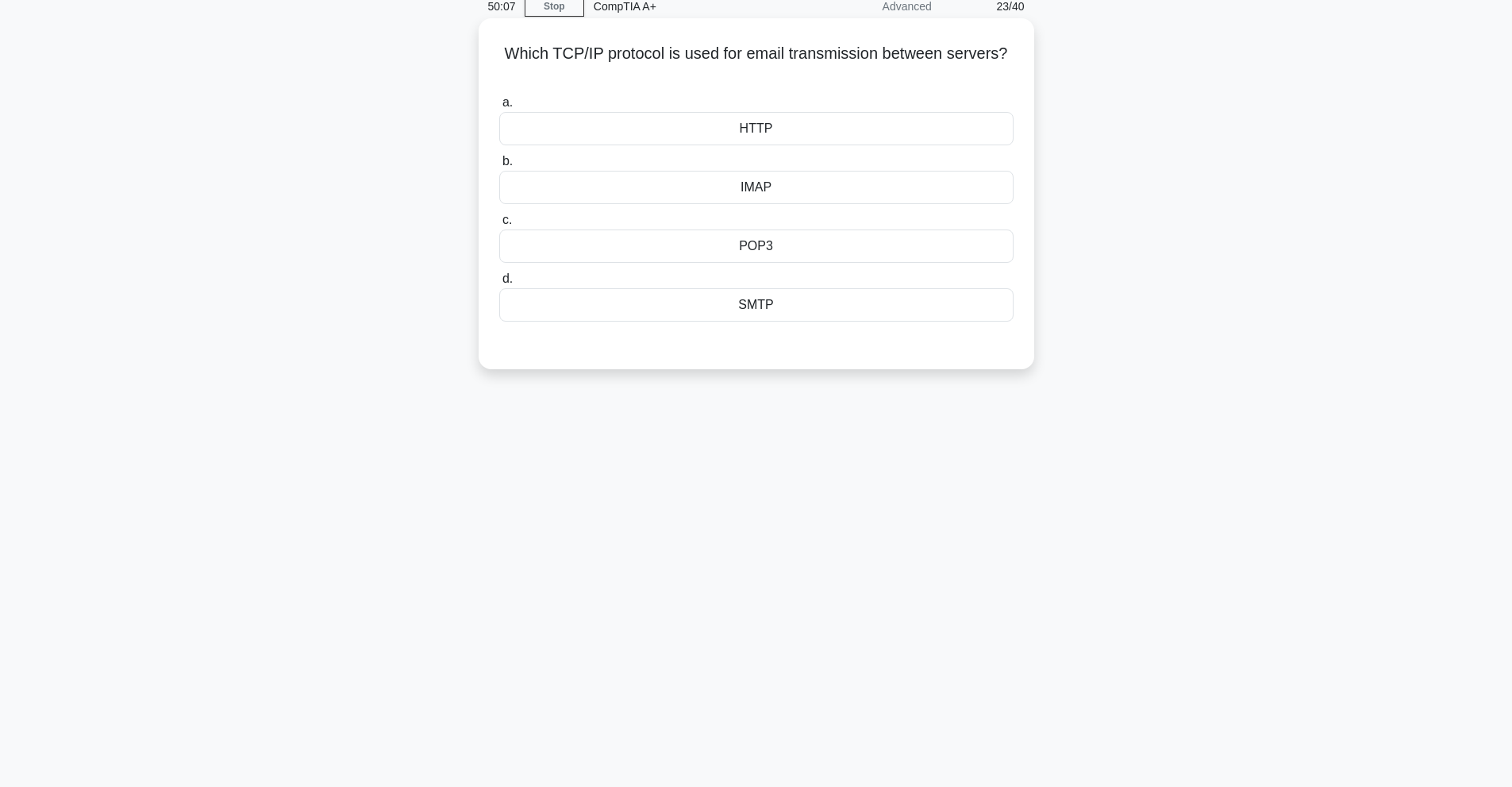
click at [784, 313] on div "SMTP" at bounding box center [756, 305] width 515 height 33
click at [499, 284] on input "d. SMTP" at bounding box center [499, 279] width 0 height 10
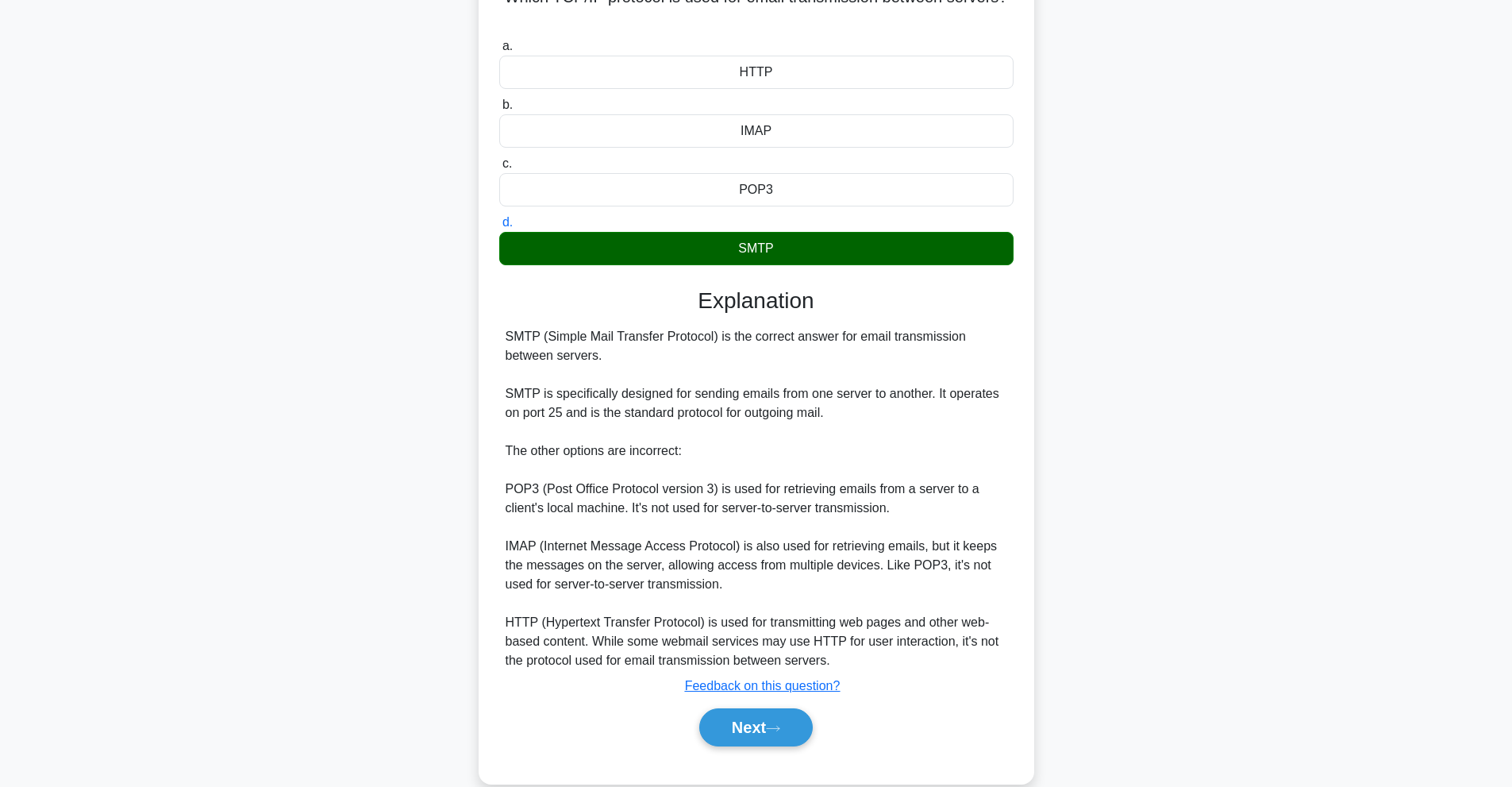
scroll to position [155, 0]
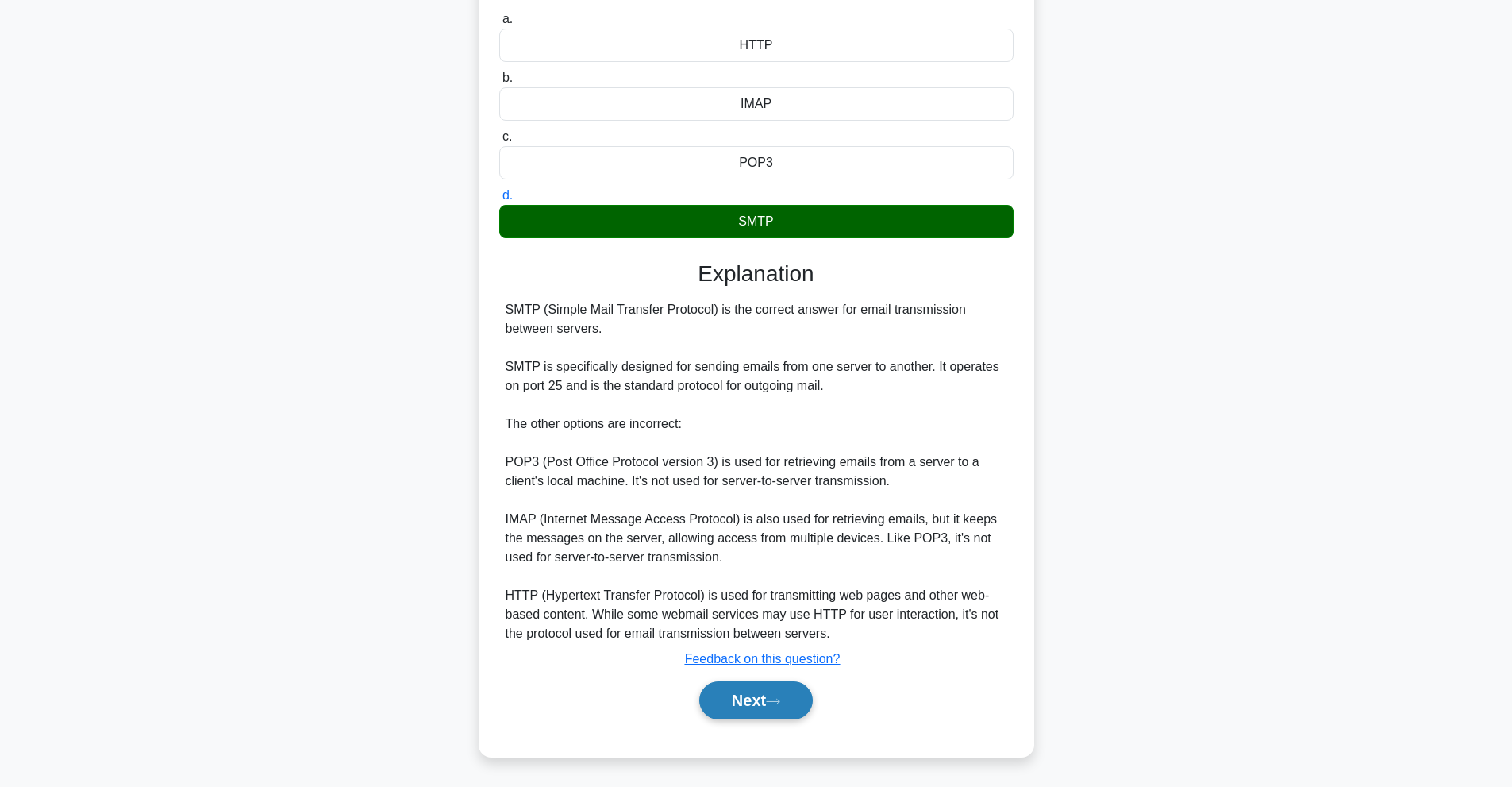
click at [777, 688] on button "Next" at bounding box center [756, 700] width 114 height 38
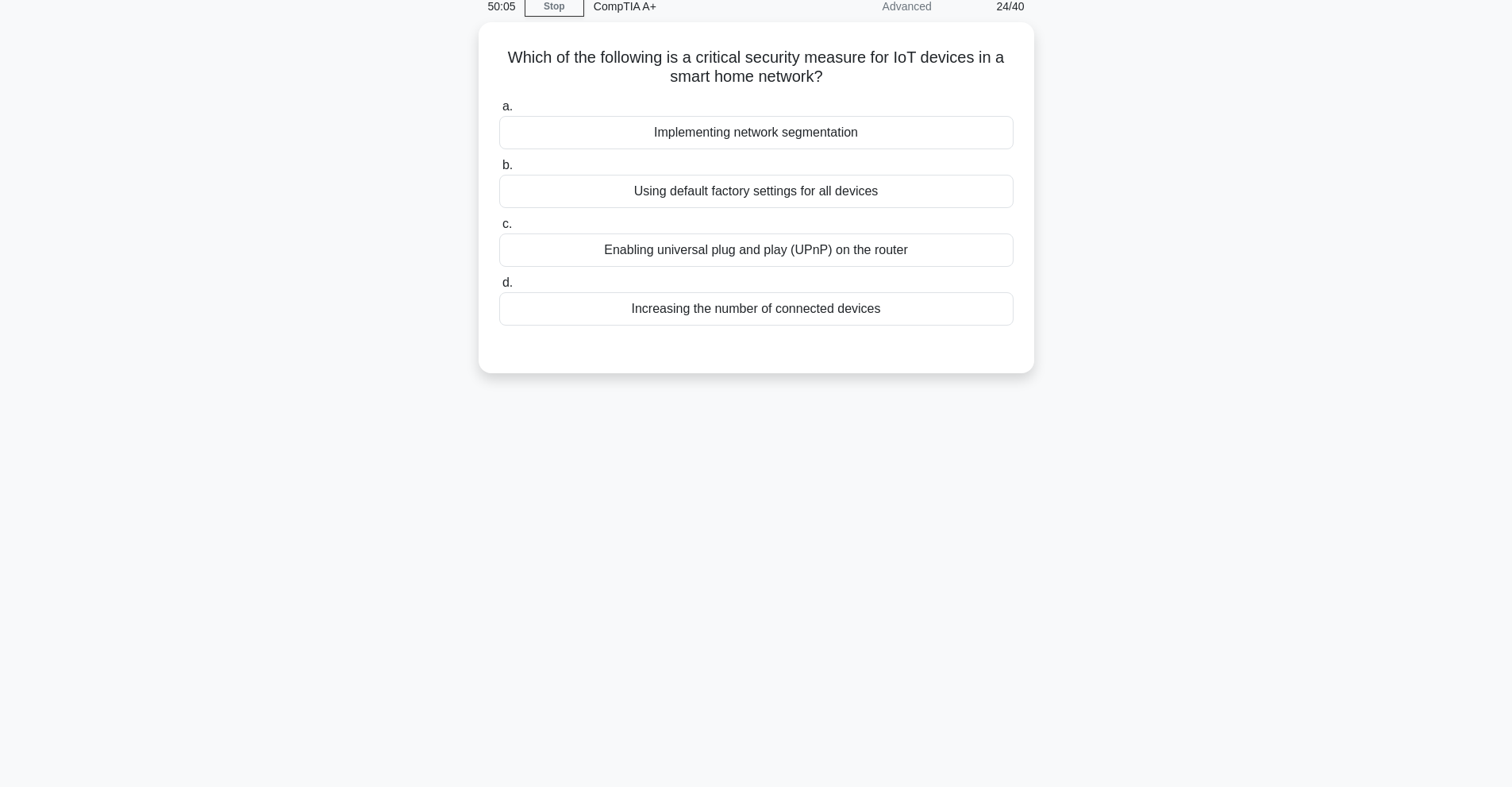
scroll to position [71, 0]
click at [908, 245] on div "Enabling universal plug and play (UPnP) on the router" at bounding box center [756, 246] width 515 height 33
click at [499, 225] on input "c. Enabling universal plug and play (UPnP) on the router" at bounding box center [499, 220] width 0 height 10
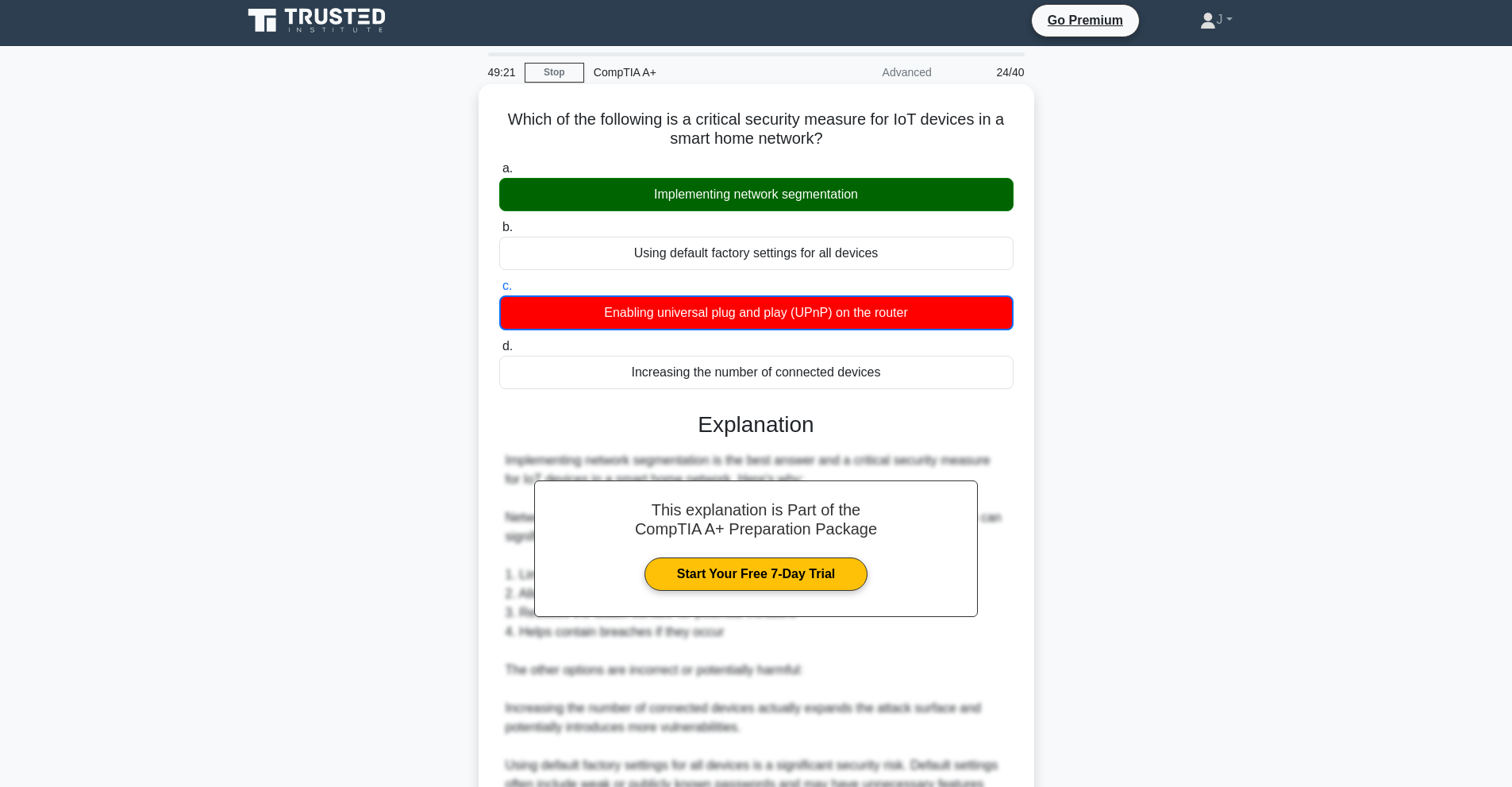
scroll to position [309, 0]
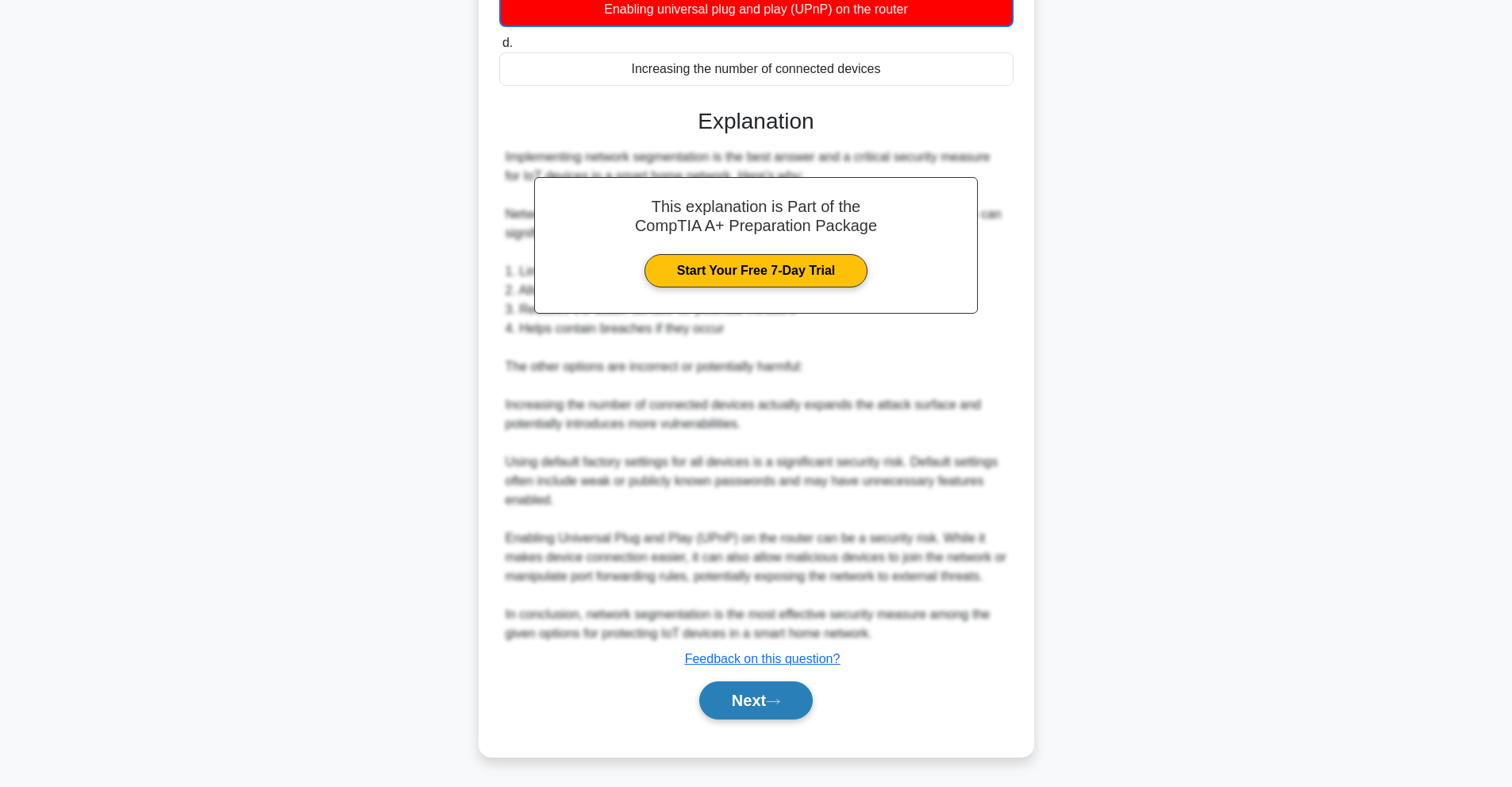
click at [773, 689] on button "Next" at bounding box center [756, 700] width 114 height 38
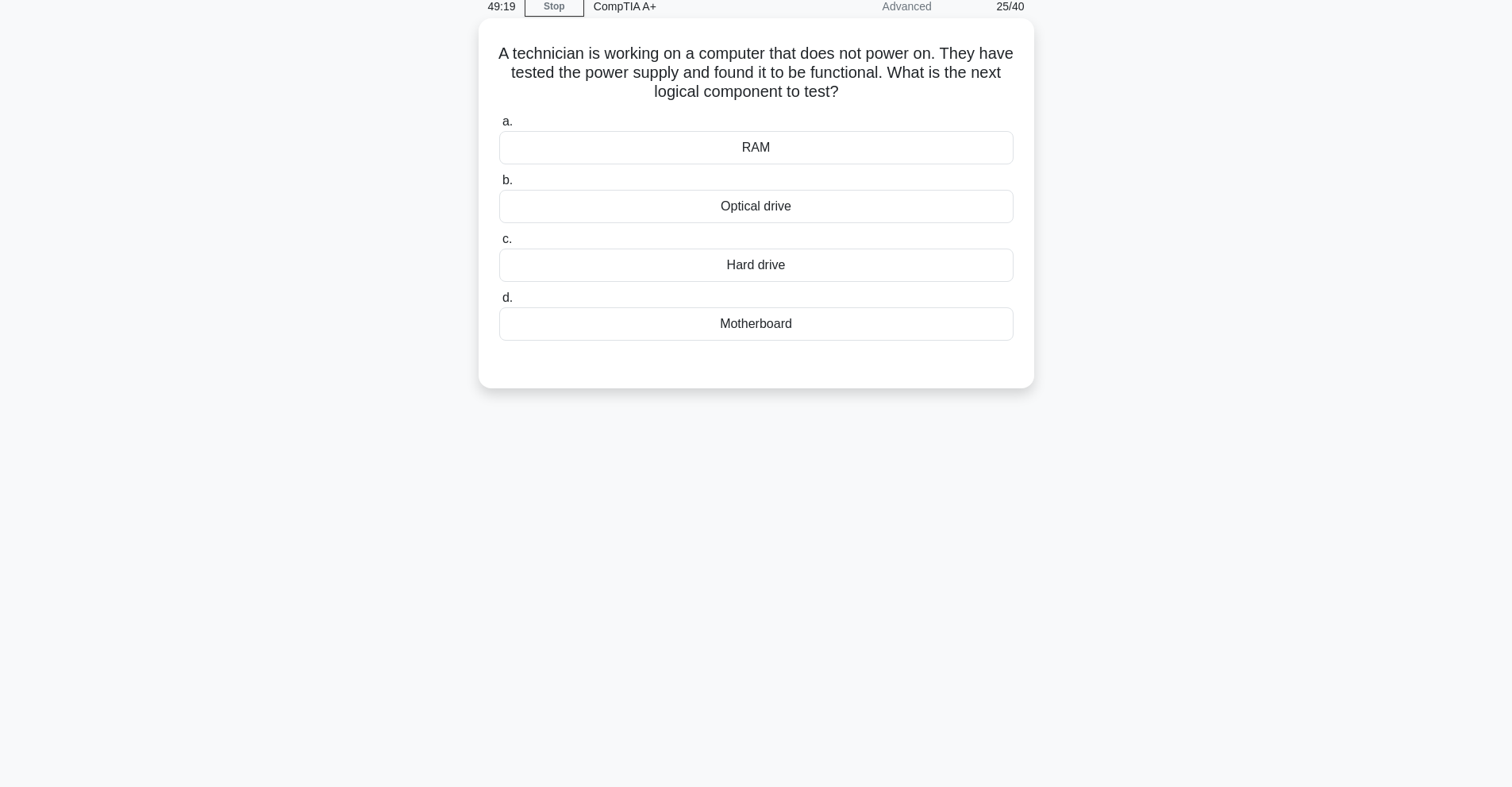
scroll to position [71, 0]
click at [916, 136] on div "RAM" at bounding box center [756, 148] width 515 height 33
click at [499, 127] on input "a. RAM" at bounding box center [499, 122] width 0 height 10
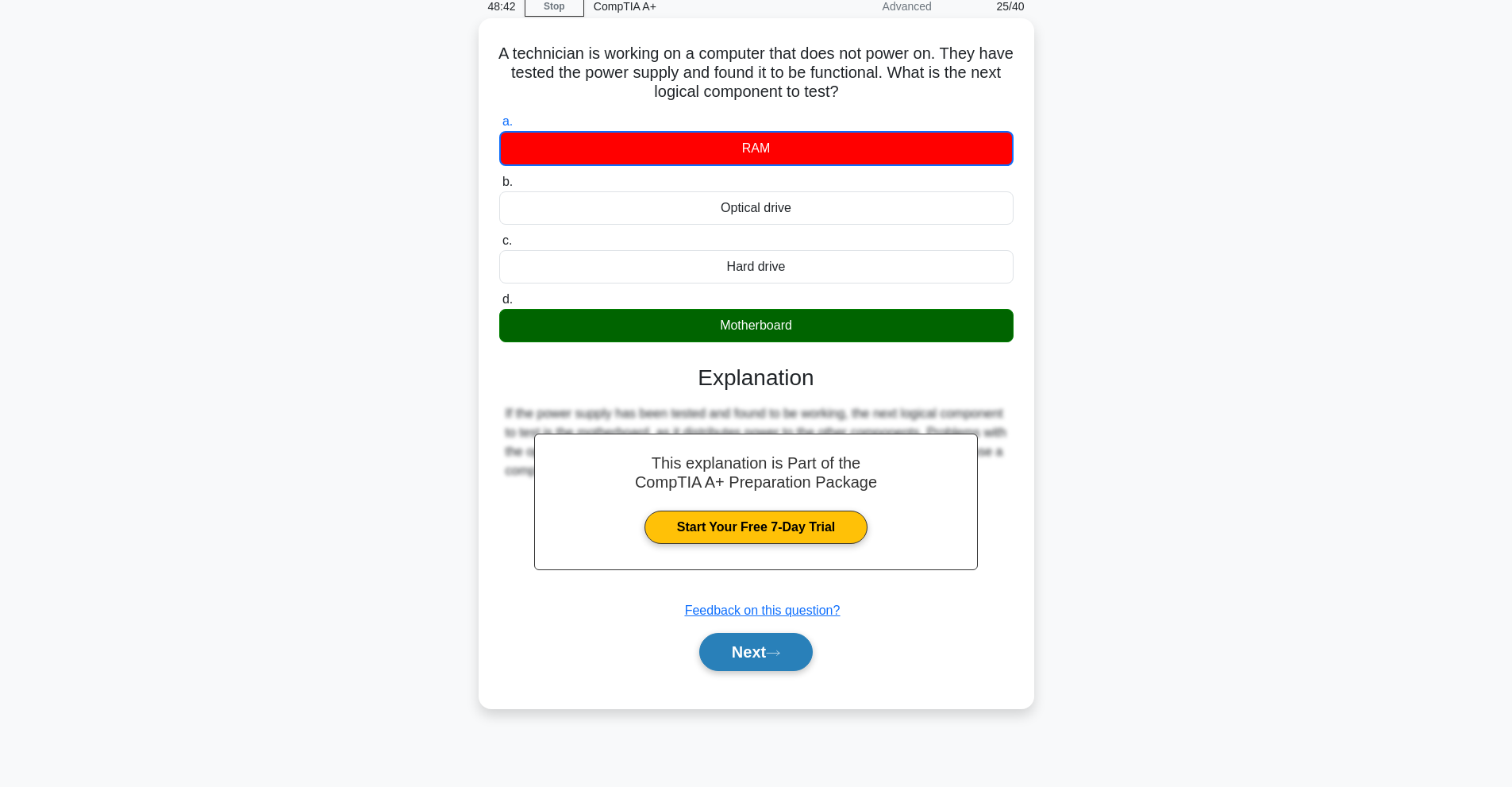
drag, startPoint x: 782, startPoint y: 648, endPoint x: 791, endPoint y: 638, distance: 13.5
click at [789, 640] on button "Next" at bounding box center [756, 652] width 114 height 38
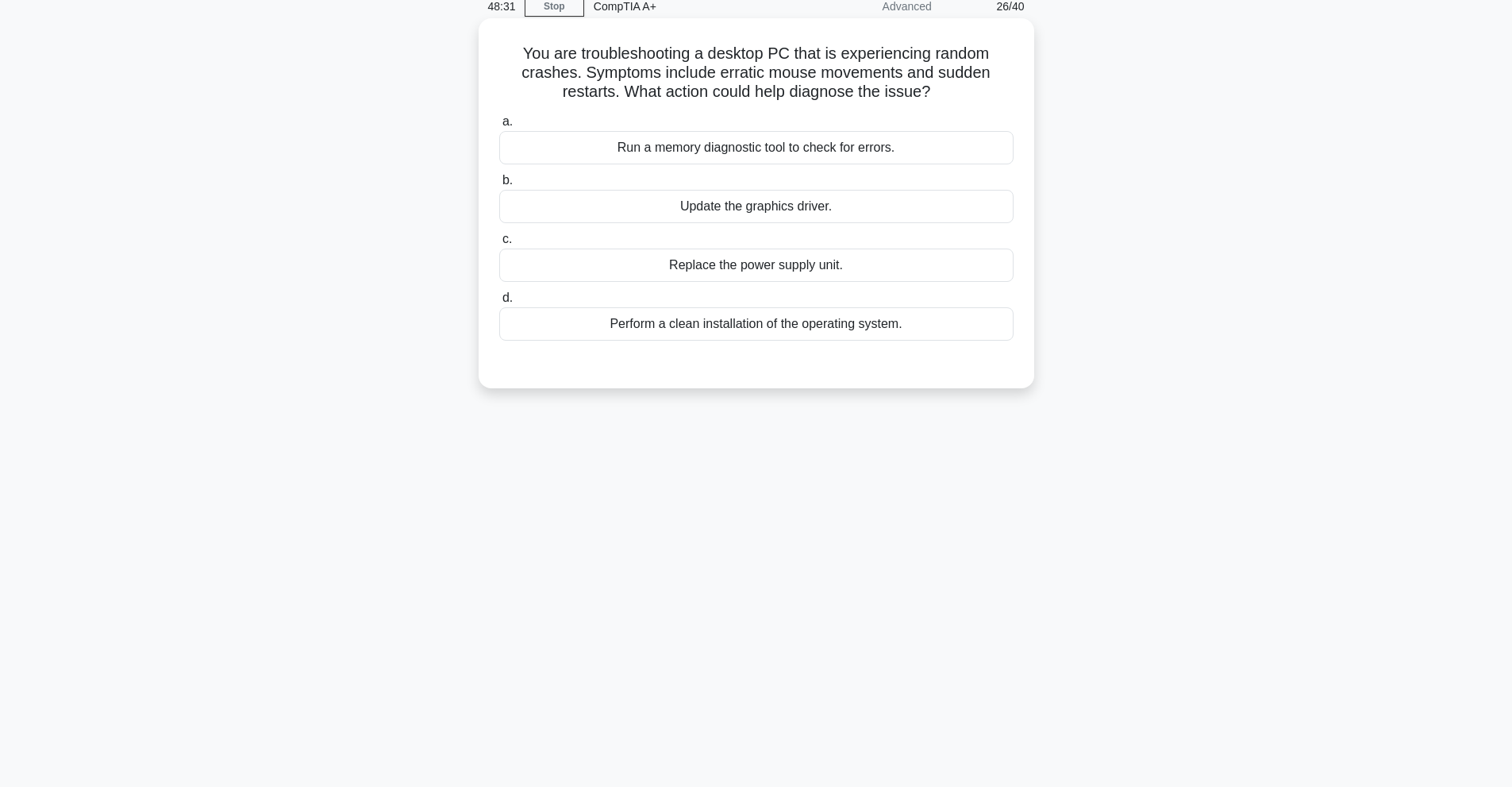
click at [828, 333] on div "Perform a clean installation of the operating system." at bounding box center [756, 324] width 515 height 33
click at [499, 303] on input "d. Perform a clean installation of the operating system." at bounding box center [499, 298] width 0 height 10
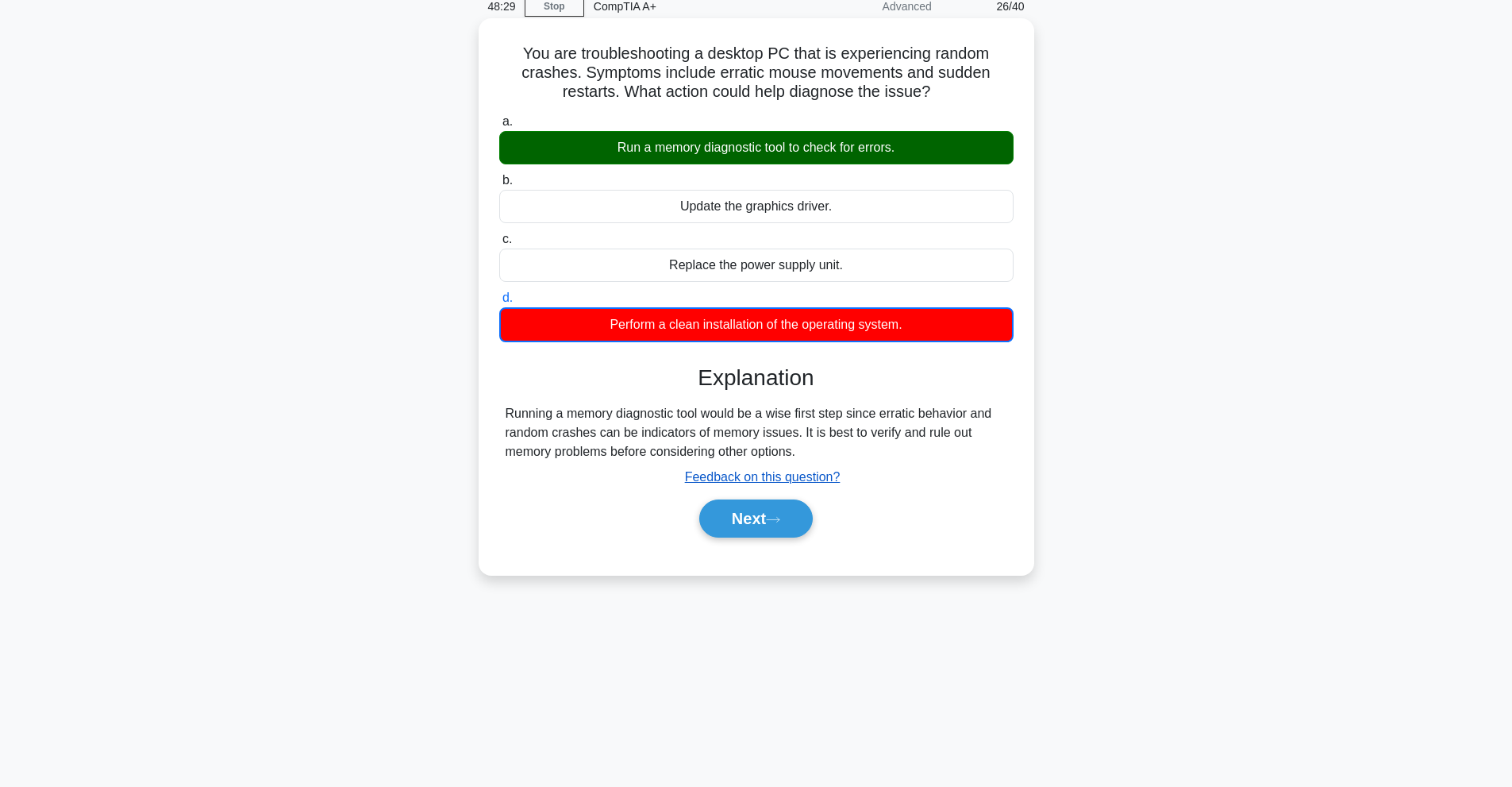
click at [777, 484] on u "Feedback on this question?" at bounding box center [763, 477] width 156 height 14
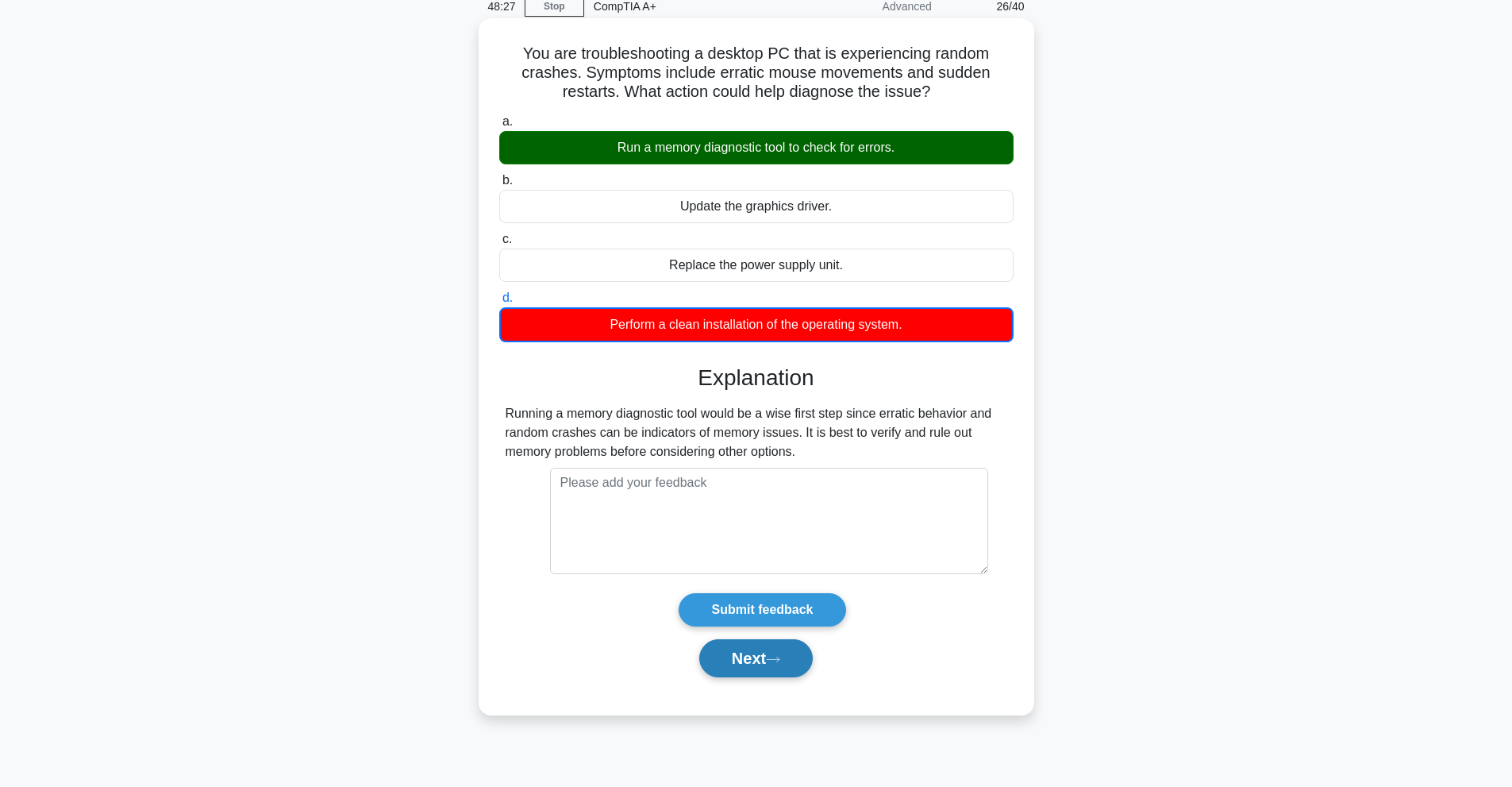
click at [793, 649] on button "Next" at bounding box center [756, 658] width 114 height 38
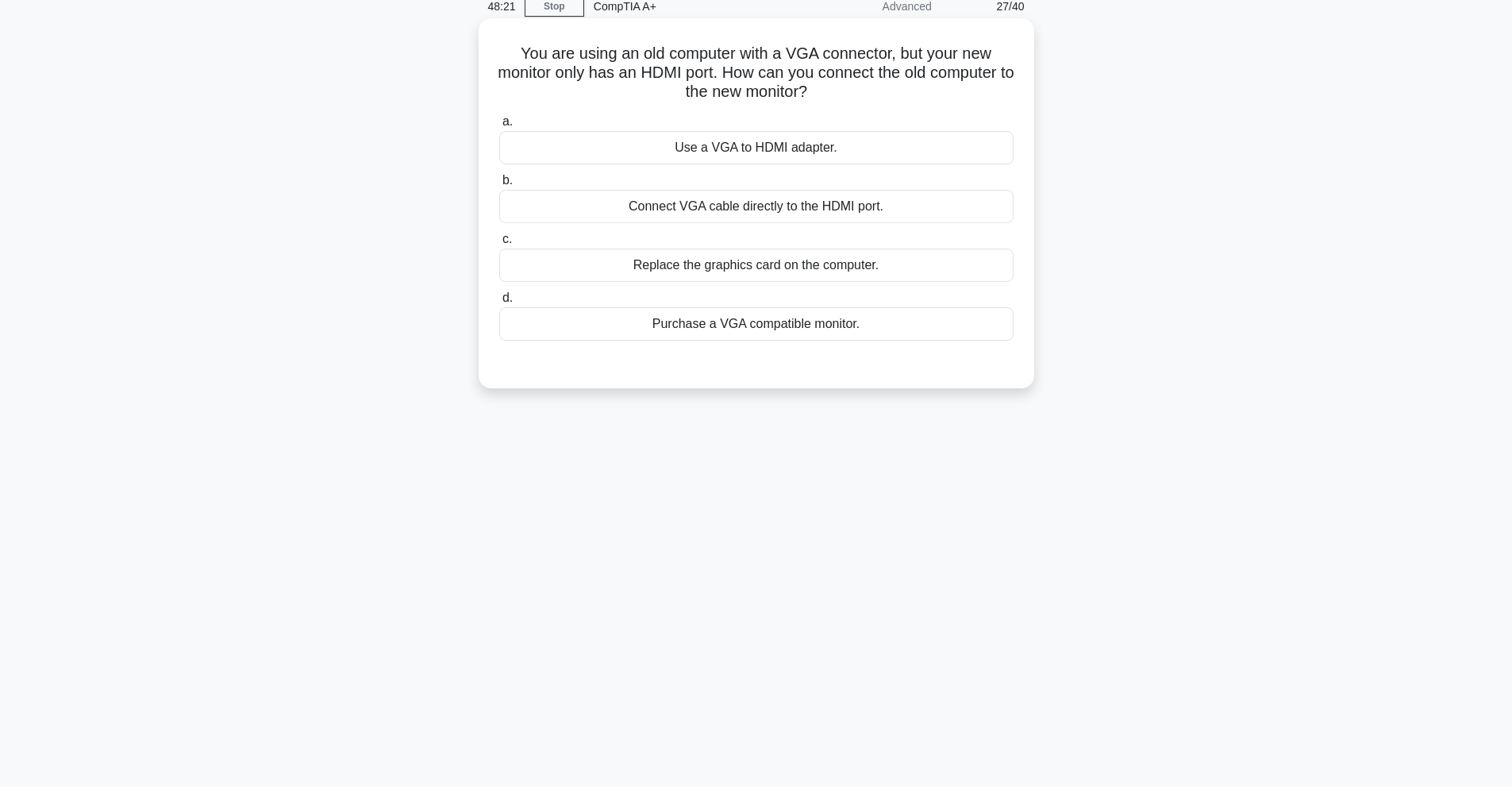
click at [672, 161] on div "Use a VGA to HDMI adapter." at bounding box center [756, 148] width 515 height 33
click at [499, 127] on input "a. Use a VGA to HDMI adapter." at bounding box center [499, 122] width 0 height 10
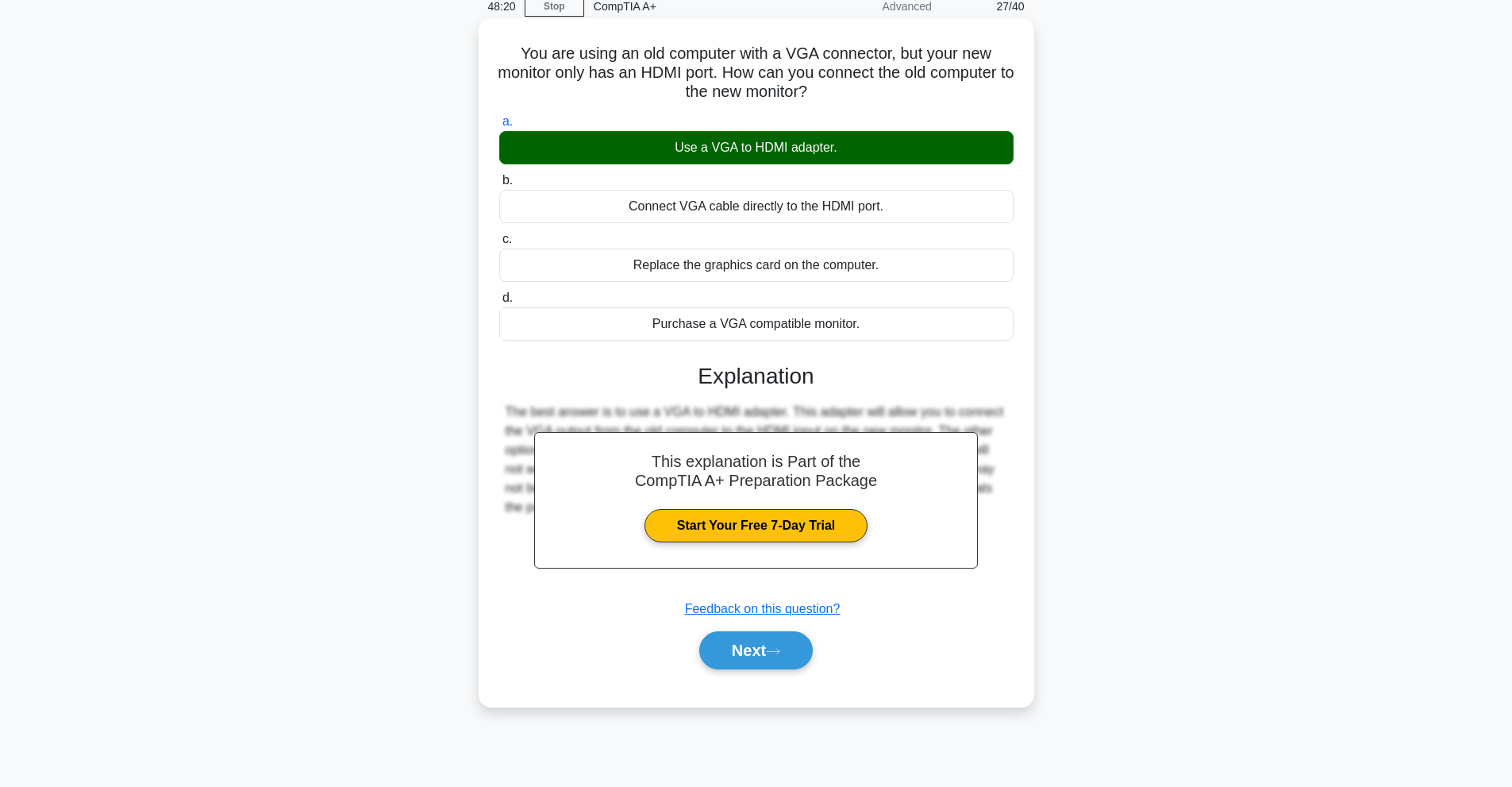
click at [740, 628] on div "Next" at bounding box center [756, 650] width 515 height 51
click at [743, 649] on button "Next" at bounding box center [756, 650] width 114 height 38
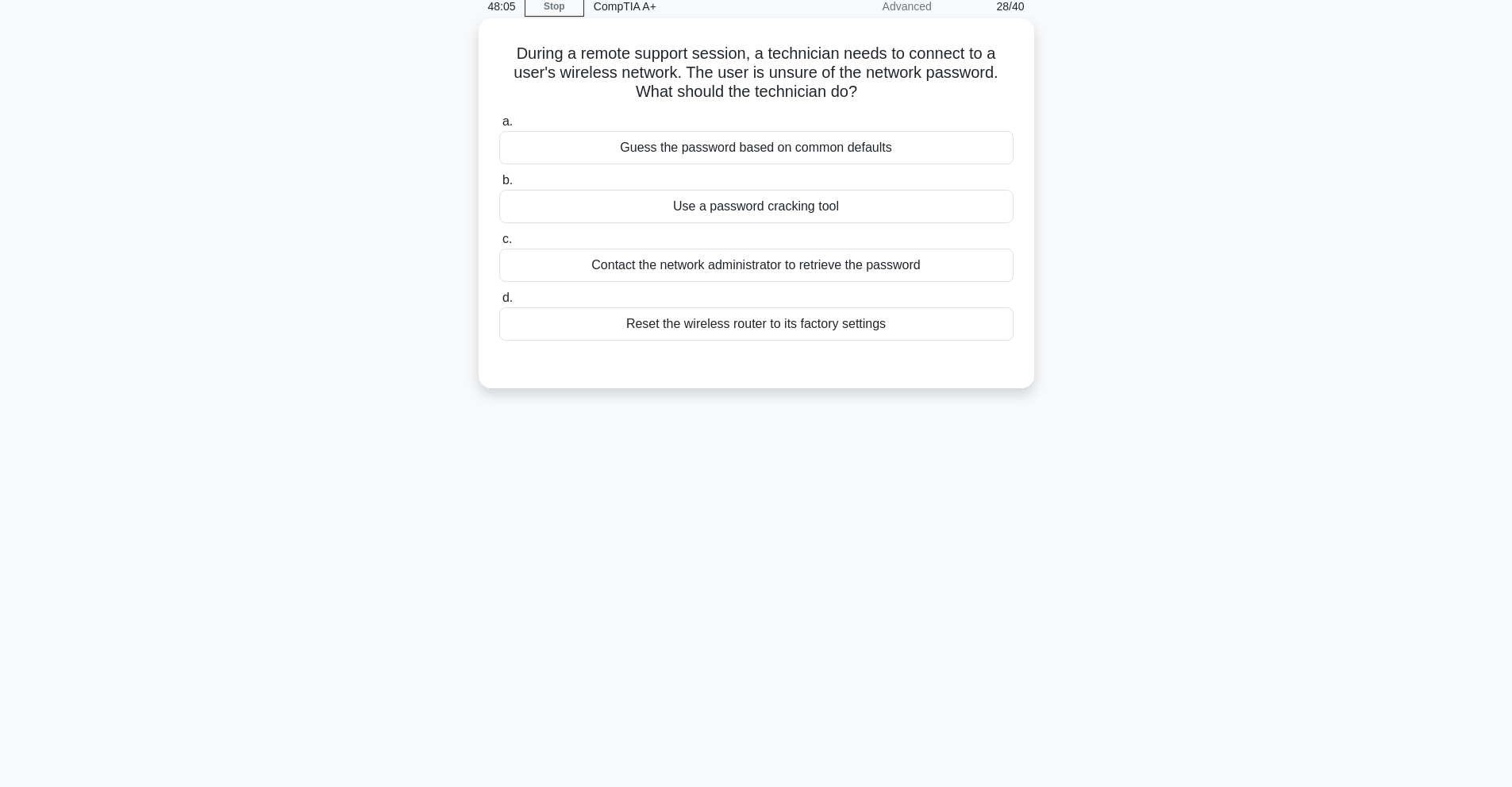
click at [869, 267] on div "Contact the network administrator to retrieve the password" at bounding box center [756, 265] width 515 height 33
click at [499, 244] on input "c. Contact the network administrator to retrieve the password" at bounding box center [499, 239] width 0 height 10
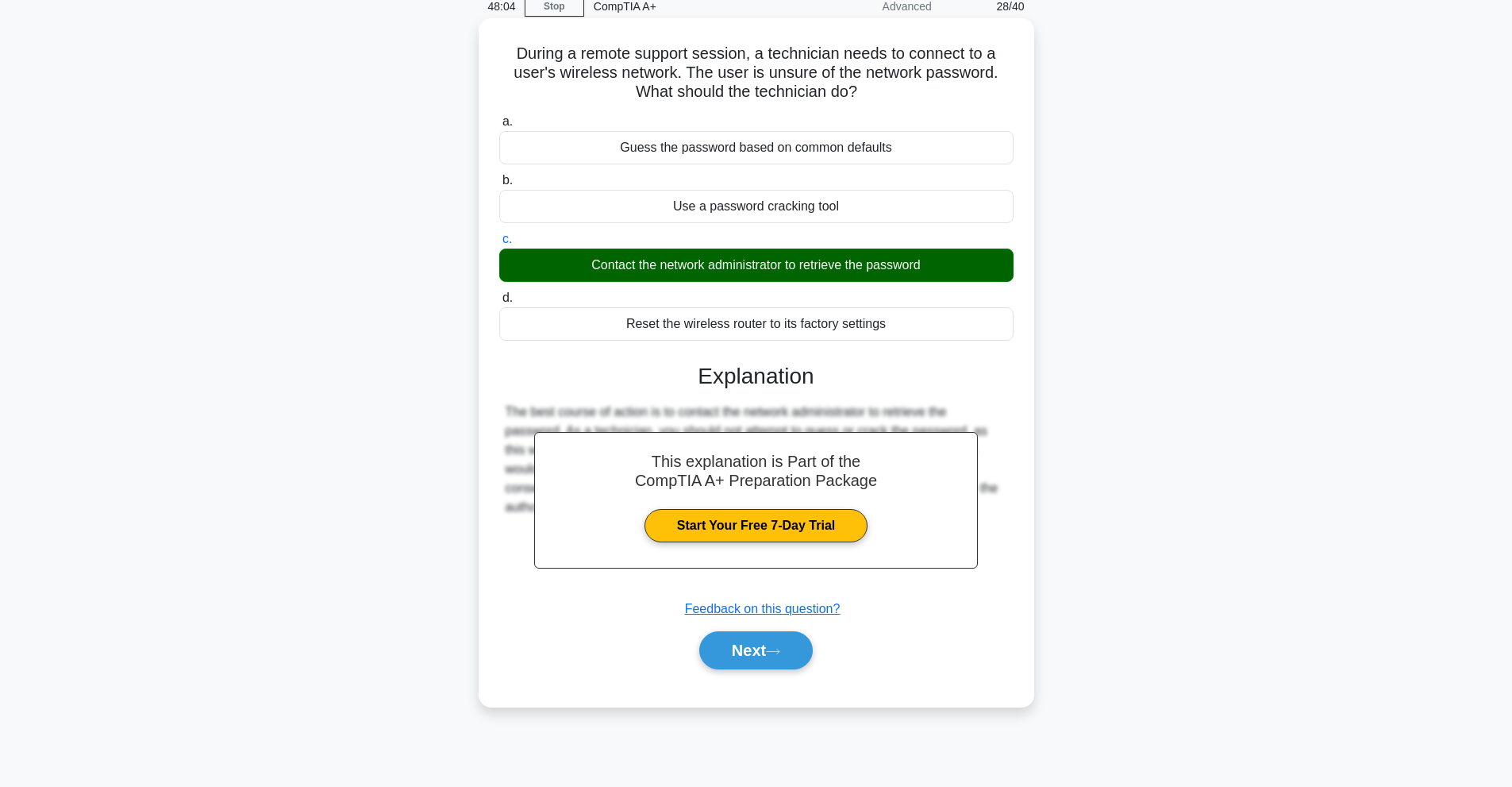
click at [771, 678] on div "a. Guess the password based on common defaults b. Use a password cracking tool …" at bounding box center [756, 399] width 518 height 580
click at [808, 650] on button "Next" at bounding box center [756, 650] width 114 height 38
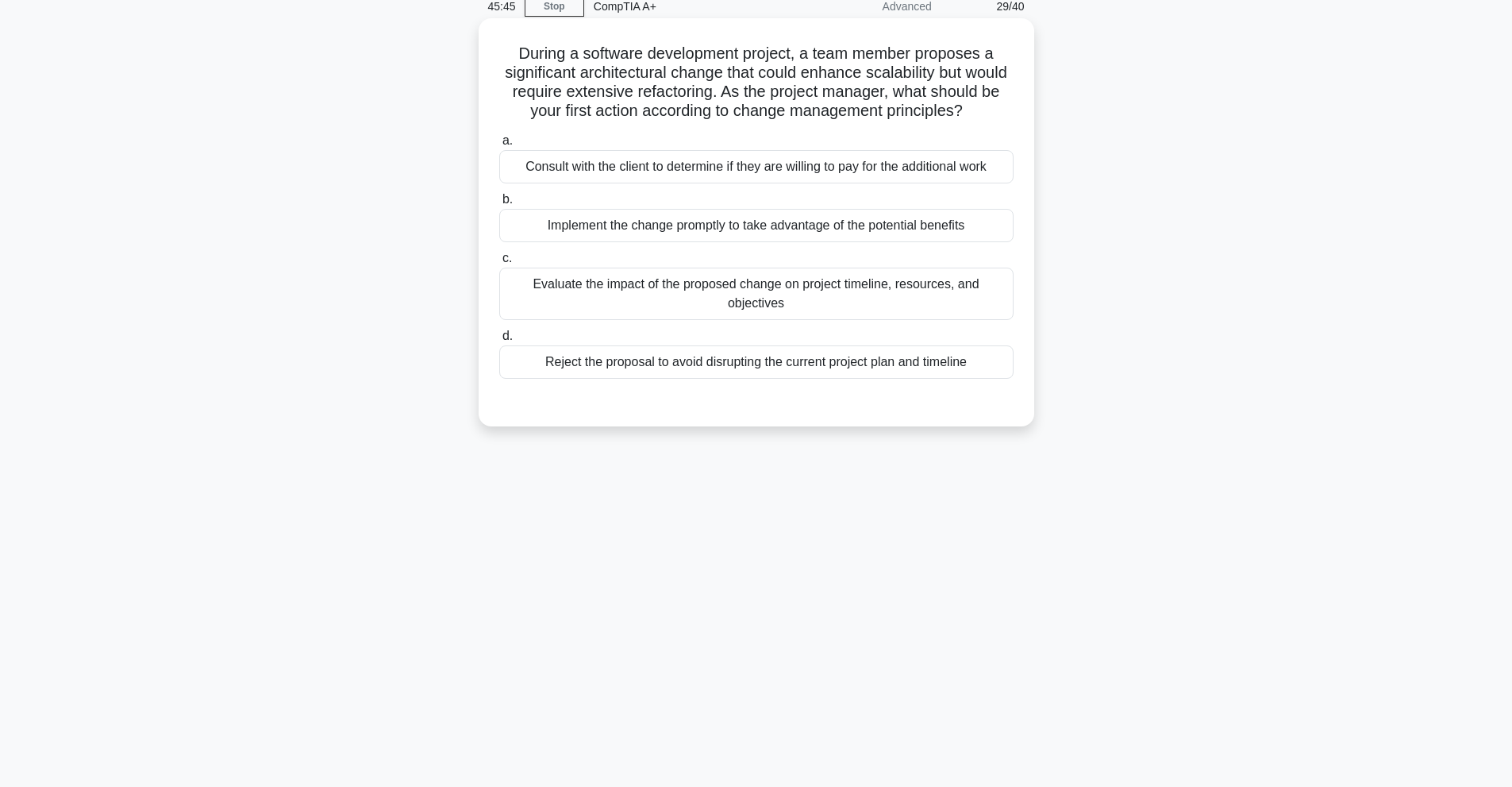
click at [756, 313] on div "Evaluate the impact of the proposed change on project timeline, resources, and …" at bounding box center [756, 294] width 515 height 53
click at [499, 263] on input "c. Evaluate the impact of the proposed change on project timeline, resources, a…" at bounding box center [499, 258] width 0 height 10
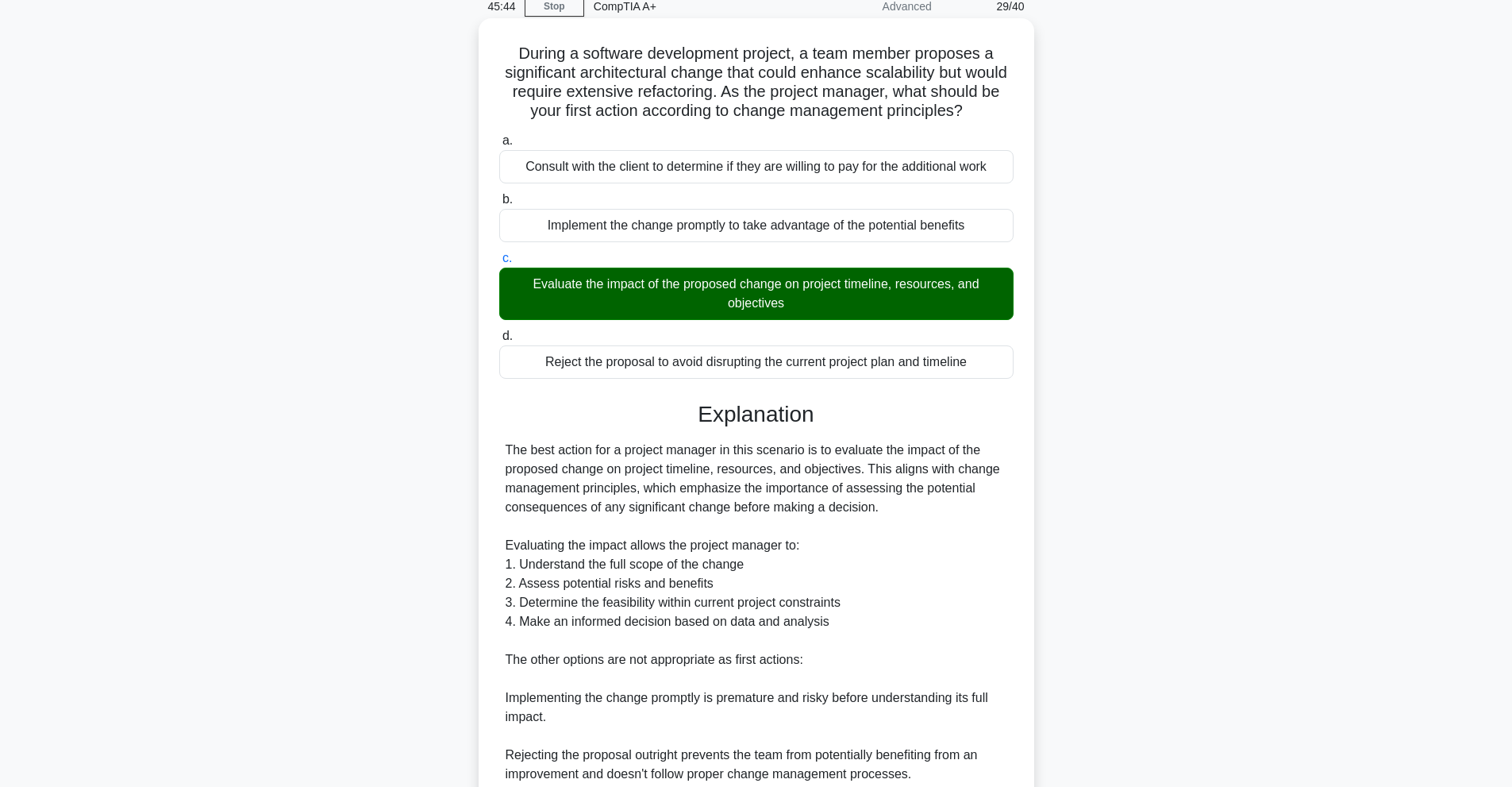
scroll to position [288, 0]
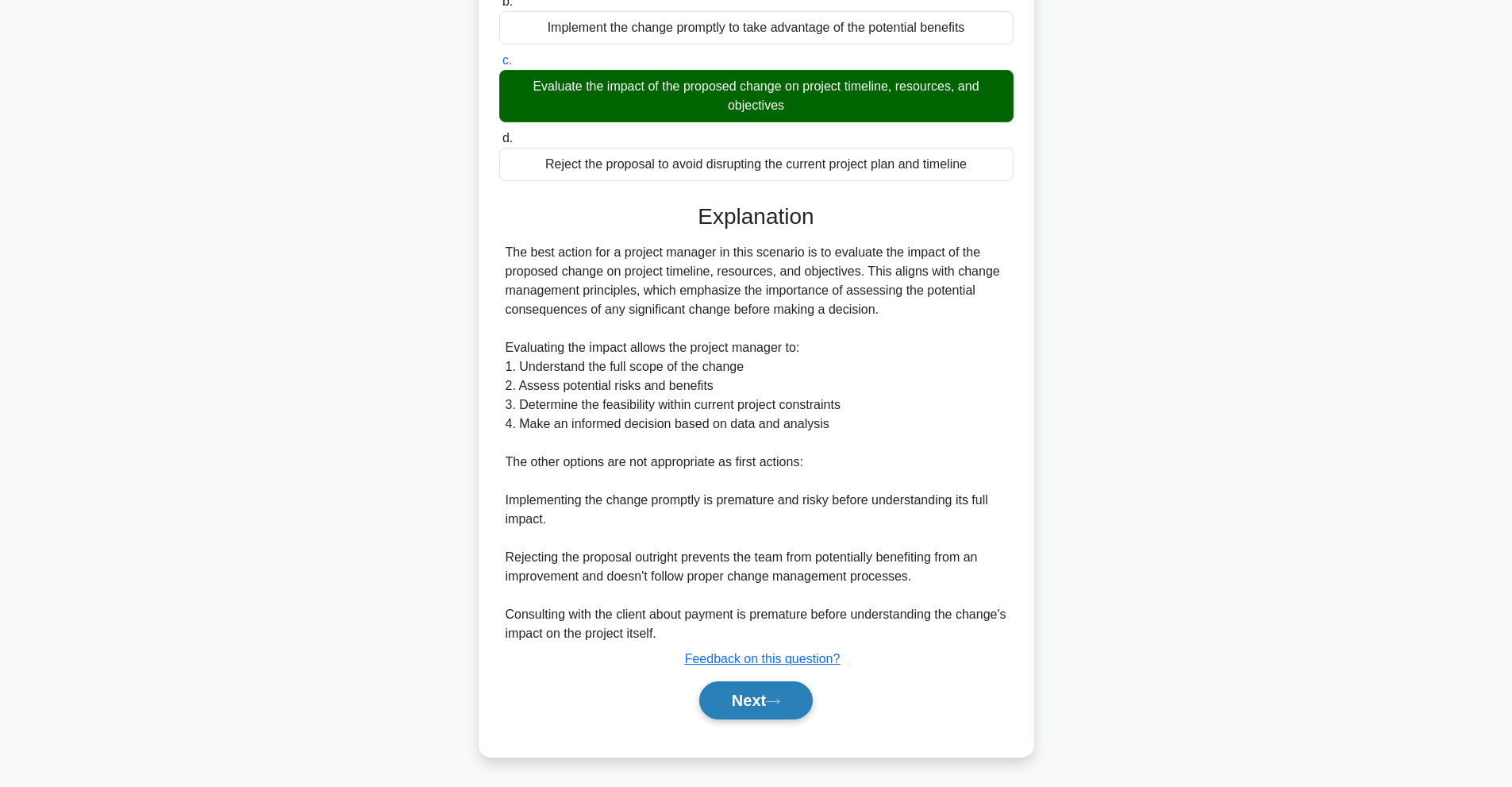
click at [772, 699] on button "Next" at bounding box center [756, 700] width 114 height 38
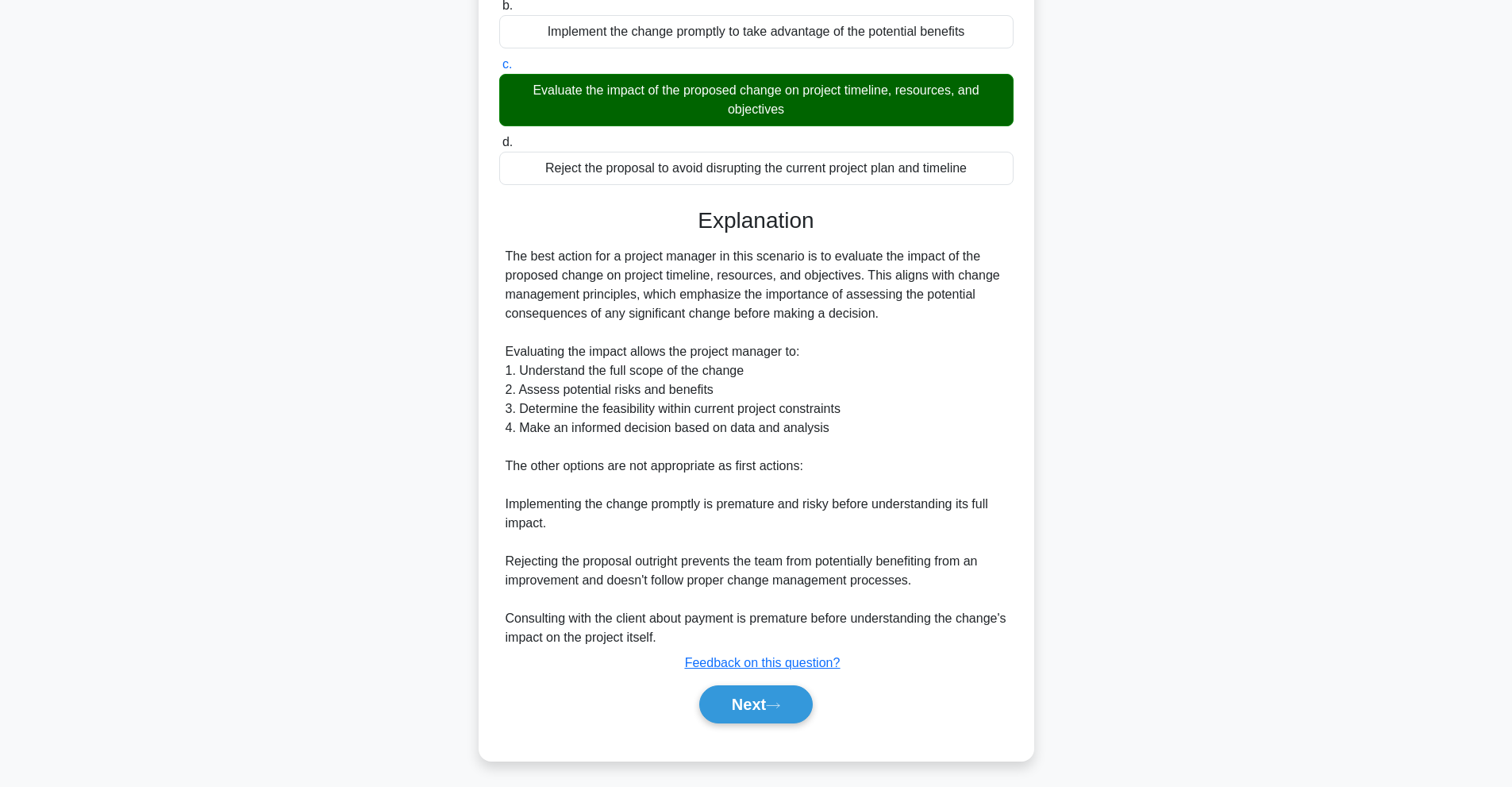
scroll to position [71, 0]
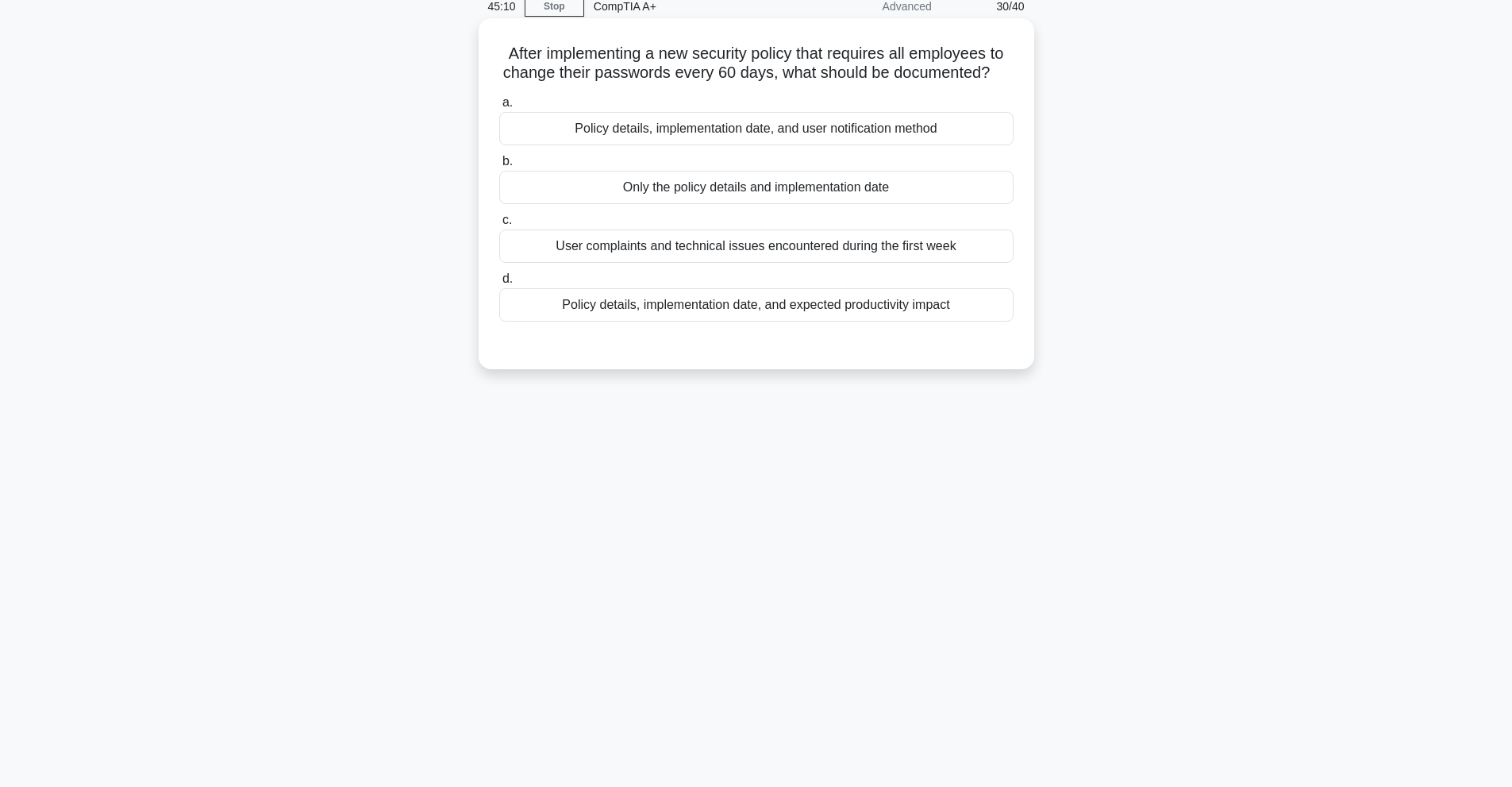
click at [854, 274] on label "d. Policy details, implementation date, and expected productivity impact" at bounding box center [756, 295] width 515 height 53
click at [499, 274] on input "d. Policy details, implementation date, and expected productivity impact" at bounding box center [499, 279] width 0 height 10
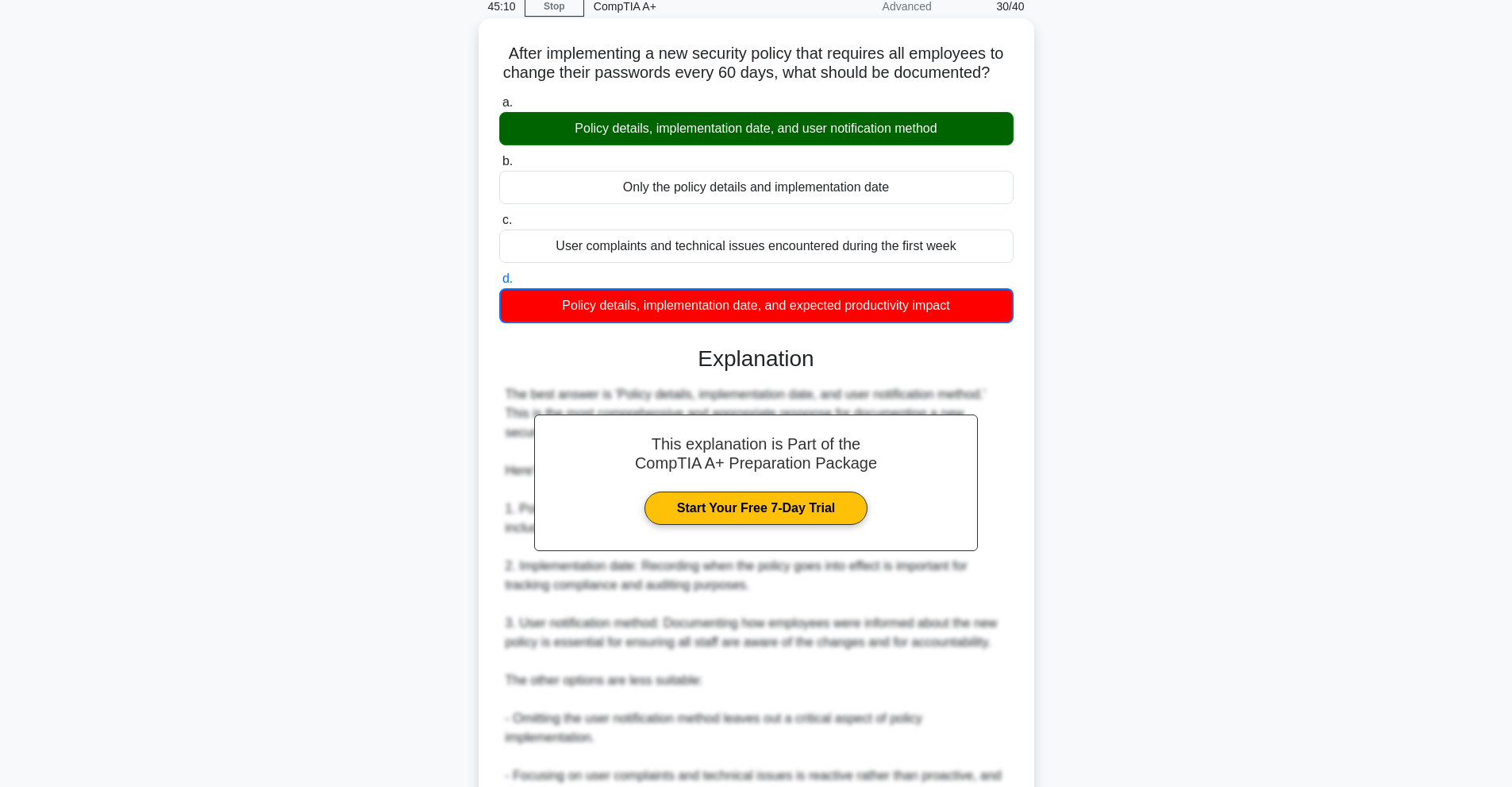
click at [862, 293] on div "Policy details, implementation date, and expected productivity impact" at bounding box center [756, 306] width 515 height 35
click at [499, 284] on input "d. Policy details, implementation date, and expected productivity impact" at bounding box center [499, 279] width 0 height 10
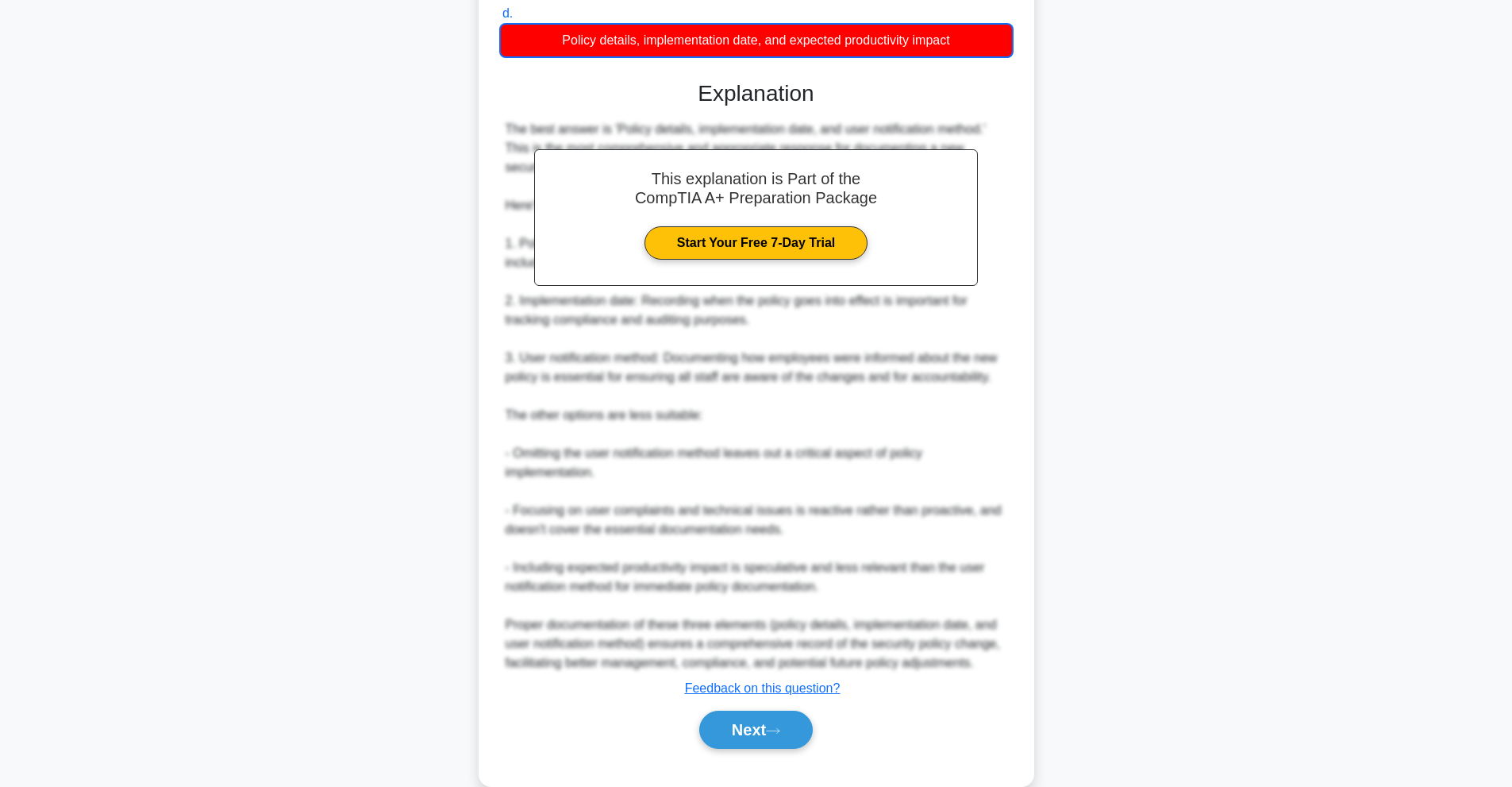
scroll to position [366, 0]
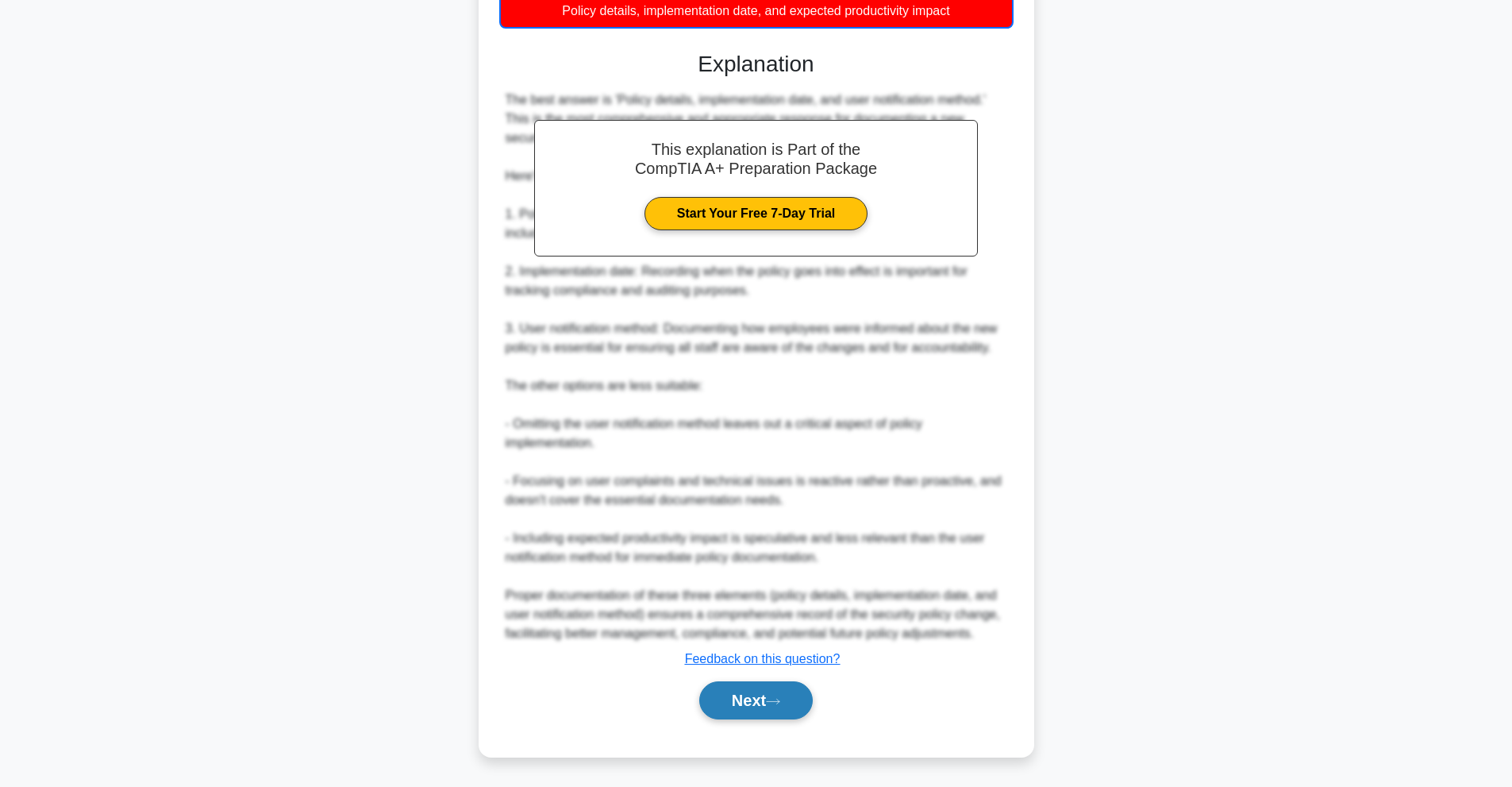
drag, startPoint x: 807, startPoint y: 726, endPoint x: 805, endPoint y: 707, distance: 19.1
click at [807, 719] on div "Next" at bounding box center [756, 700] width 515 height 51
click at [805, 707] on button "Next" at bounding box center [756, 700] width 114 height 38
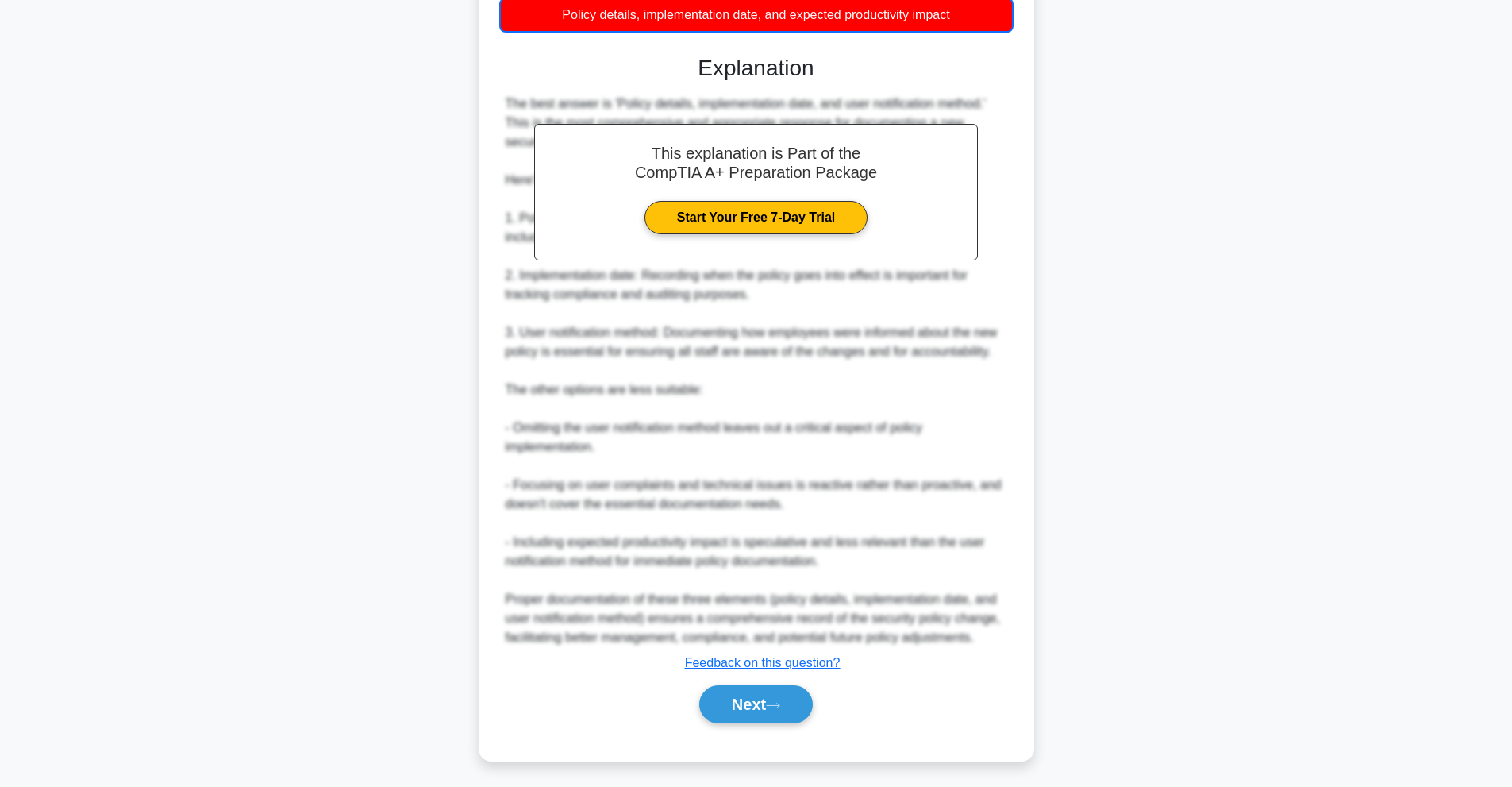
scroll to position [71, 0]
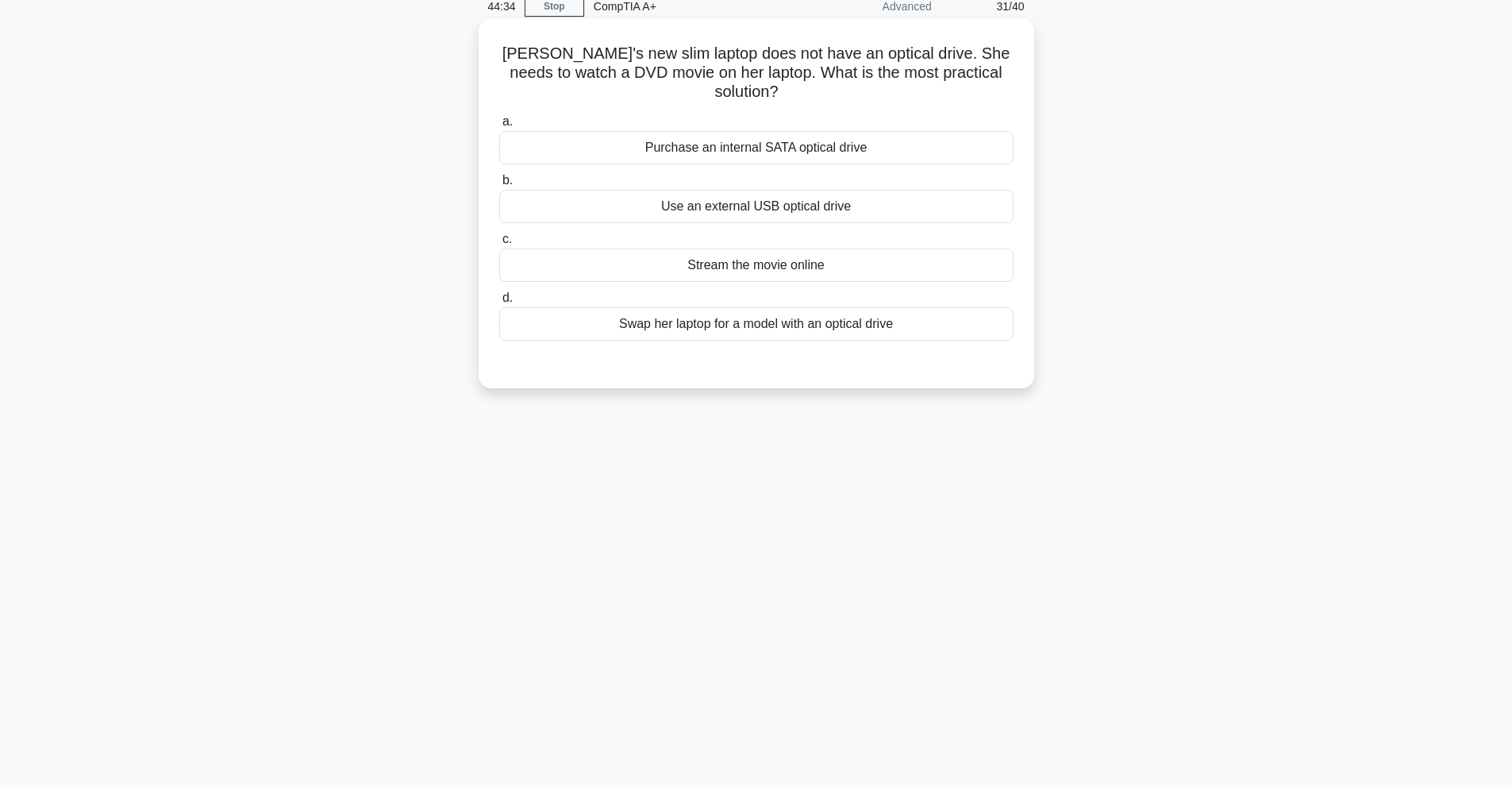
click at [950, 274] on div "Stream the movie online" at bounding box center [756, 265] width 515 height 33
click at [499, 244] on input "c. Stream the movie online" at bounding box center [499, 239] width 0 height 10
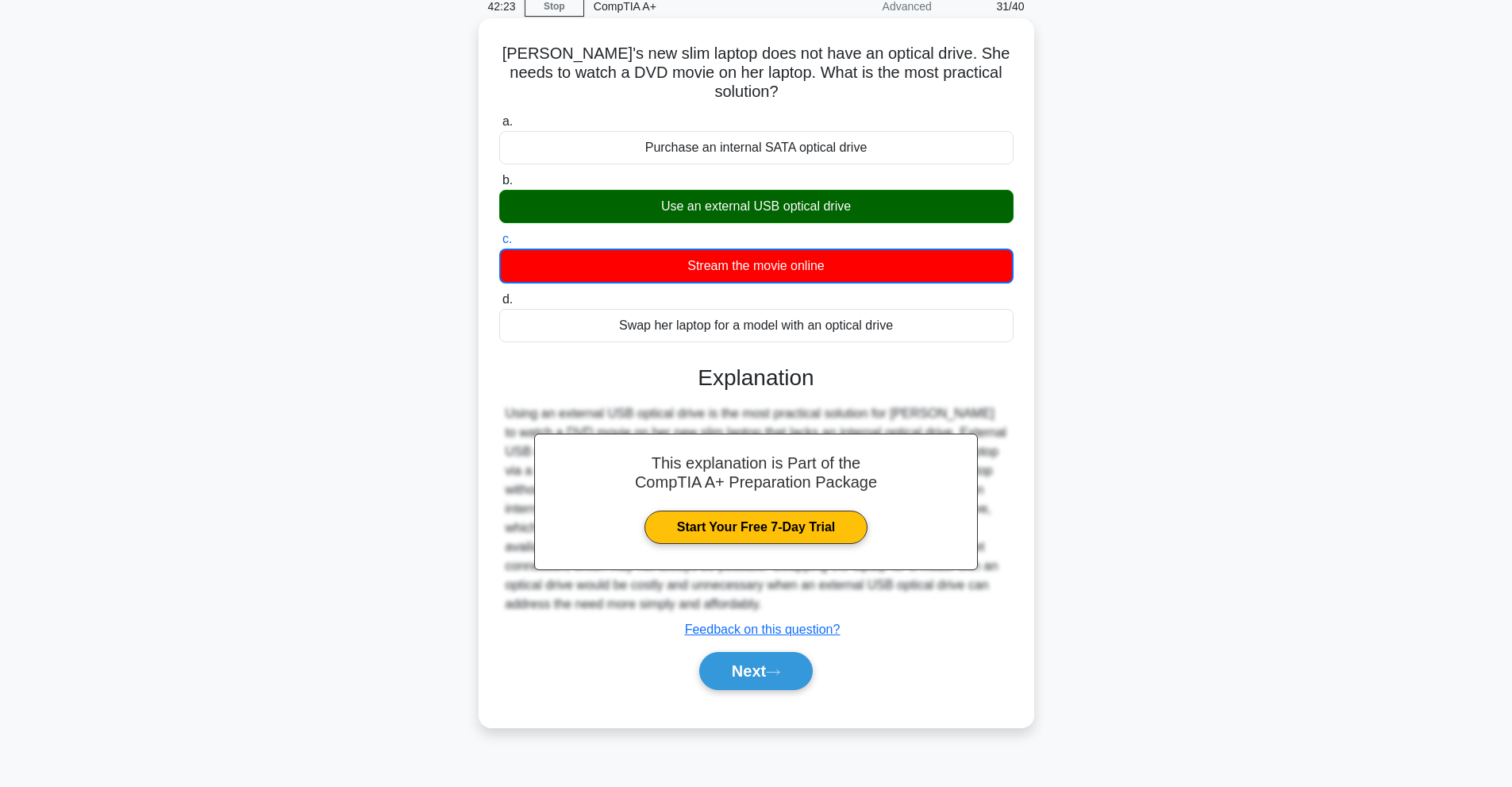
click at [926, 286] on div "a. Purchase an internal SATA optical drive b. Use an external USB optical drive…" at bounding box center [756, 227] width 534 height 236
click at [785, 680] on button "Next" at bounding box center [756, 671] width 114 height 38
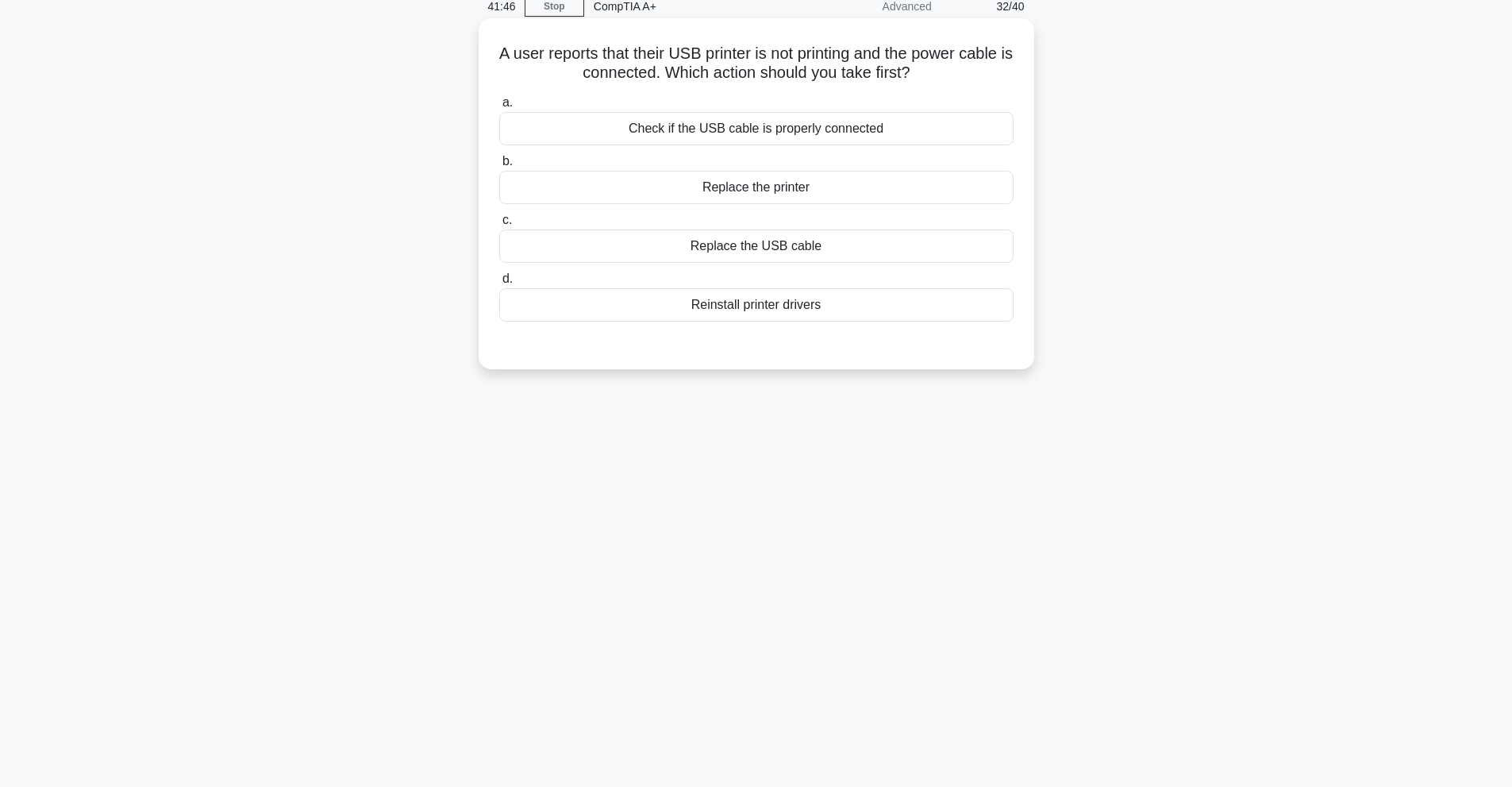
click at [767, 135] on div "Check if the USB cable is properly connected" at bounding box center [756, 129] width 515 height 33
click at [499, 108] on input "a. Check if the USB cable is properly connected" at bounding box center [499, 103] width 0 height 10
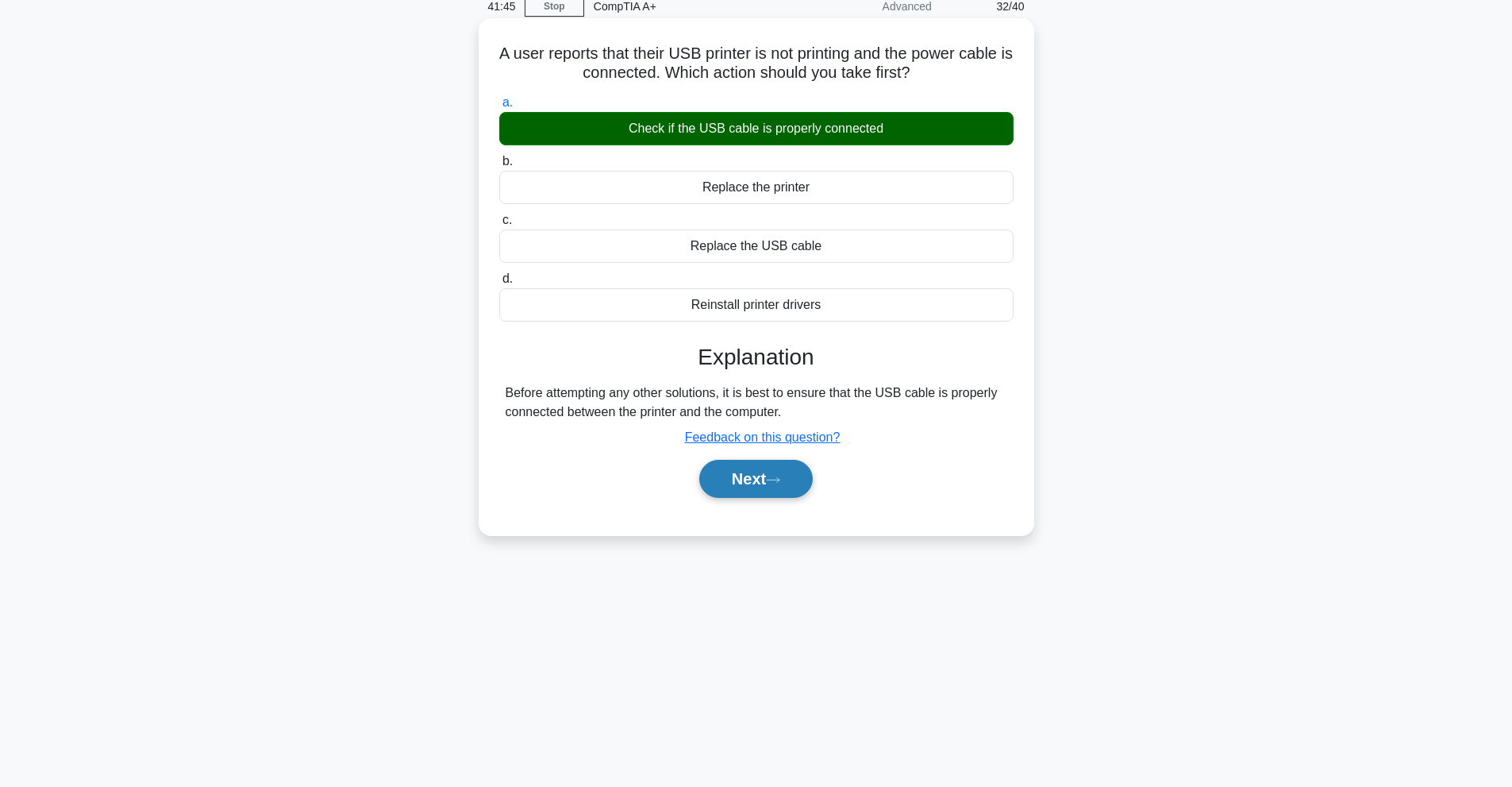
click at [772, 477] on icon at bounding box center [773, 480] width 14 height 9
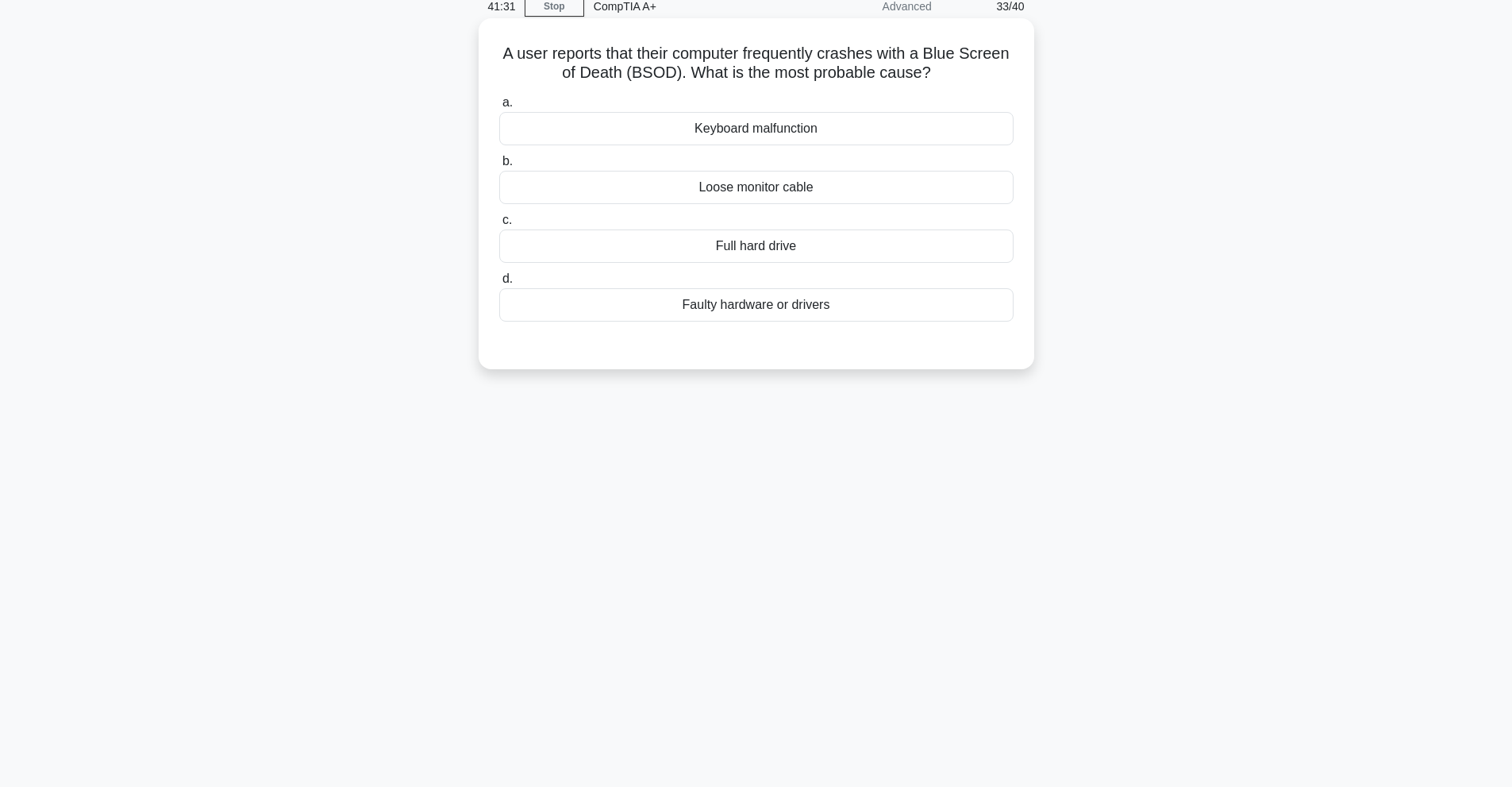
click at [865, 305] on div "Faulty hardware or drivers" at bounding box center [756, 305] width 515 height 33
click at [499, 284] on input "d. Faulty hardware or drivers" at bounding box center [499, 279] width 0 height 10
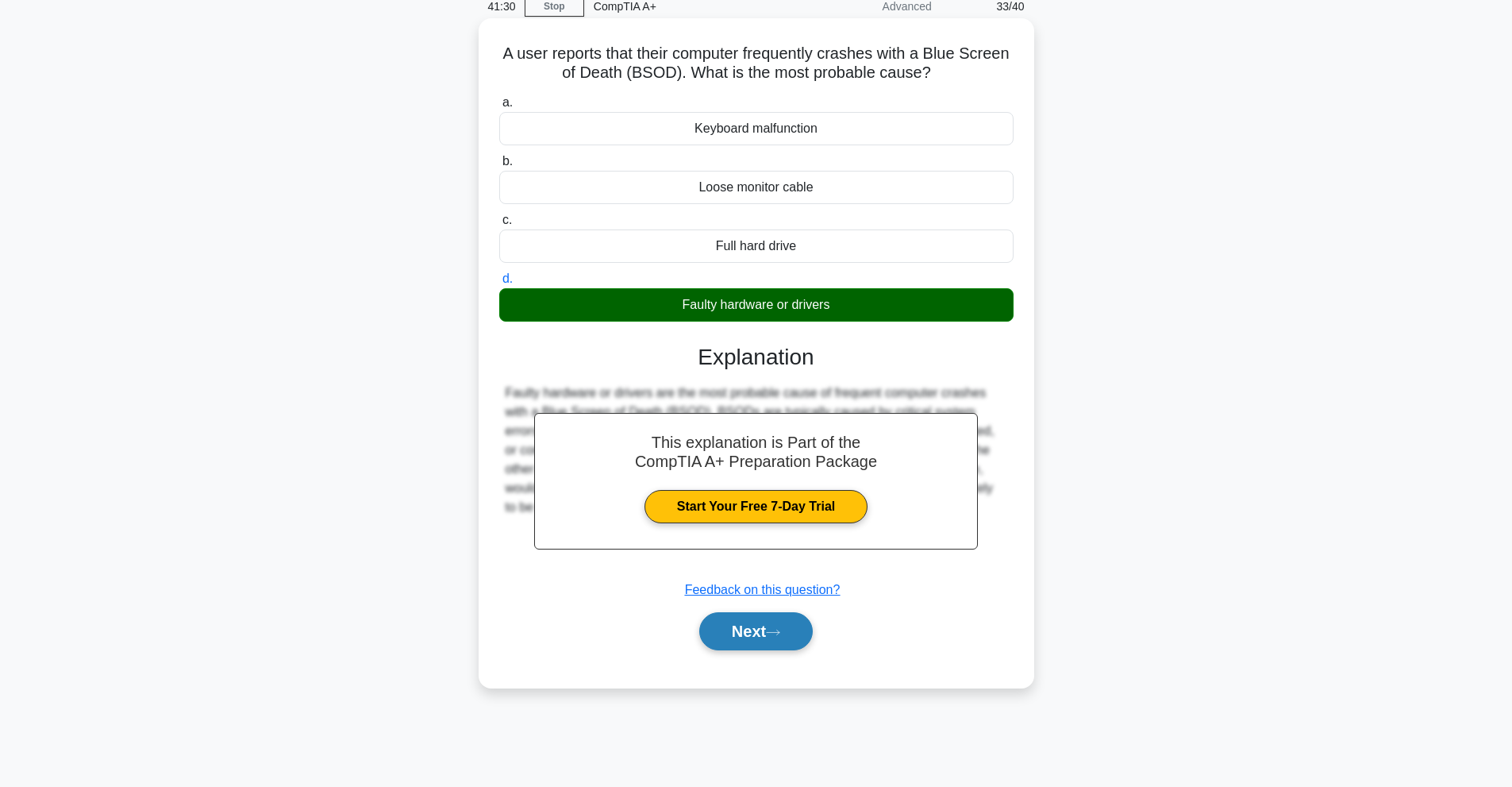
click at [752, 644] on button "Next" at bounding box center [756, 631] width 114 height 38
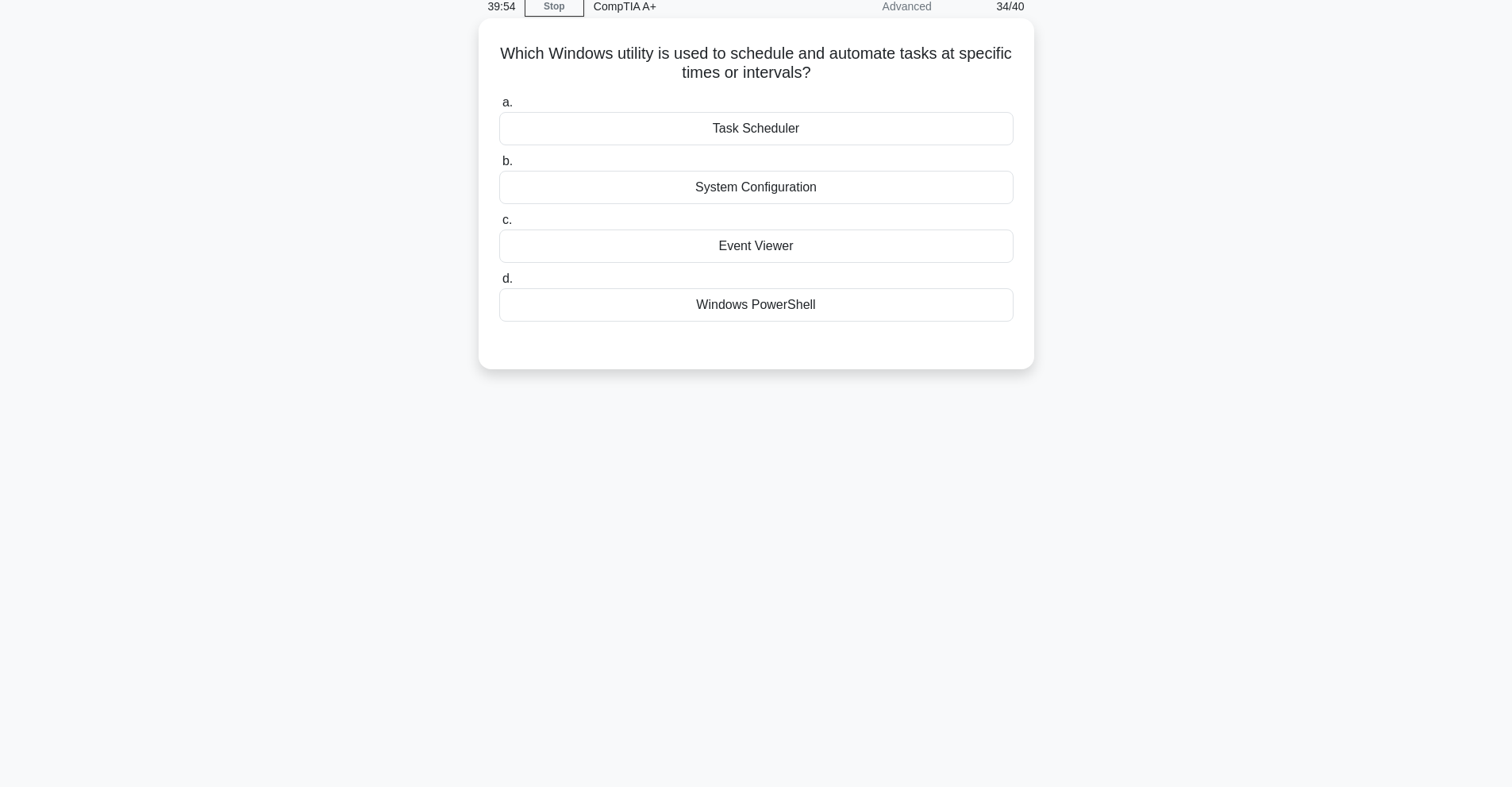
click at [758, 127] on div "Task Scheduler" at bounding box center [756, 129] width 515 height 33
click at [499, 108] on input "a. Task Scheduler" at bounding box center [499, 103] width 0 height 10
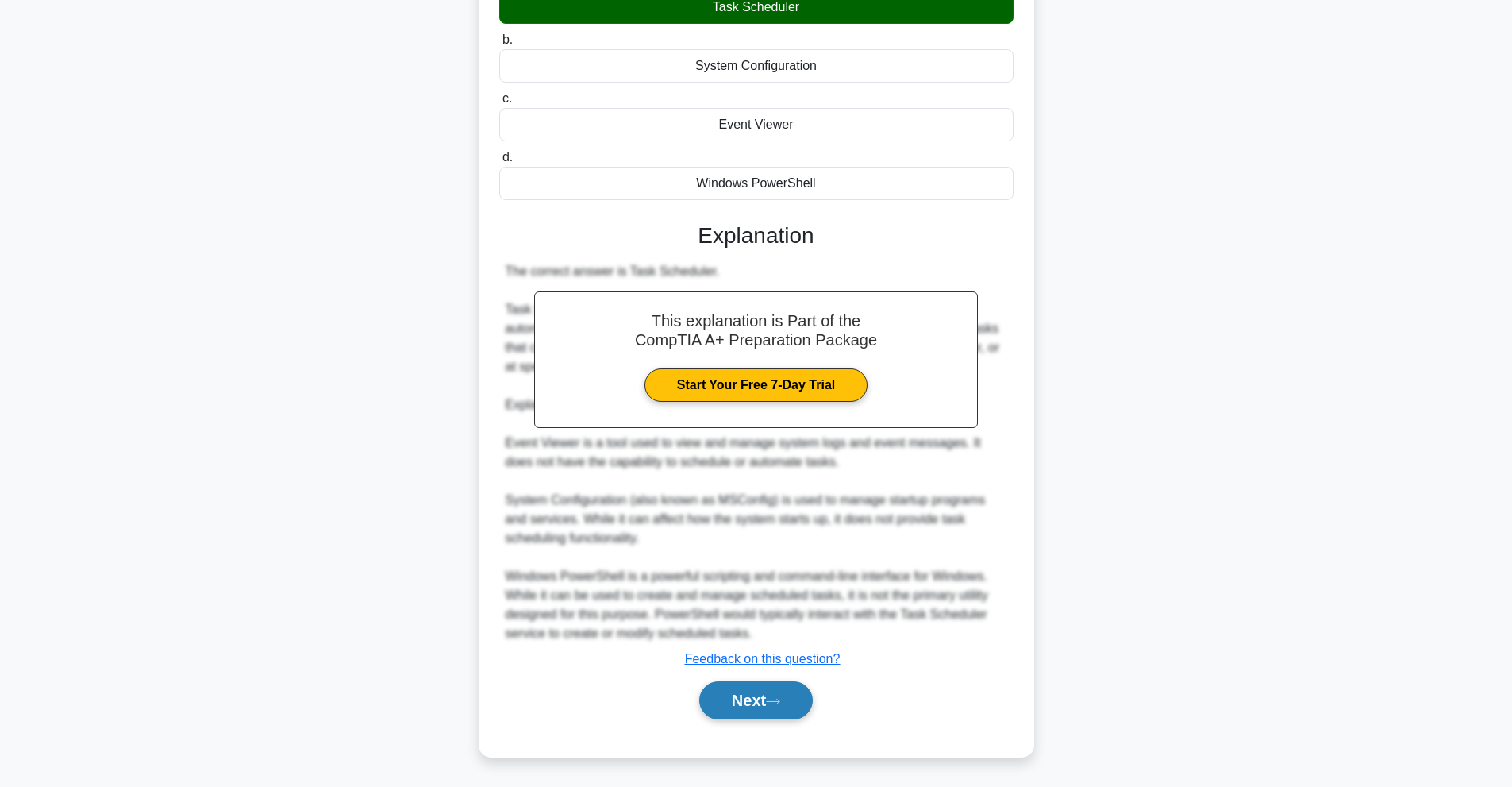
click at [798, 713] on button "Next" at bounding box center [756, 700] width 114 height 38
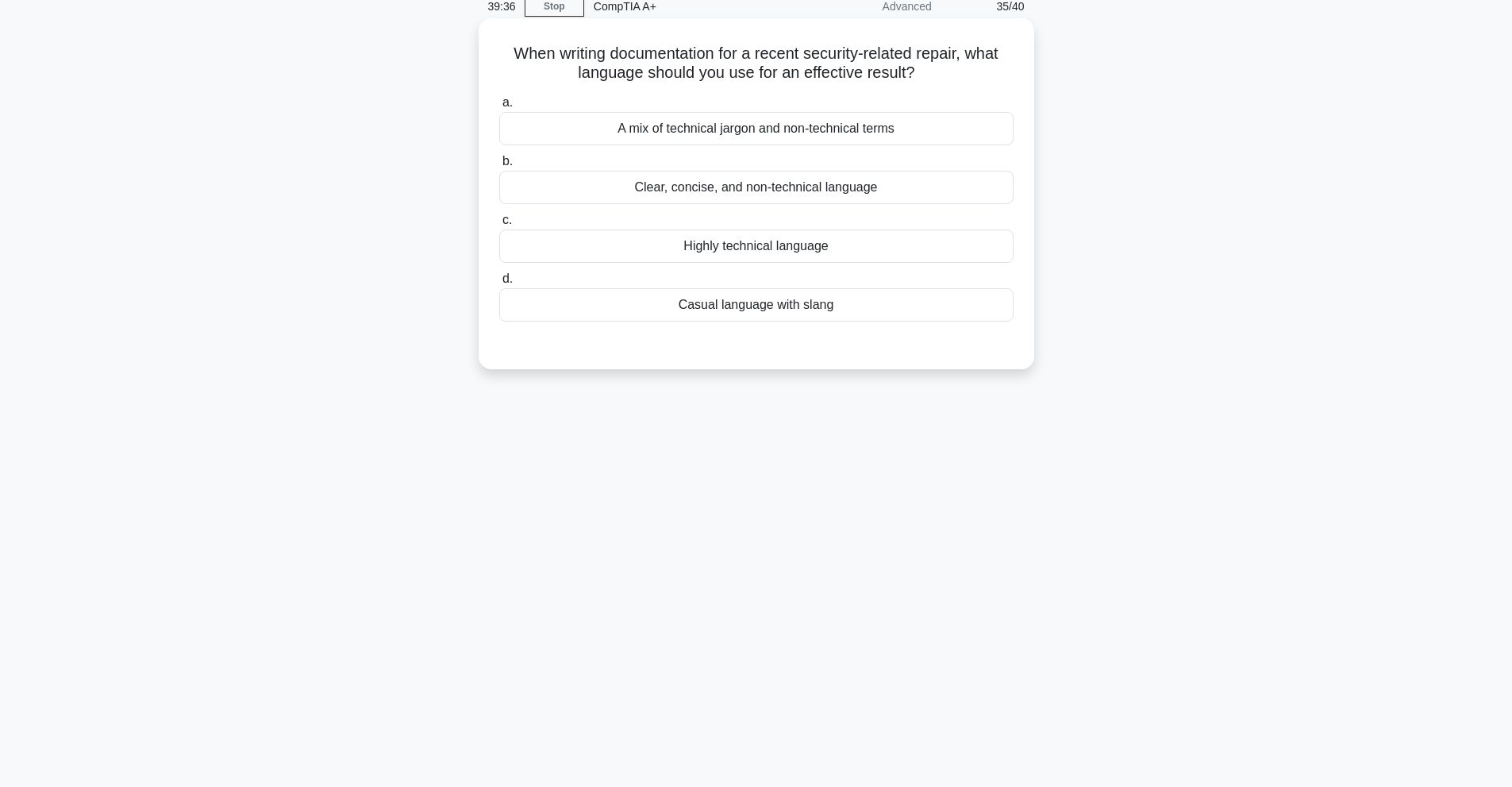
click at [816, 185] on div "Clear, concise, and non-technical language" at bounding box center [756, 188] width 515 height 33
click at [499, 167] on input "b. Clear, concise, and non-technical language" at bounding box center [499, 162] width 0 height 10
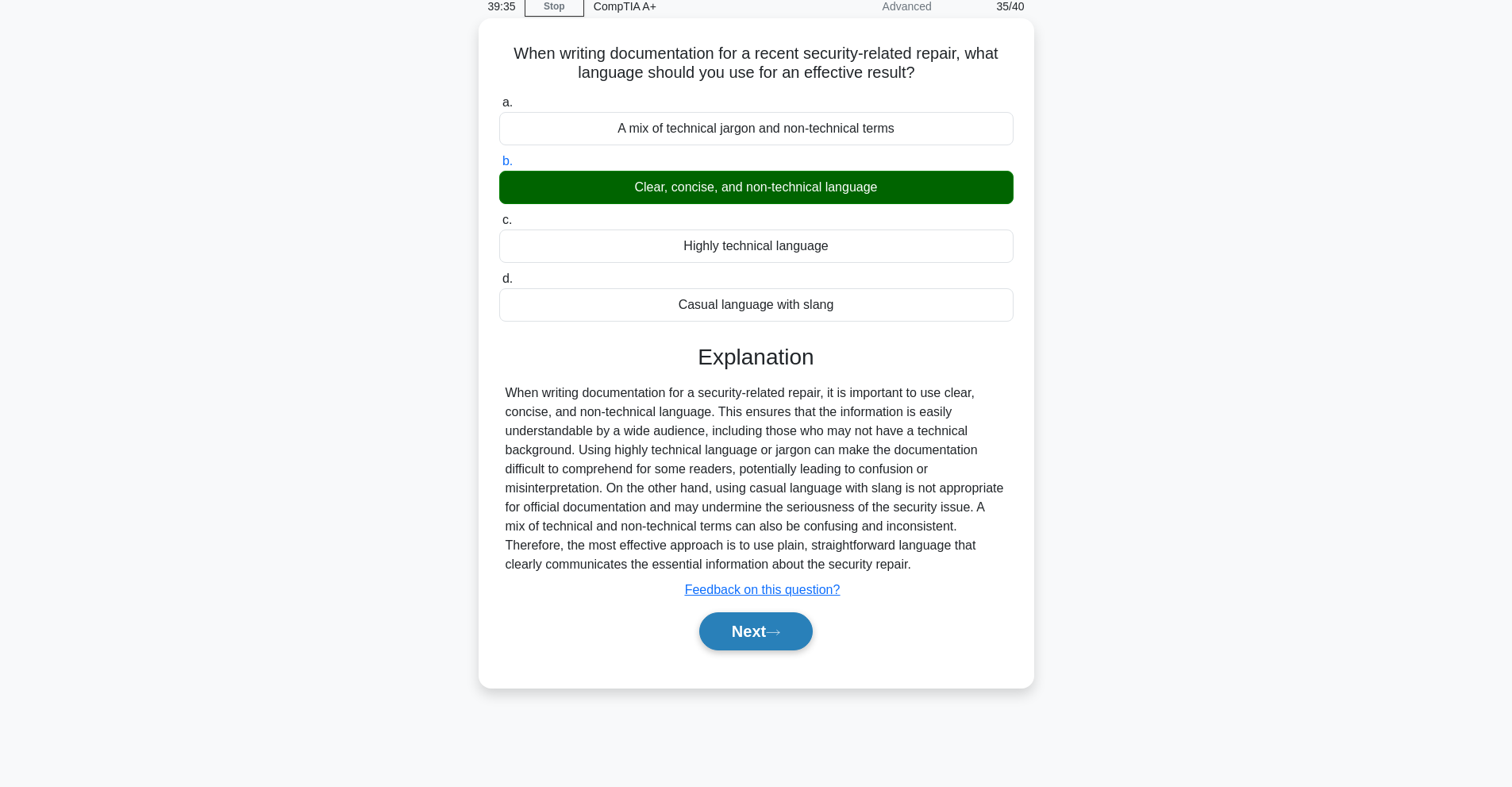
click at [775, 635] on icon at bounding box center [773, 632] width 14 height 9
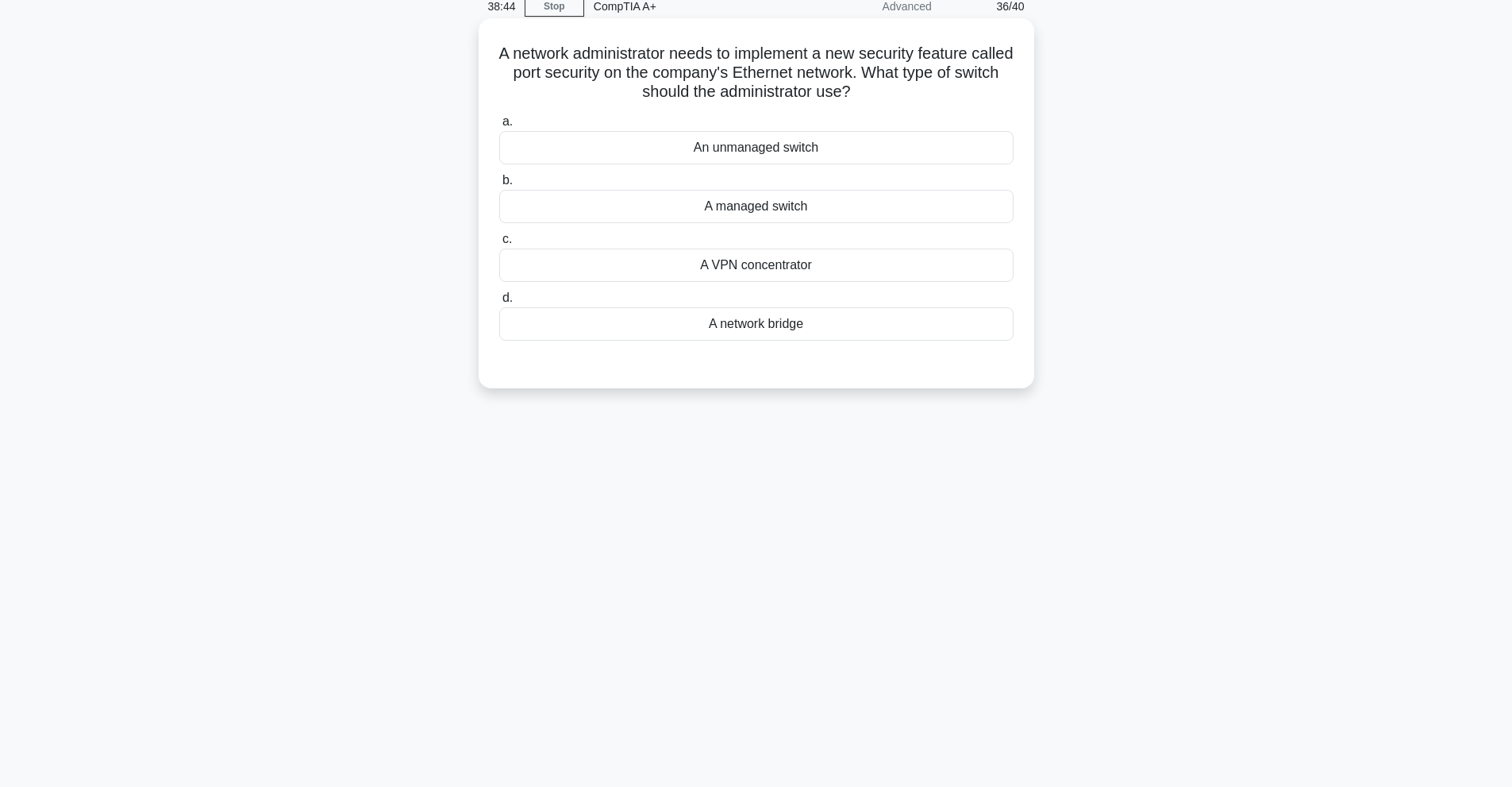
click at [946, 194] on div "A managed switch" at bounding box center [756, 207] width 515 height 33
click at [499, 186] on input "b. A managed switch" at bounding box center [499, 181] width 0 height 10
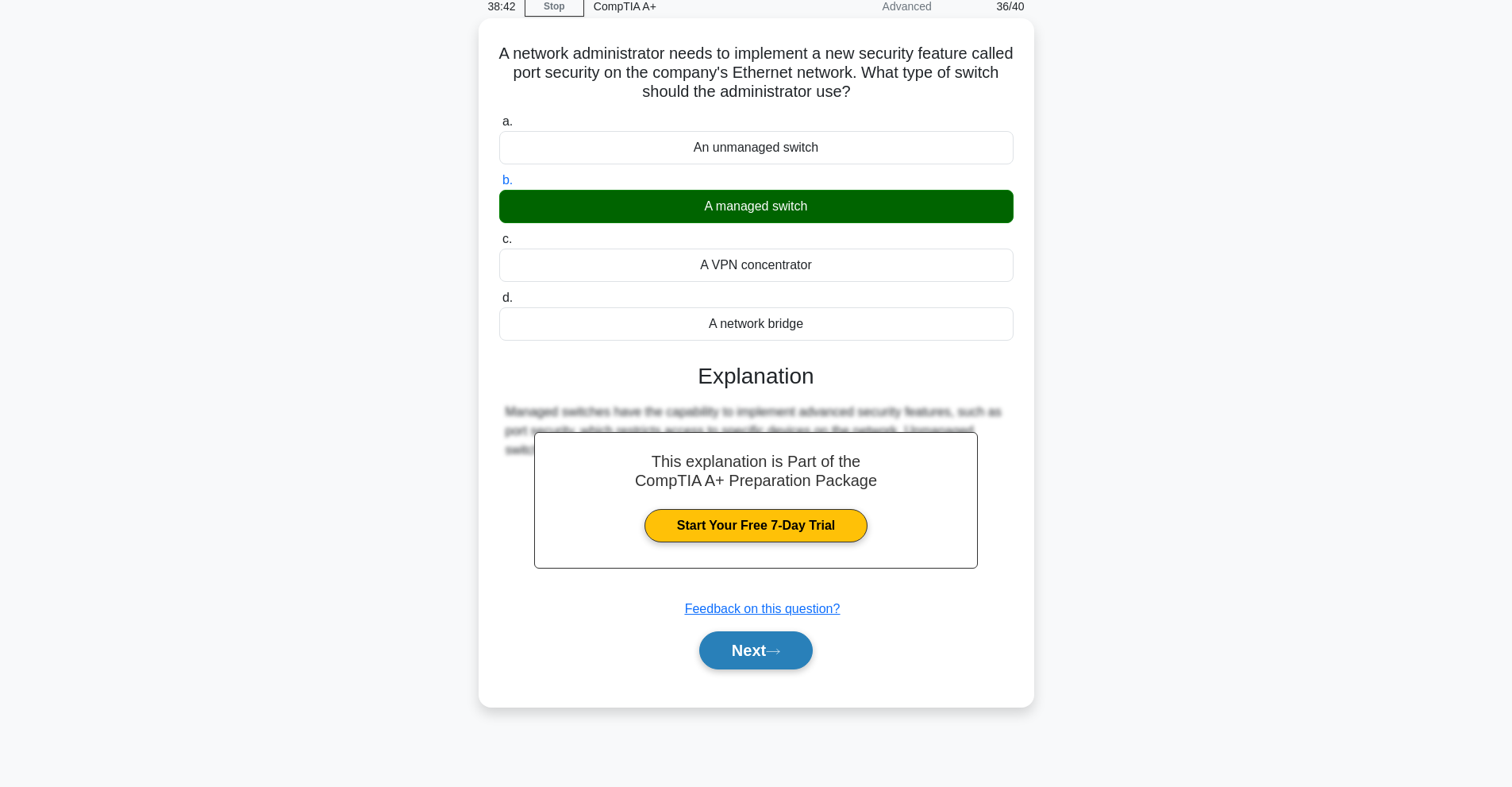
click at [716, 652] on button "Next" at bounding box center [756, 650] width 114 height 38
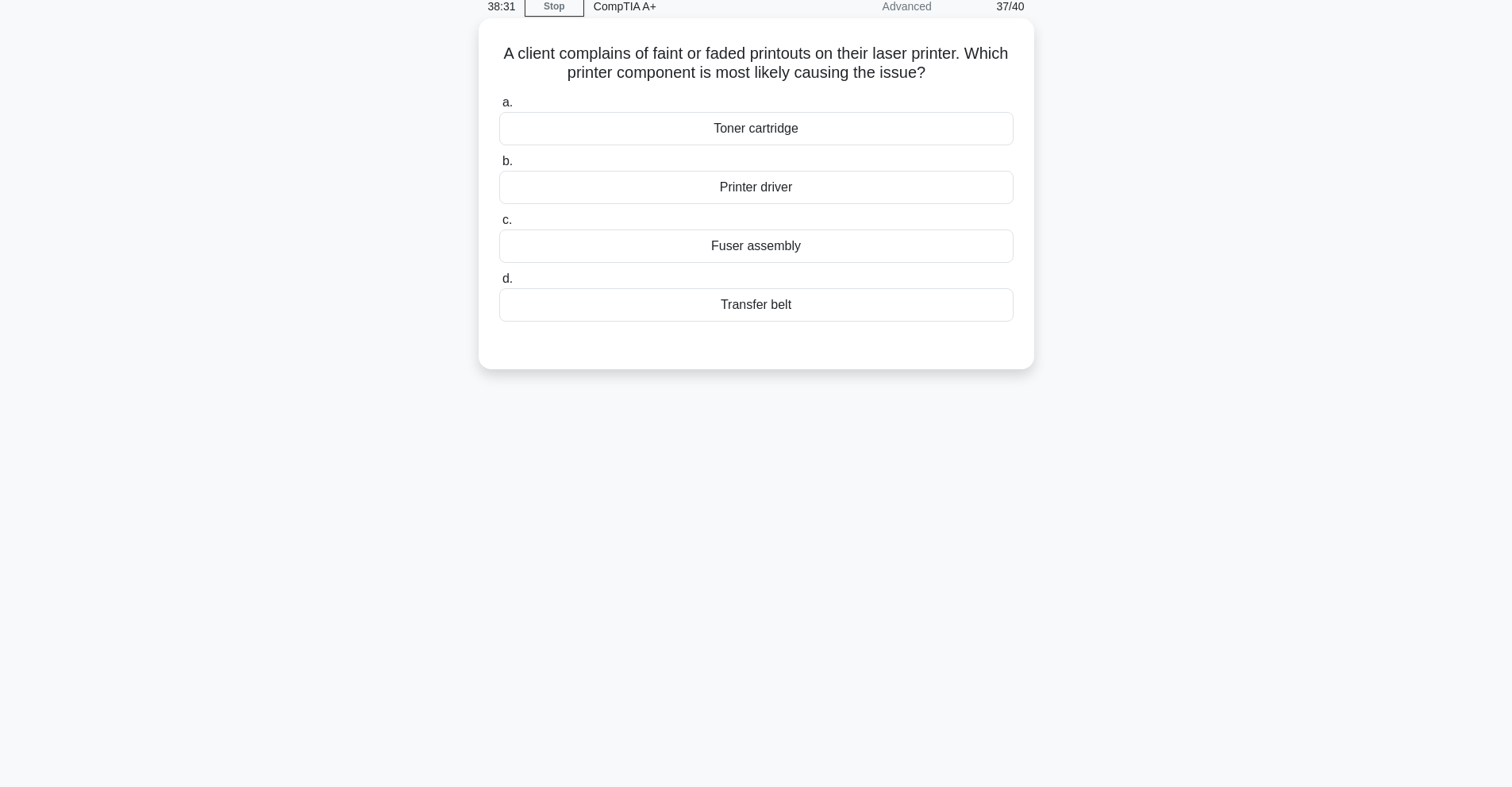
click at [803, 125] on div "Toner cartridge" at bounding box center [756, 129] width 515 height 33
click at [499, 108] on input "a. Toner cartridge" at bounding box center [499, 103] width 0 height 10
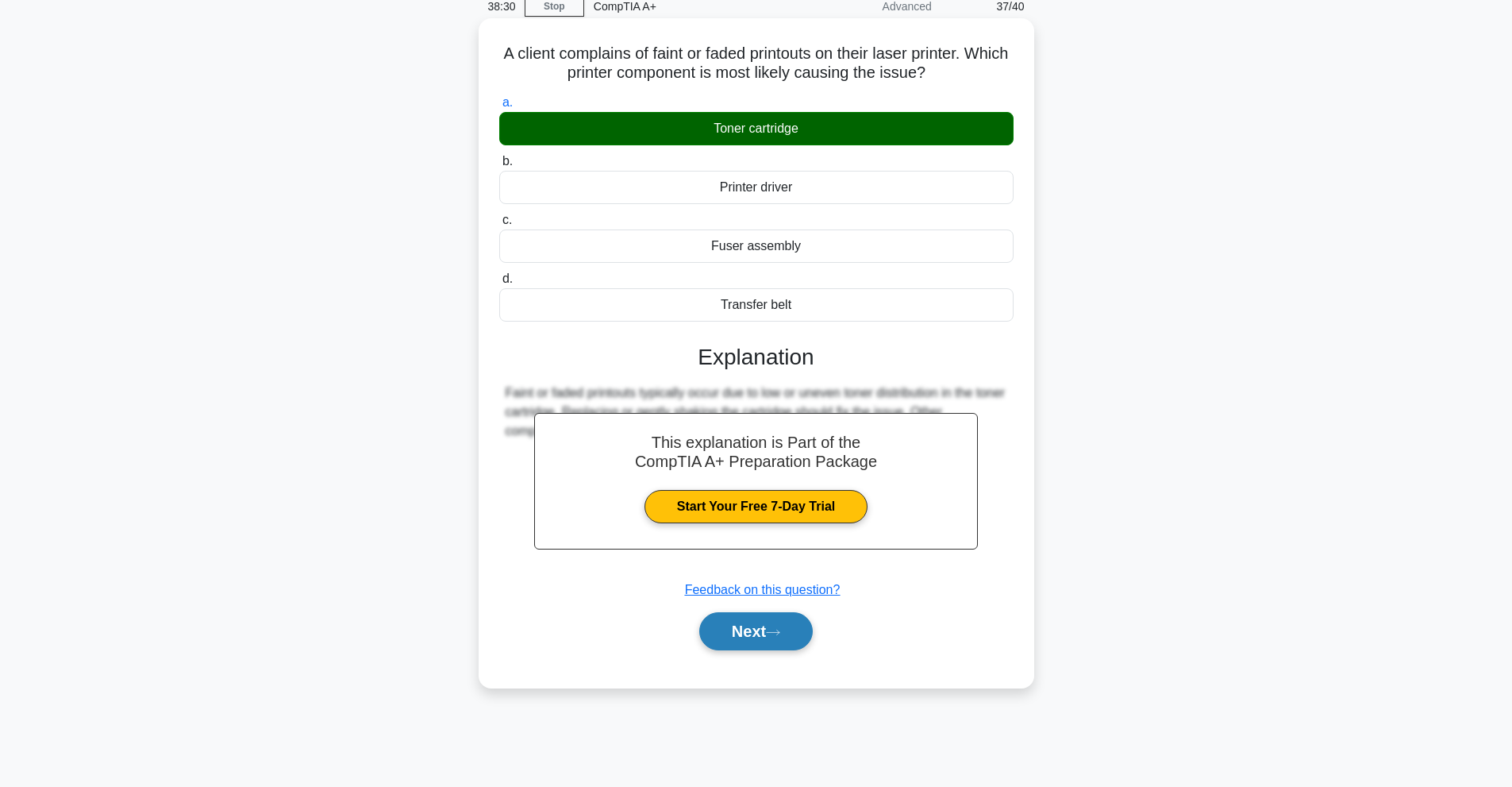
click at [790, 623] on button "Next" at bounding box center [756, 631] width 114 height 38
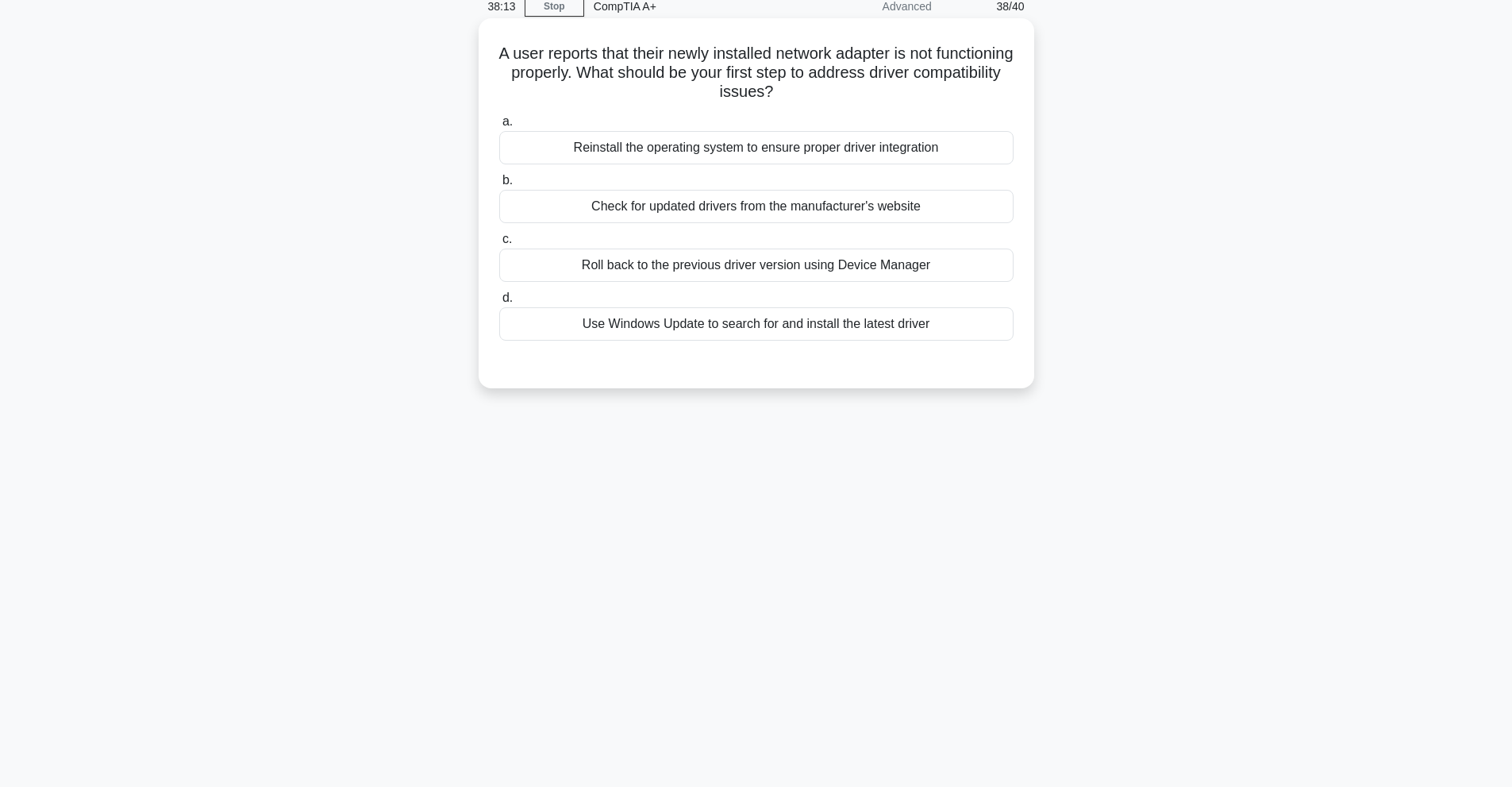
click at [787, 158] on div "Reinstall the operating system to ensure proper driver integration" at bounding box center [756, 148] width 515 height 33
click at [499, 127] on input "a. Reinstall the operating system to ensure proper driver integration" at bounding box center [499, 122] width 0 height 10
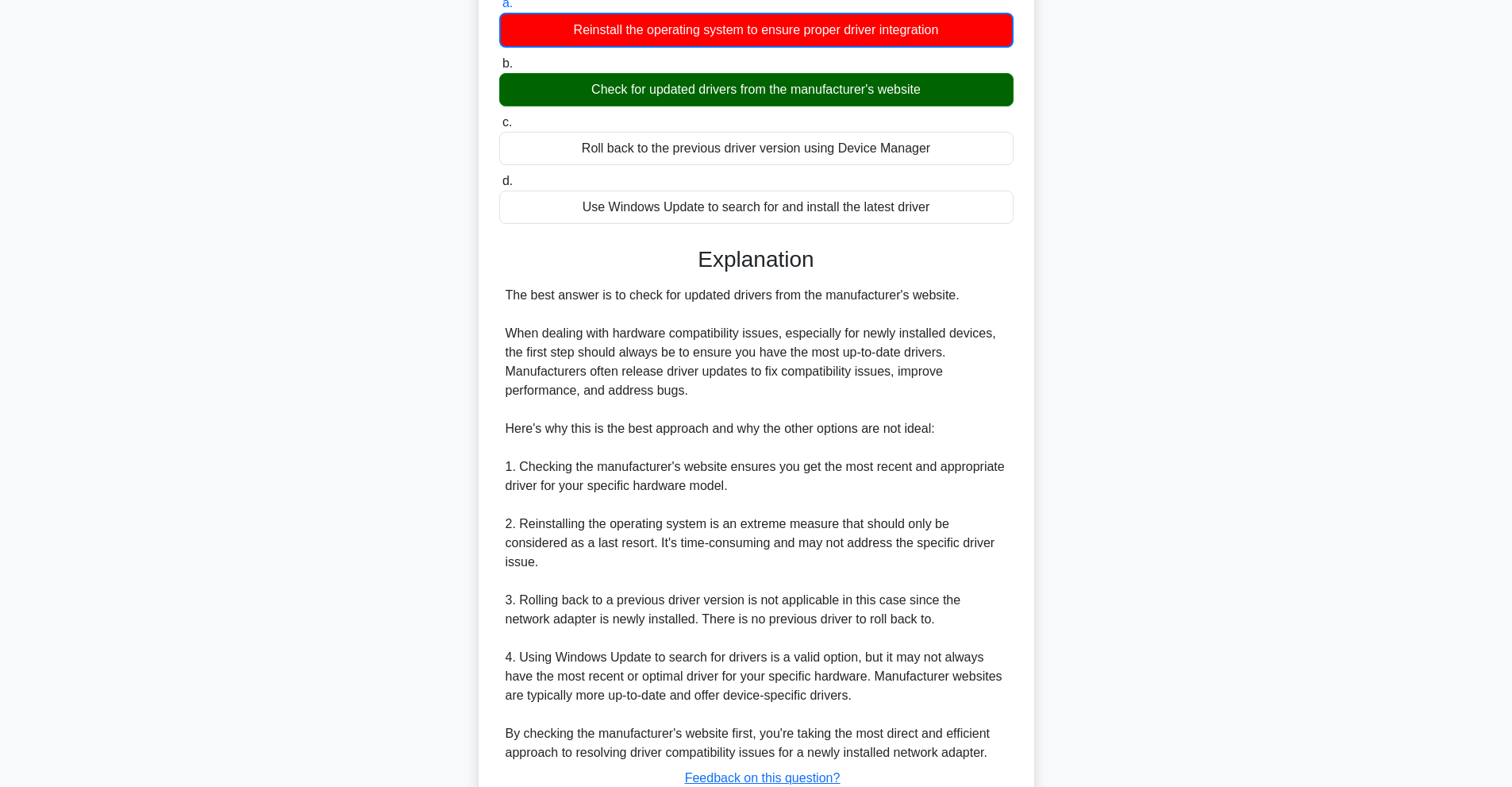
scroll to position [309, 0]
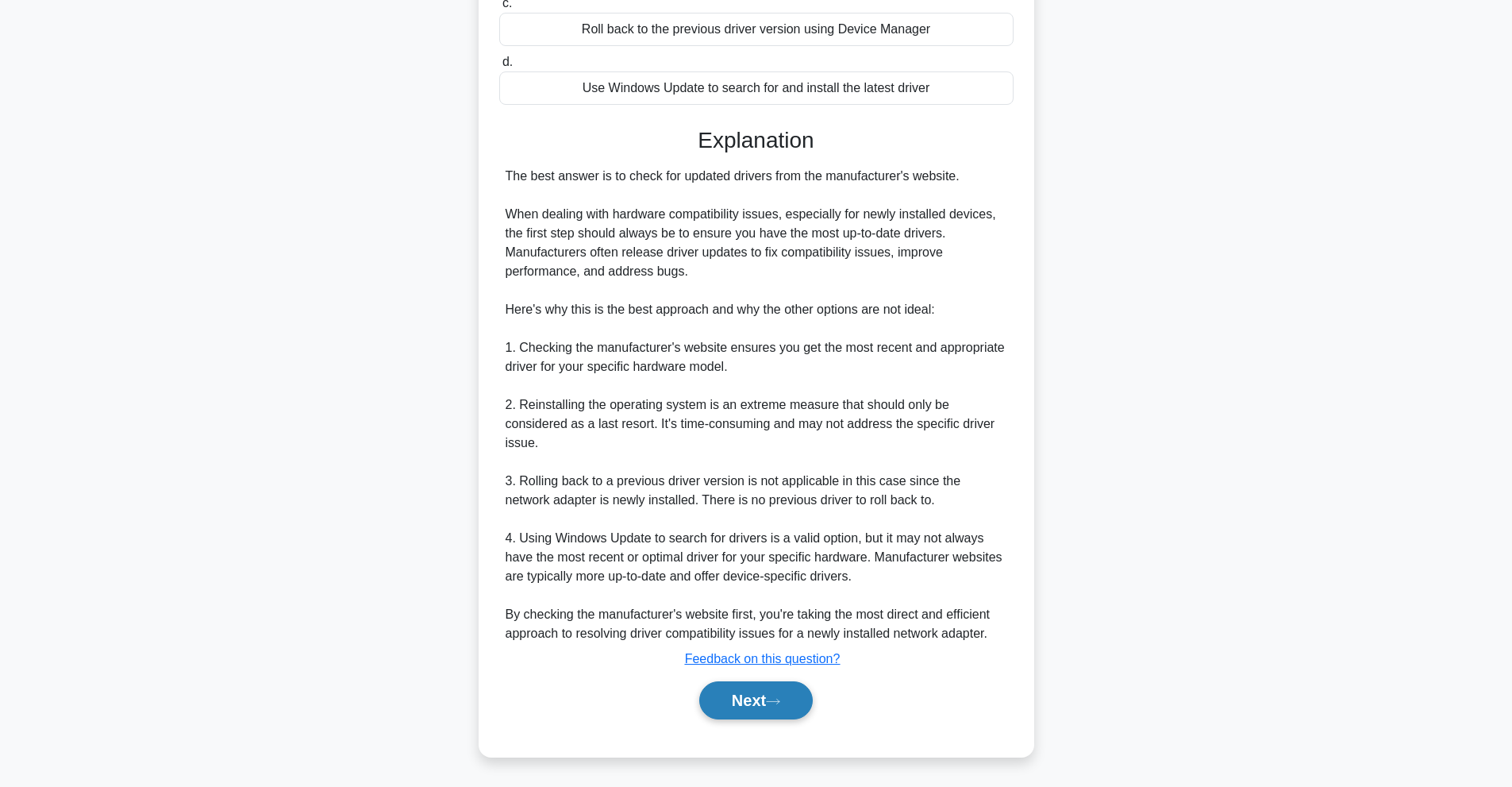
click at [803, 715] on button "Next" at bounding box center [756, 700] width 114 height 38
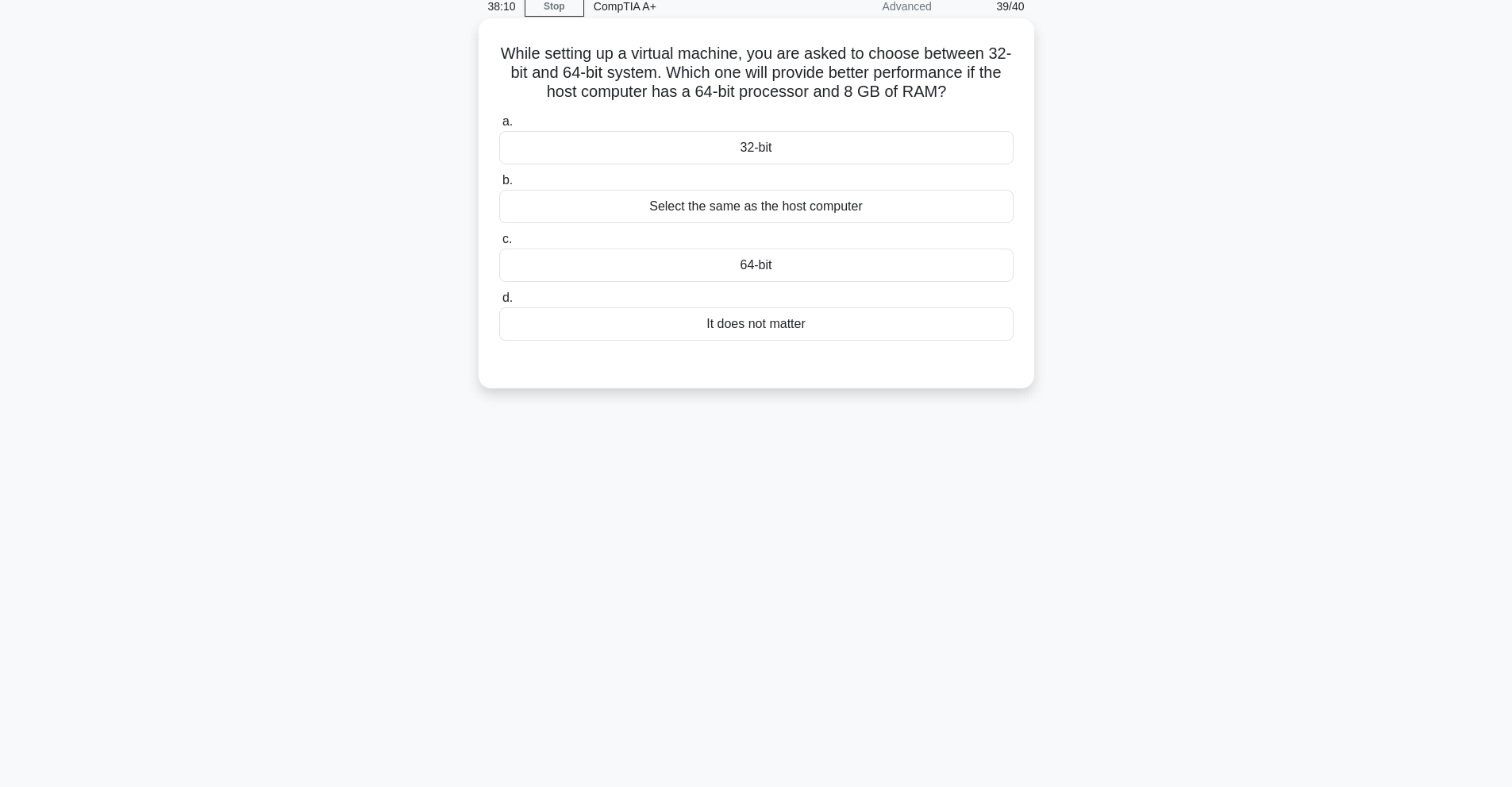
scroll to position [71, 0]
click at [719, 260] on div "64-bit" at bounding box center [756, 265] width 515 height 33
click at [499, 244] on input "c. 64-bit" at bounding box center [499, 239] width 0 height 10
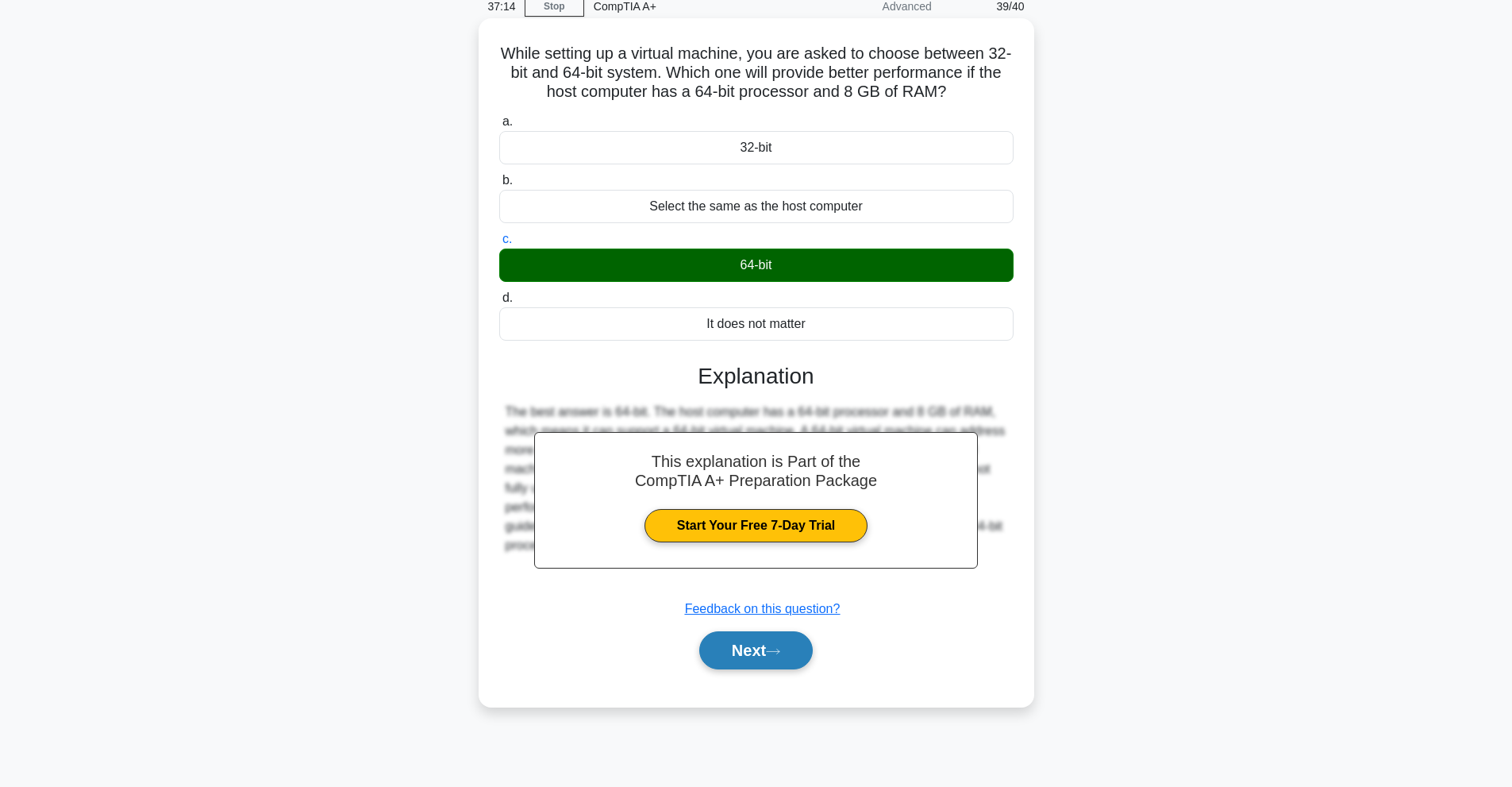
click at [791, 656] on button "Next" at bounding box center [756, 650] width 114 height 38
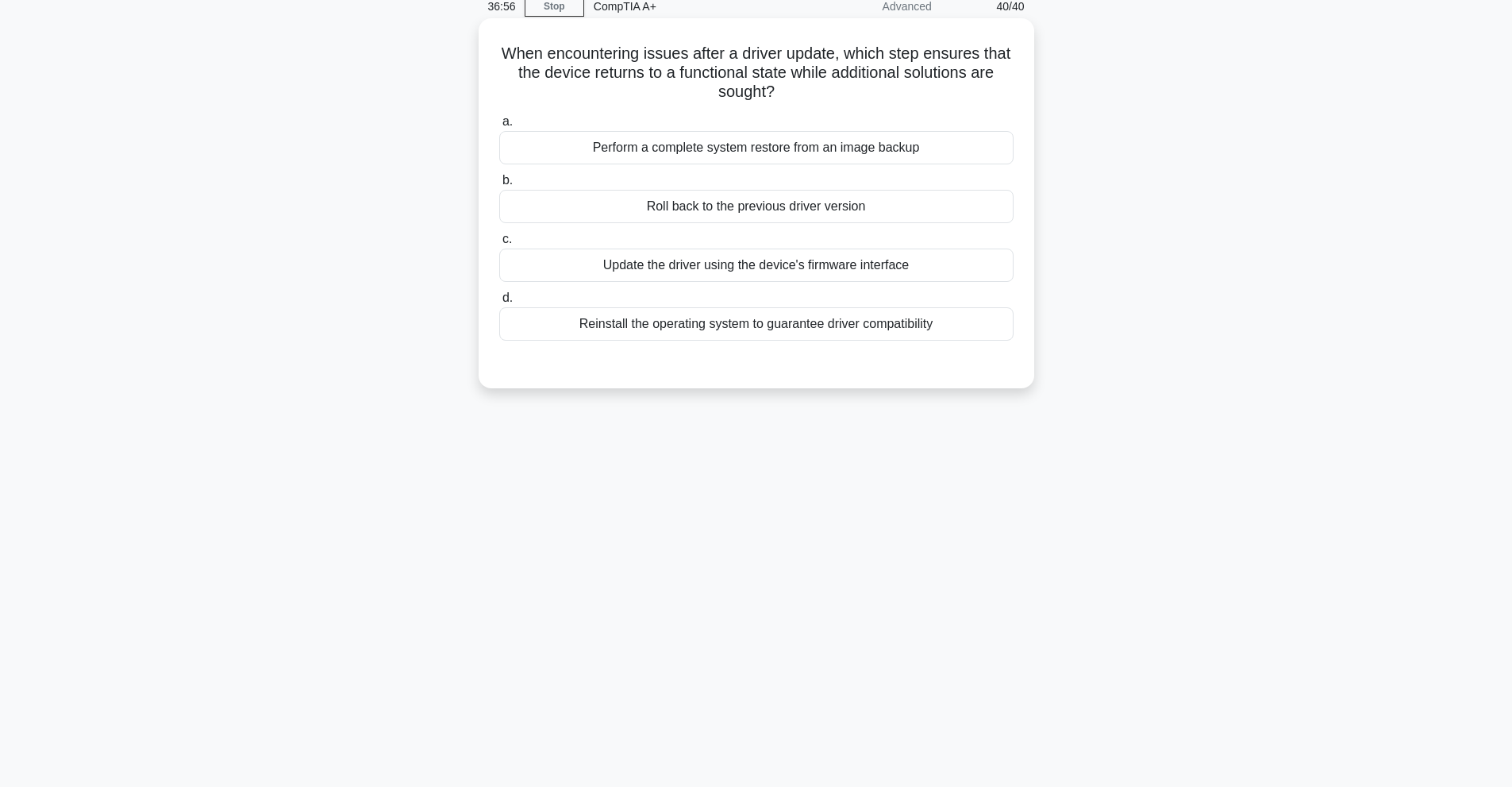
click at [676, 201] on div "Roll back to the previous driver version" at bounding box center [756, 207] width 515 height 33
click at [499, 186] on input "b. Roll back to the previous driver version" at bounding box center [499, 181] width 0 height 10
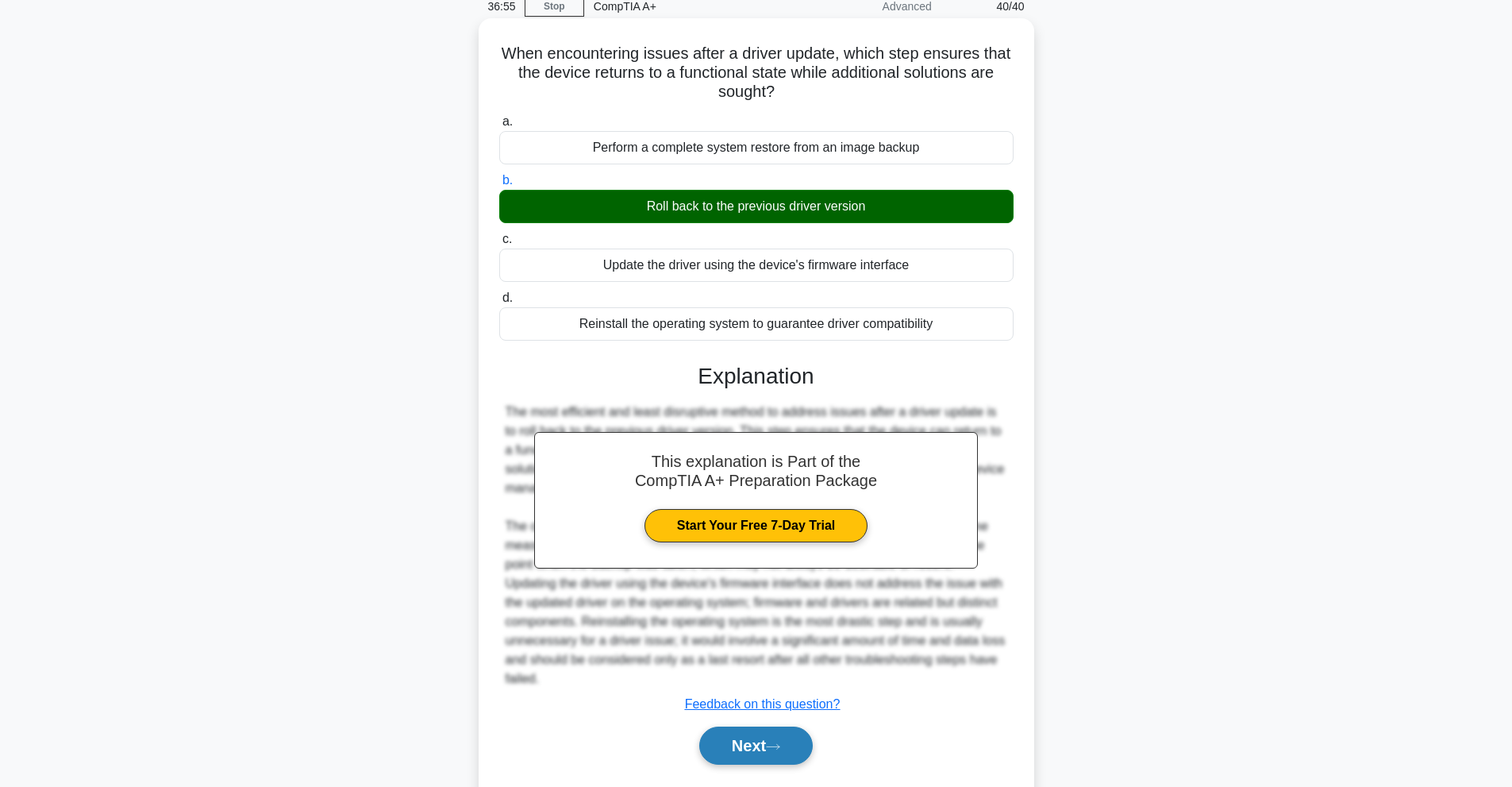
click at [804, 737] on button "Next" at bounding box center [756, 746] width 114 height 38
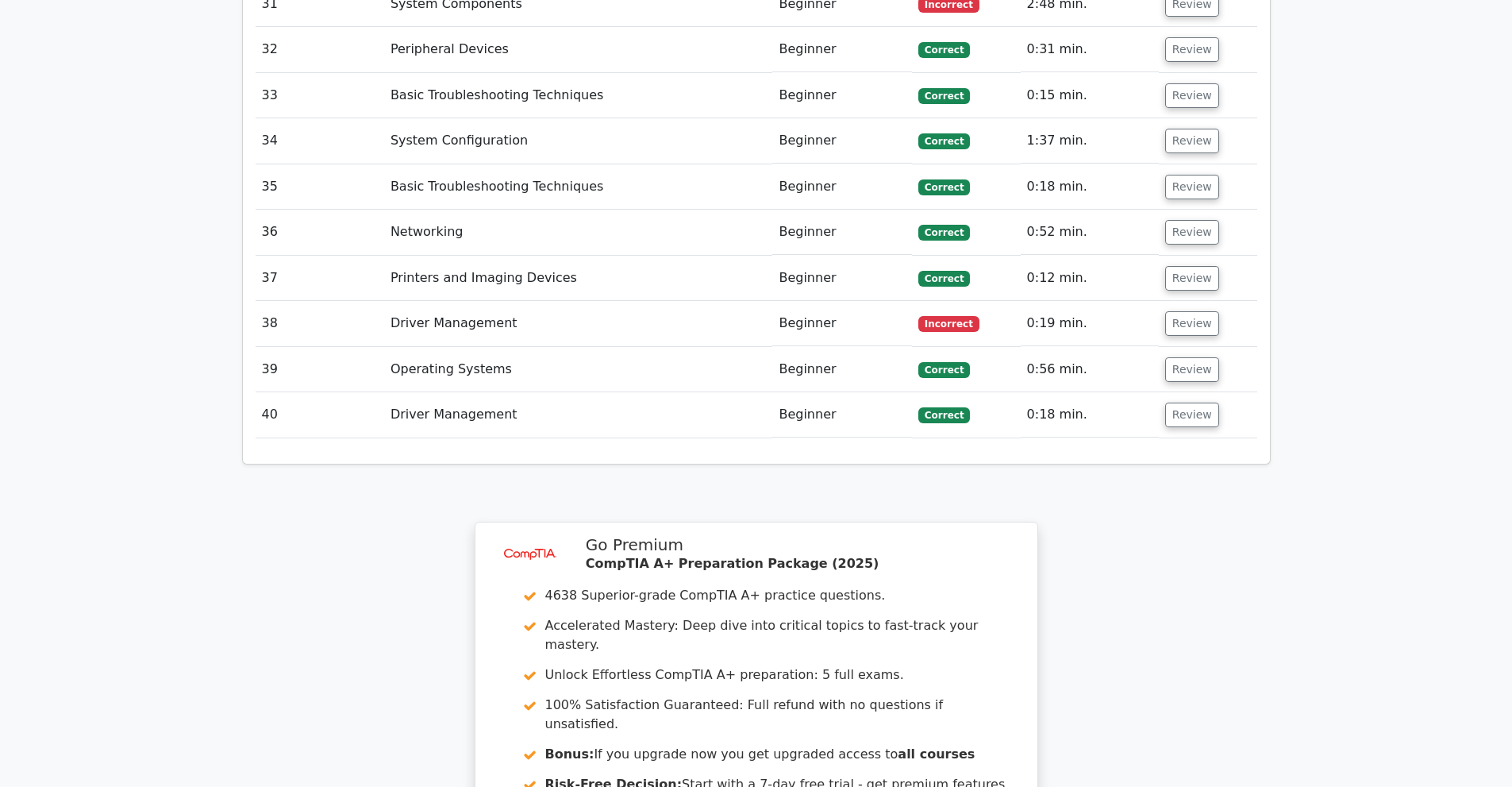
scroll to position [4447, 0]
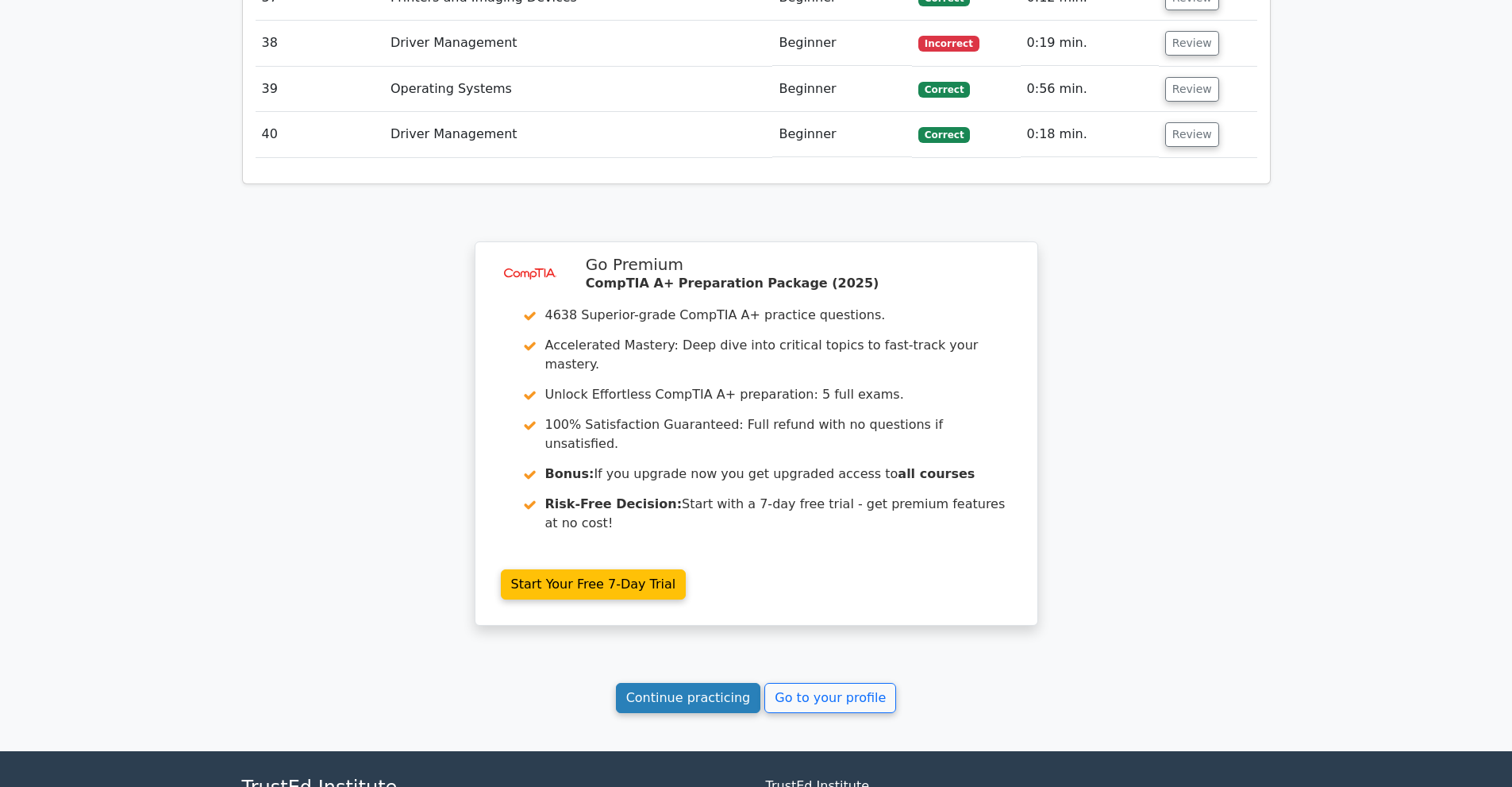
click at [652, 683] on link "Continue practicing" at bounding box center [688, 698] width 146 height 30
